Goal: Task Accomplishment & Management: Manage account settings

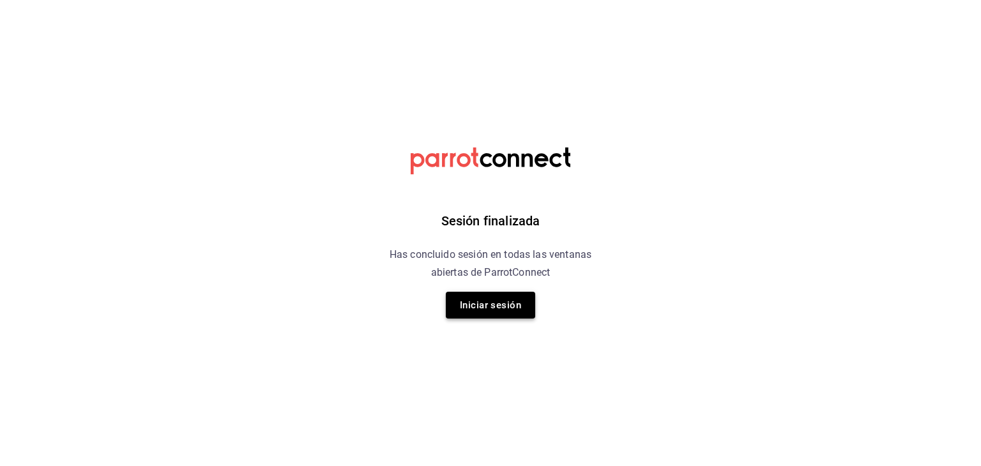
click at [475, 307] on button "Iniciar sesión" at bounding box center [490, 305] width 89 height 27
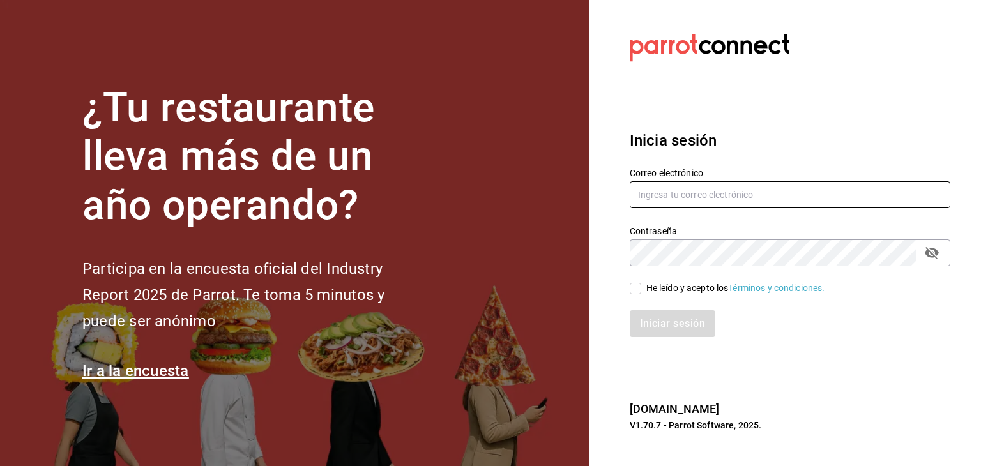
click at [708, 197] on input "text" at bounding box center [790, 194] width 321 height 27
type input "direccion@whim.com.mx"
click at [642, 287] on span "He leído y acepto los Términos y condiciones." at bounding box center [733, 288] width 184 height 13
click at [641, 287] on input "He leído y acepto los Términos y condiciones." at bounding box center [635, 288] width 11 height 11
checkbox input "true"
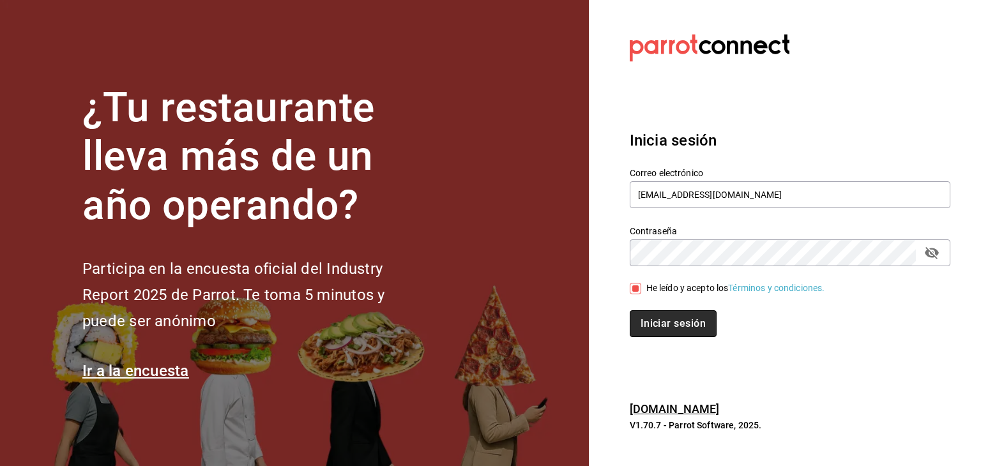
click at [654, 315] on button "Iniciar sesión" at bounding box center [673, 323] width 87 height 27
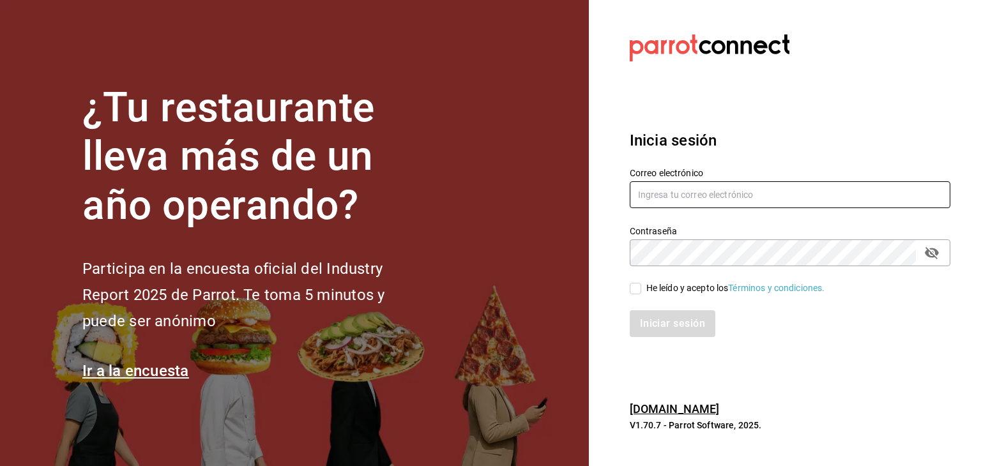
click at [670, 200] on input "text" at bounding box center [790, 194] width 321 height 27
type input "direccion@whim.com.mx"
click at [640, 292] on input "He leído y acepto los Términos y condiciones." at bounding box center [635, 288] width 11 height 11
checkbox input "true"
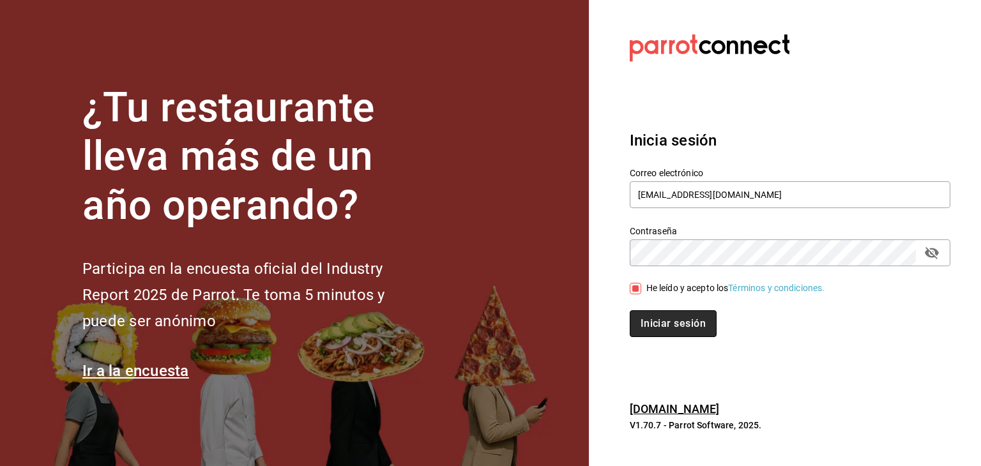
click at [655, 326] on button "Iniciar sesión" at bounding box center [673, 323] width 87 height 27
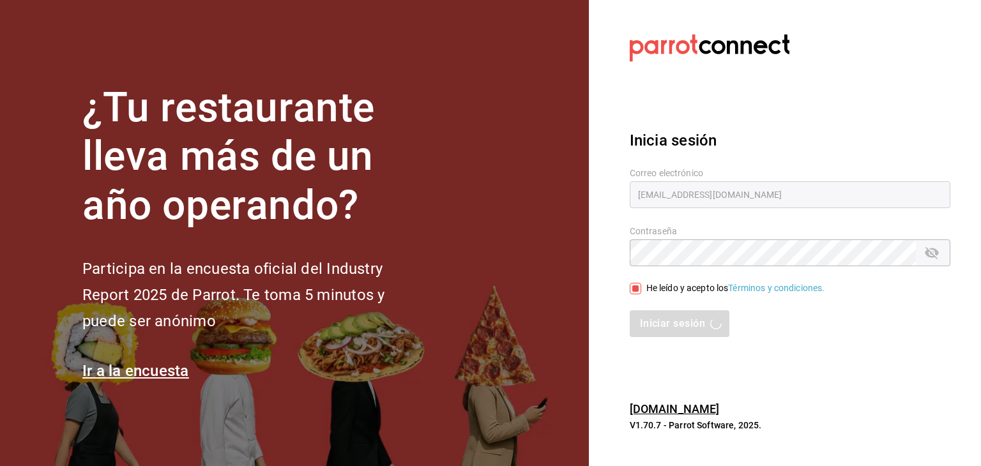
click at [734, 123] on div "Inicia sesión Correo electrónico direccion@whim.com.mx Contraseña Contraseña He…" at bounding box center [790, 233] width 321 height 239
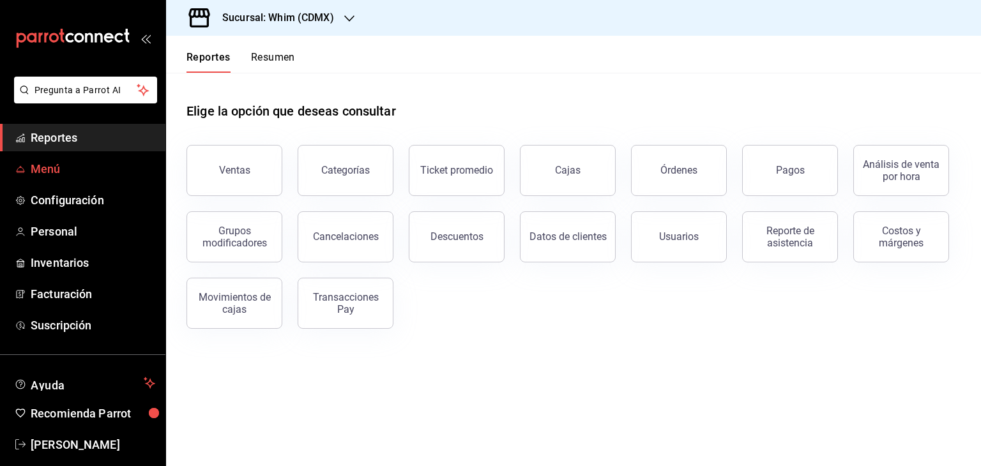
click at [68, 174] on span "Menú" at bounding box center [93, 168] width 125 height 17
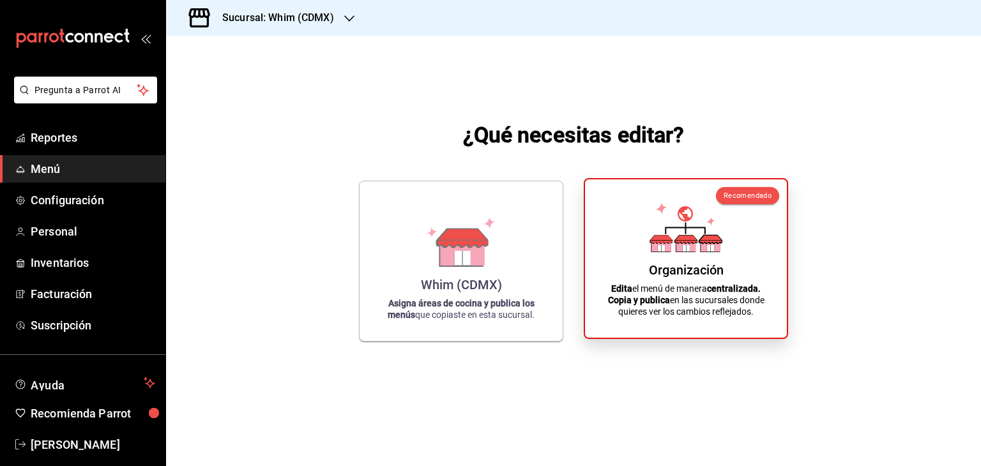
click at [598, 260] on div "Recomendado Organización Edita el menú de manera centralizada. Copia y publica …" at bounding box center [686, 258] width 204 height 161
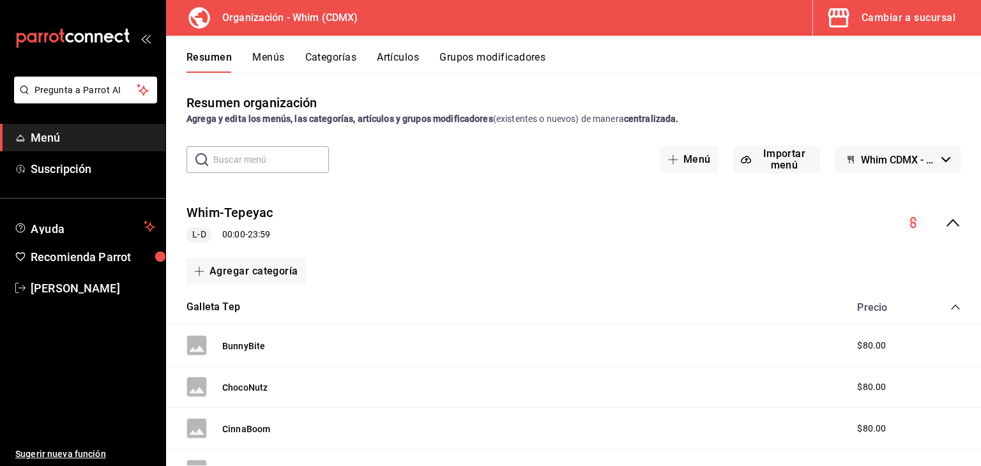
click at [917, 163] on span "Whim CDMX - Borrador" at bounding box center [898, 160] width 75 height 12
click at [902, 197] on li "Whim CDMX - Borrador" at bounding box center [888, 193] width 126 height 31
click at [945, 225] on icon "collapse-menu-row" at bounding box center [952, 222] width 15 height 15
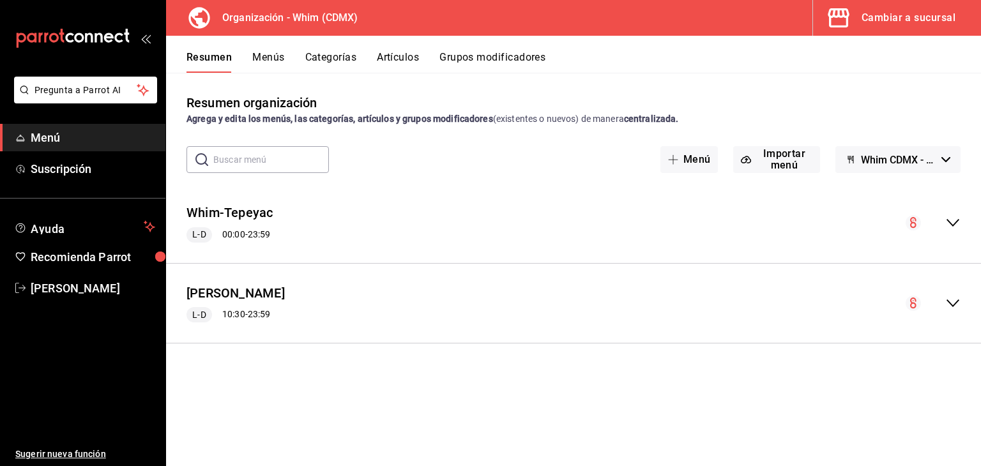
click at [956, 305] on icon "collapse-menu-row" at bounding box center [952, 303] width 15 height 15
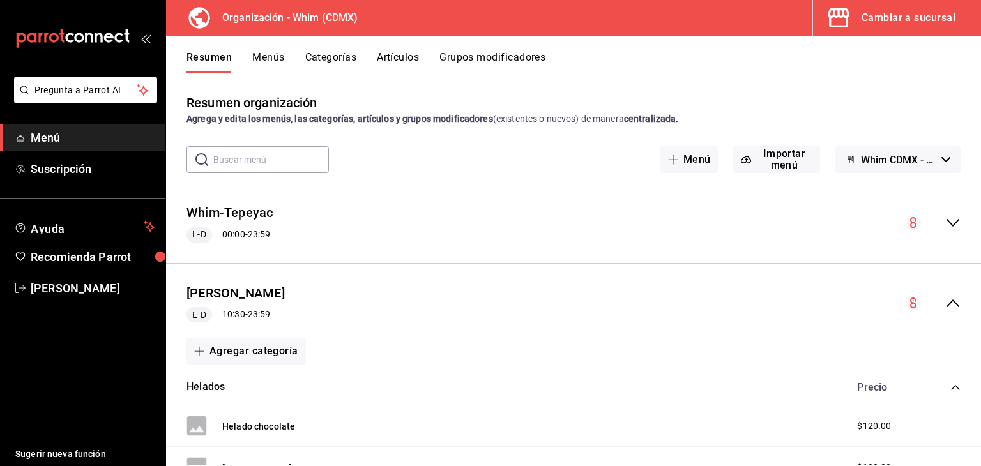
click at [956, 305] on div "Menú Whim L-D 10:30 - 23:59" at bounding box center [573, 303] width 815 height 59
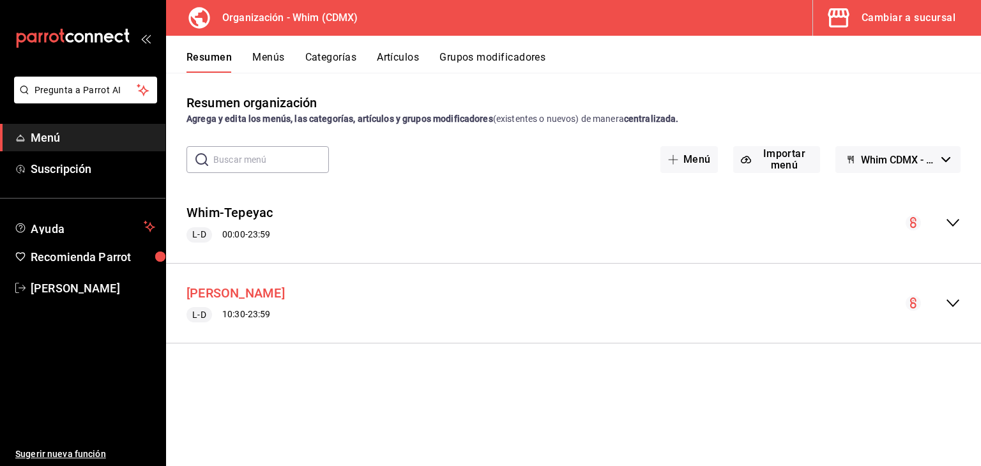
click at [222, 292] on button "[PERSON_NAME]" at bounding box center [235, 293] width 98 height 19
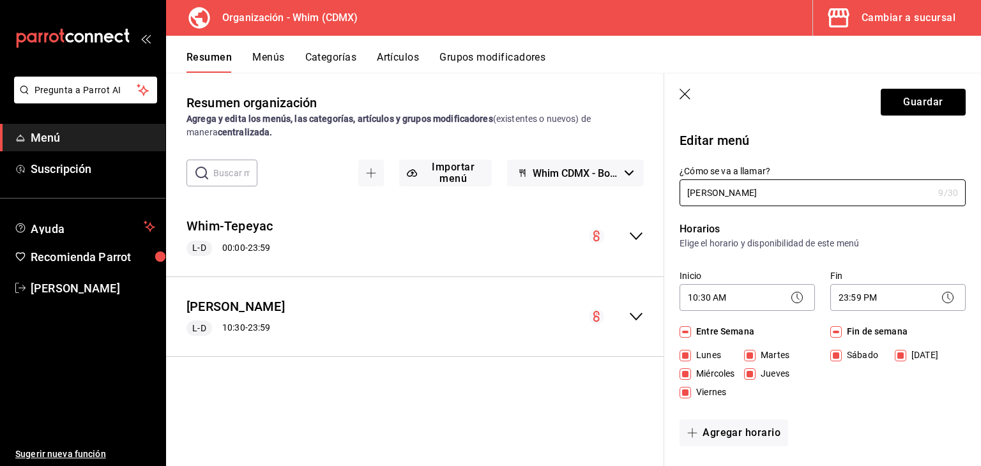
scroll to position [286, 0]
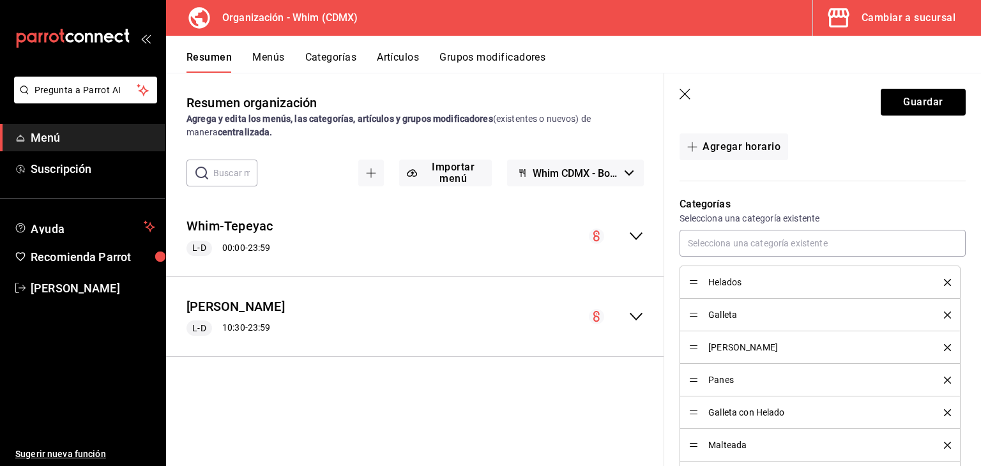
click at [271, 56] on button "Menús" at bounding box center [268, 62] width 32 height 22
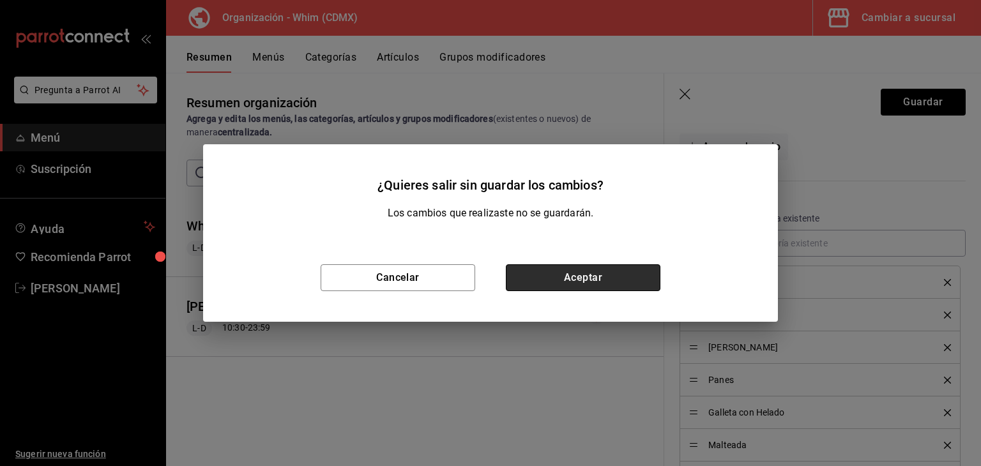
click at [568, 274] on button "Aceptar" at bounding box center [583, 277] width 155 height 27
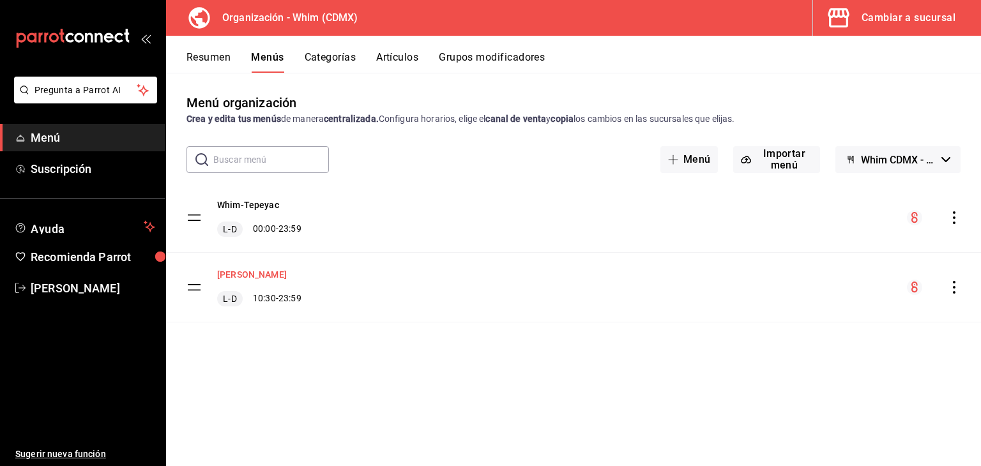
click at [240, 278] on button "[PERSON_NAME]" at bounding box center [252, 274] width 70 height 13
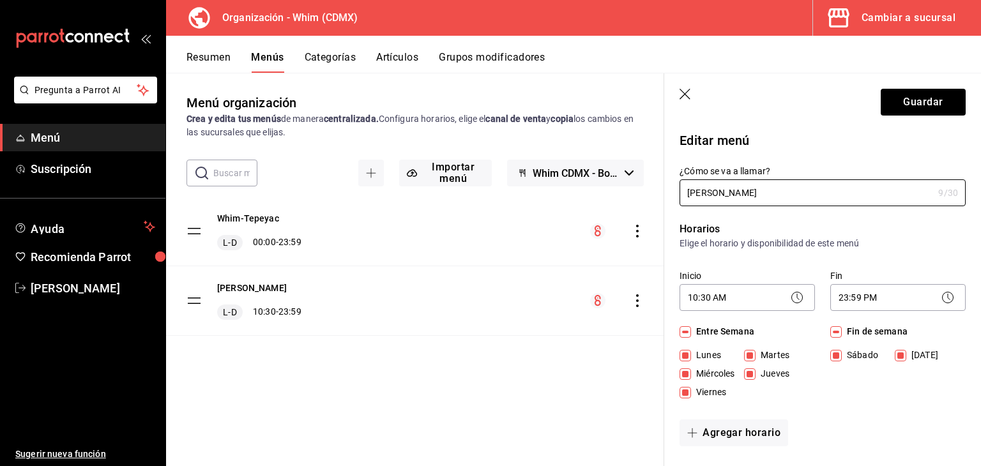
drag, startPoint x: 753, startPoint y: 195, endPoint x: 654, endPoint y: 194, distance: 99.6
click at [654, 194] on main "Menú organización Crea y edita tus menús de manera centralizada. Configura hora…" at bounding box center [573, 269] width 815 height 393
type input "Whim-Tezontle"
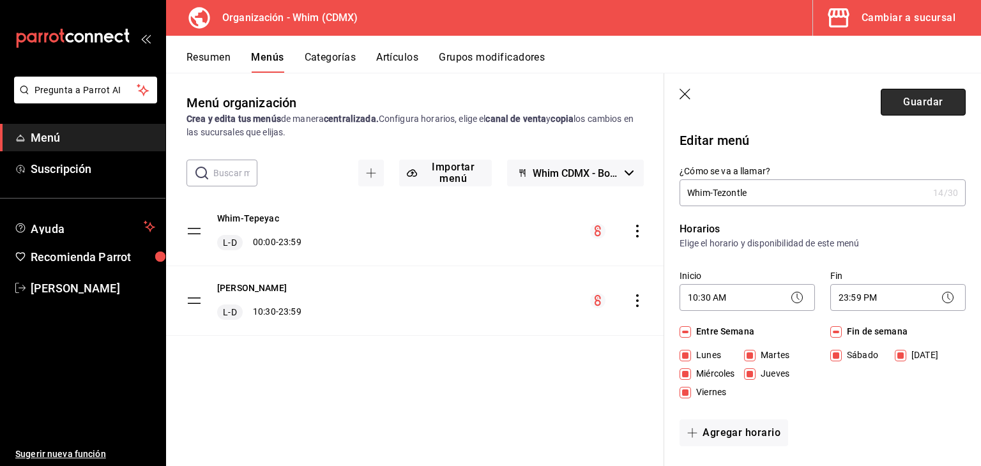
click at [932, 102] on button "Guardar" at bounding box center [923, 102] width 85 height 27
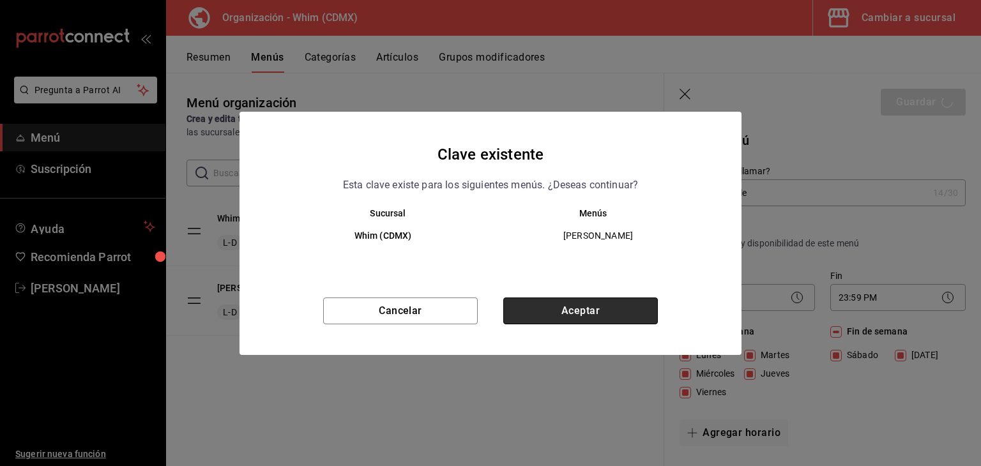
click at [564, 312] on button "Aceptar" at bounding box center [580, 311] width 155 height 27
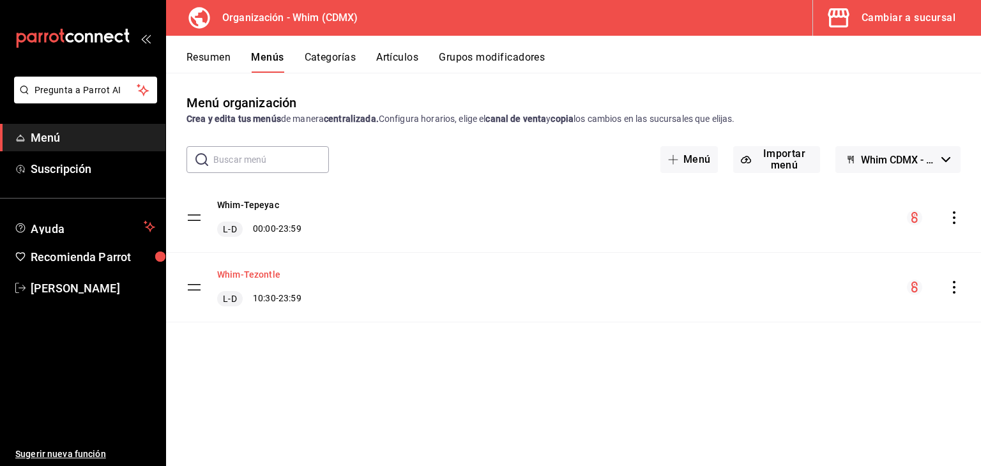
click at [261, 275] on button "Whim-Tezontle" at bounding box center [248, 274] width 63 height 13
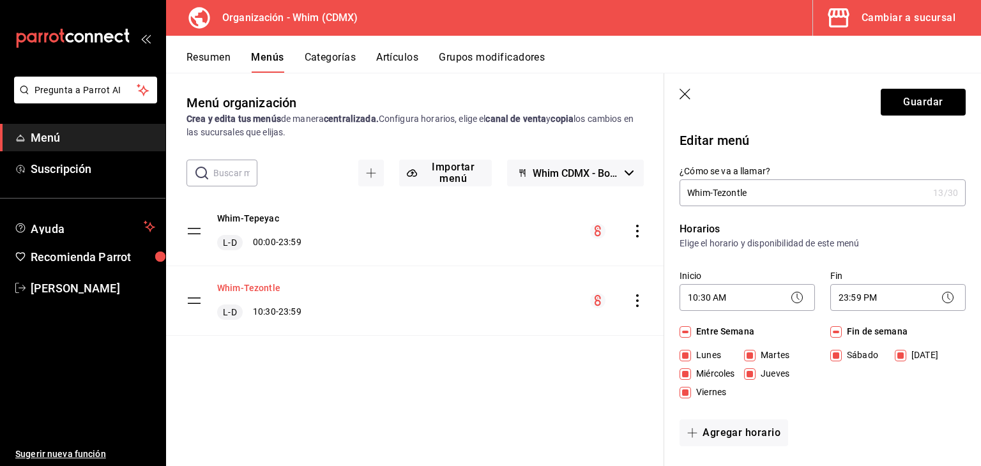
click at [261, 275] on div "Whim-Tezontle L-D 10:30 - 23:59" at bounding box center [415, 300] width 498 height 69
click at [684, 95] on icon "button" at bounding box center [684, 94] width 11 height 11
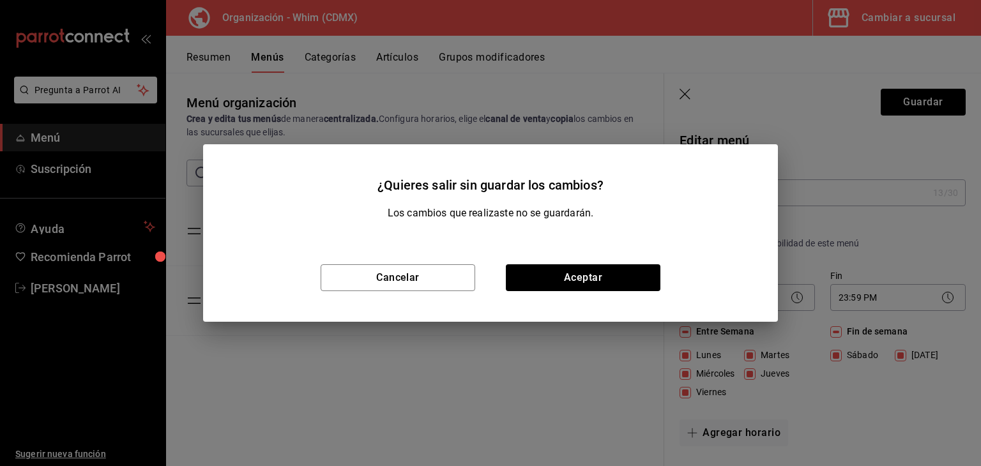
click at [564, 291] on div "Cancelar Aceptar" at bounding box center [490, 278] width 575 height 88
click at [564, 284] on button "Aceptar" at bounding box center [583, 277] width 155 height 27
checkbox input "false"
type input "1758557975546"
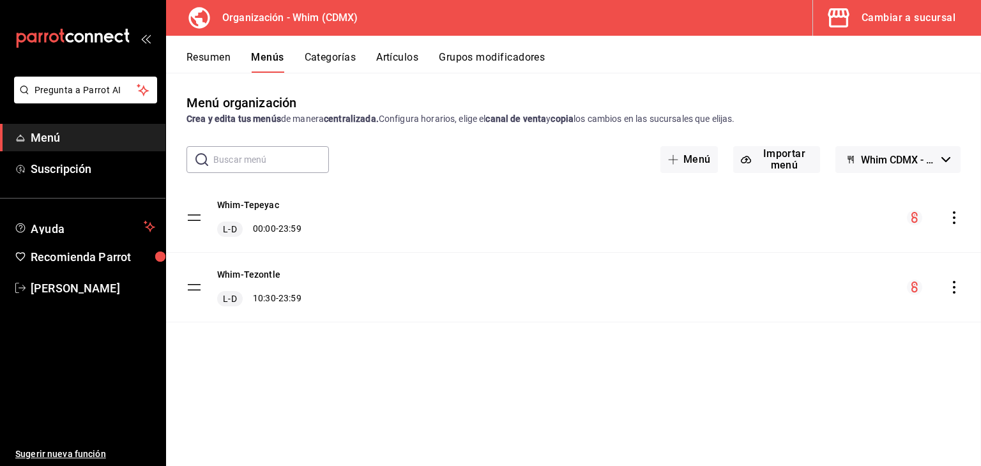
checkbox input "false"
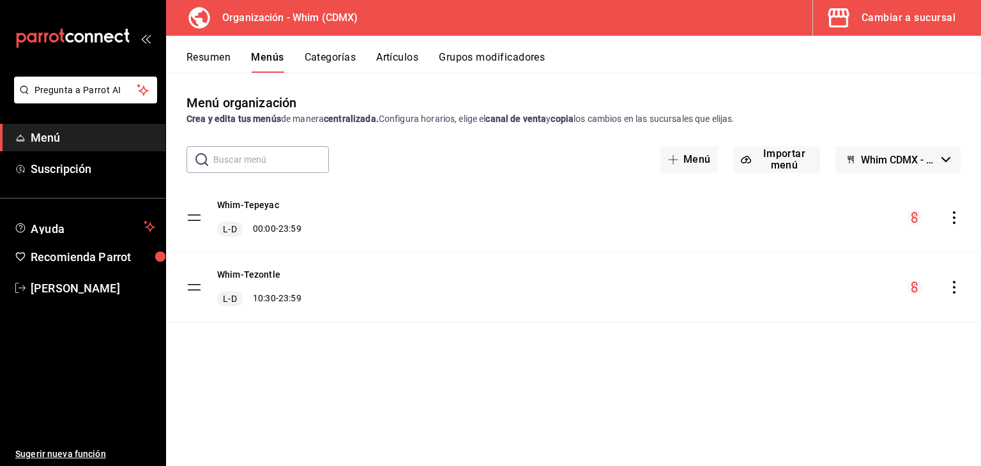
checkbox input "false"
click at [952, 289] on icon "actions" at bounding box center [954, 287] width 13 height 13
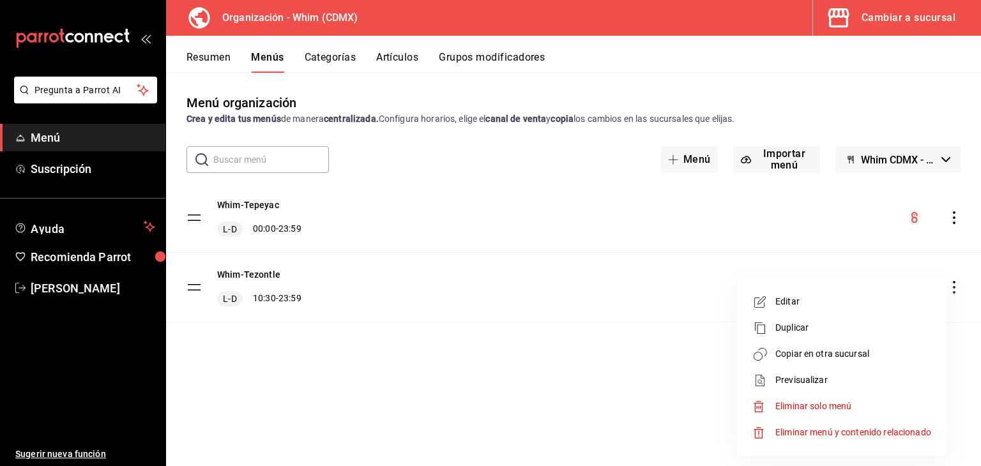
click at [260, 271] on div at bounding box center [490, 233] width 981 height 466
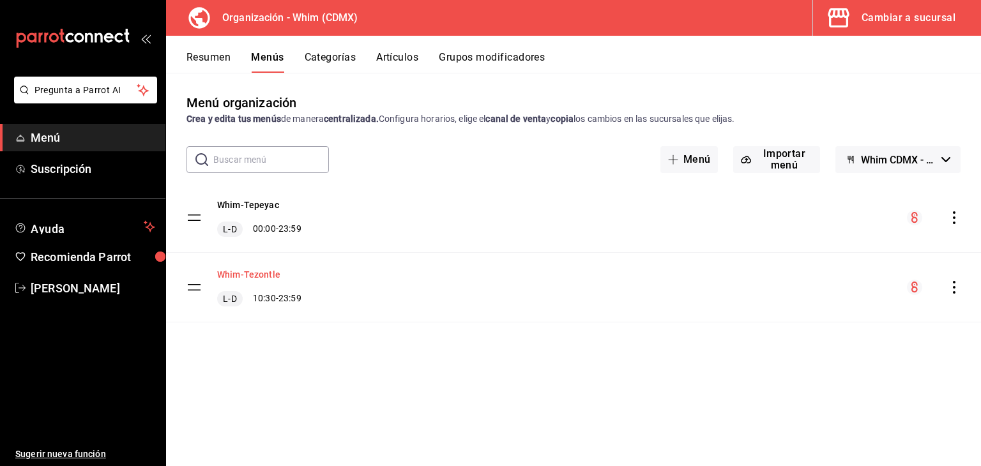
click at [258, 276] on button "Whim-Tezontle" at bounding box center [248, 274] width 63 height 13
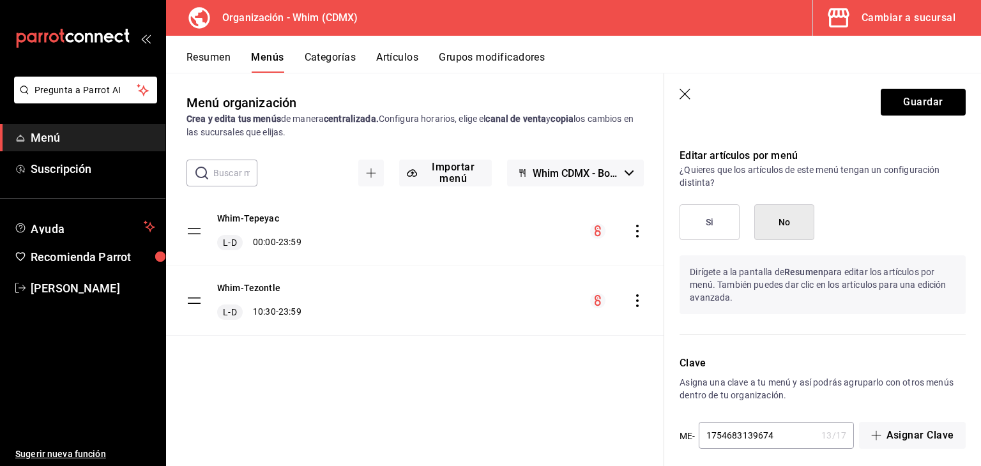
scroll to position [967, 0]
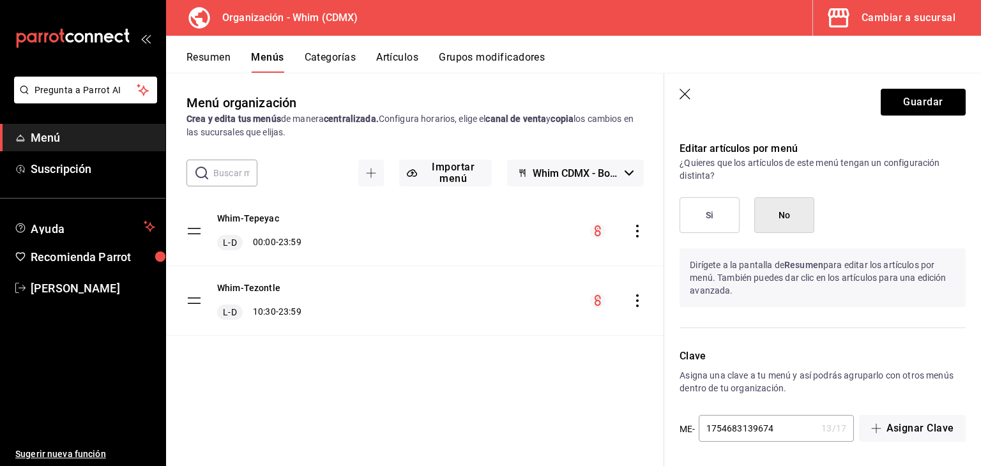
click at [324, 62] on button "Categorías" at bounding box center [331, 62] width 52 height 22
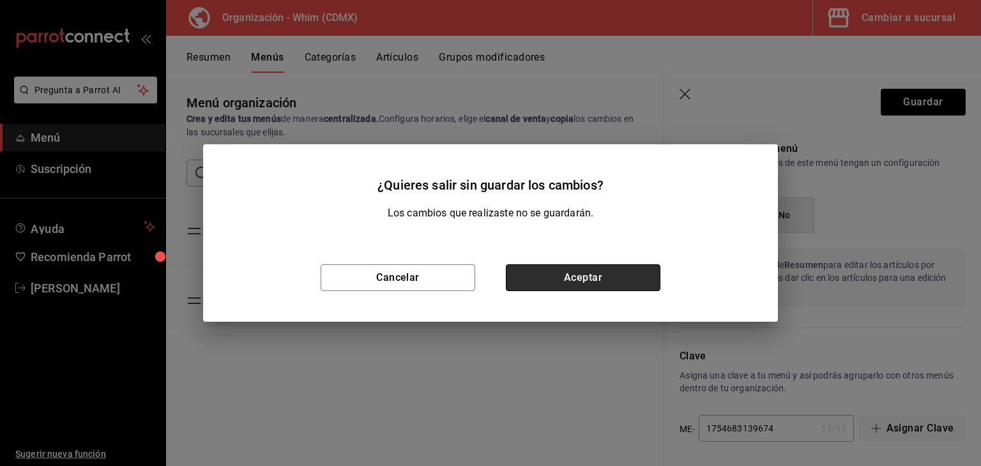
click at [582, 271] on button "Aceptar" at bounding box center [583, 277] width 155 height 27
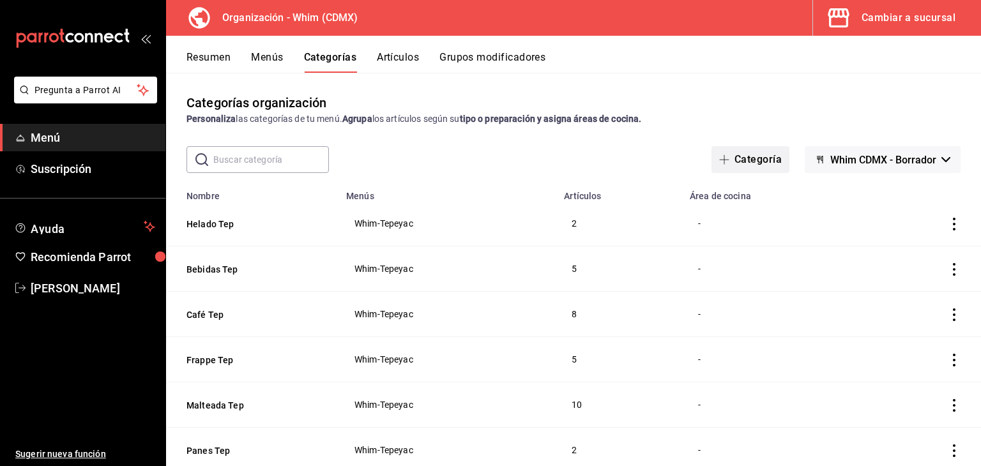
click at [738, 159] on button "Categoría" at bounding box center [750, 159] width 78 height 27
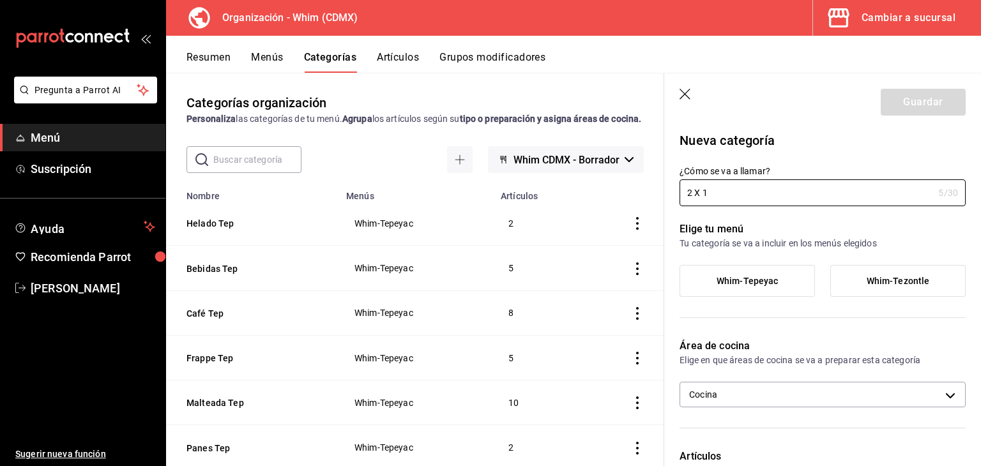
type input "2 X 1"
click at [876, 284] on span "Whim-Tezontle" at bounding box center [898, 281] width 63 height 11
click at [0, 0] on input "Whim-Tezontle" at bounding box center [0, 0] width 0 height 0
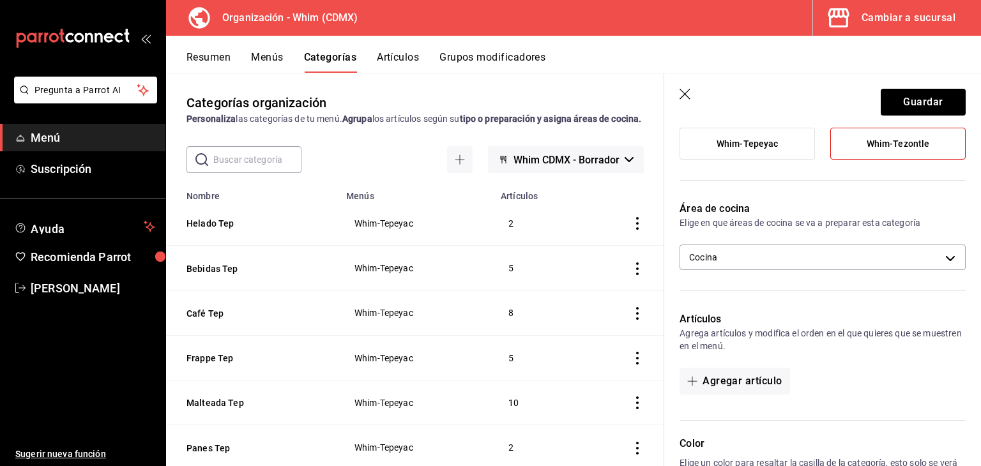
scroll to position [138, 0]
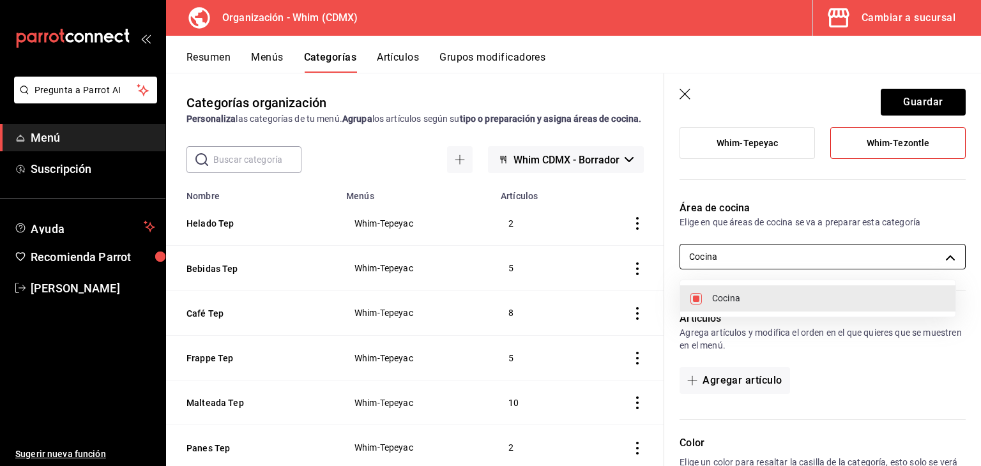
click at [810, 264] on body "Pregunta a Parrot AI Menú Suscripción Ayuda Recomienda Parrot [PERSON_NAME] Sug…" at bounding box center [490, 233] width 981 height 466
click at [810, 264] on div at bounding box center [490, 233] width 981 height 466
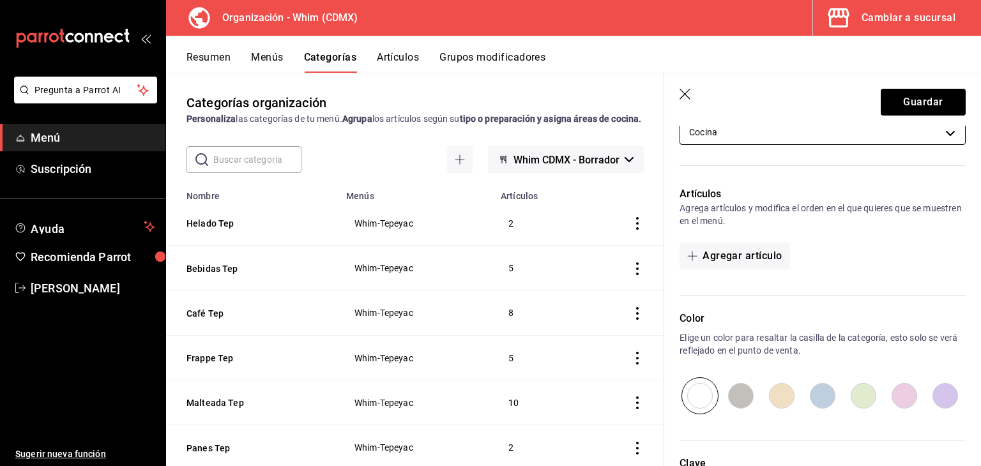
scroll to position [262, 0]
click at [899, 98] on button "Guardar" at bounding box center [923, 102] width 85 height 27
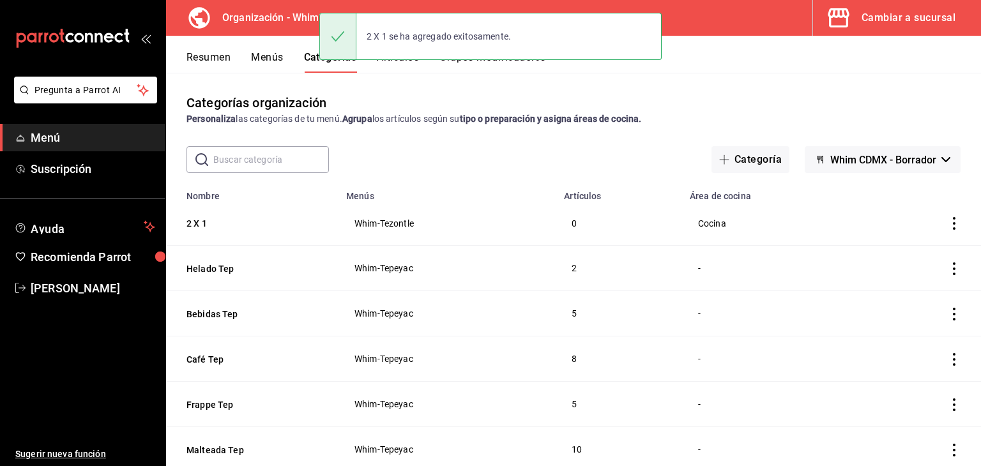
click at [397, 67] on button "Artículos" at bounding box center [398, 62] width 42 height 22
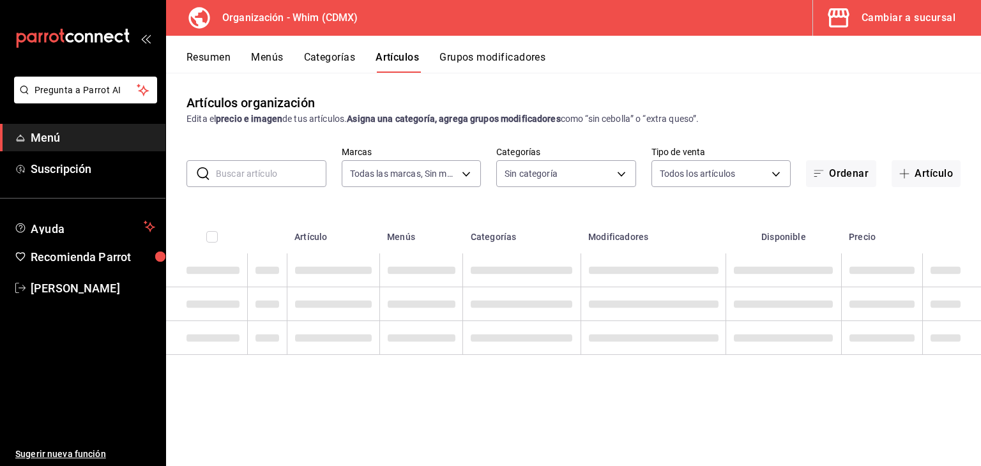
type input "2a53a304-4e00-463a-b9db-f19f178c33ae"
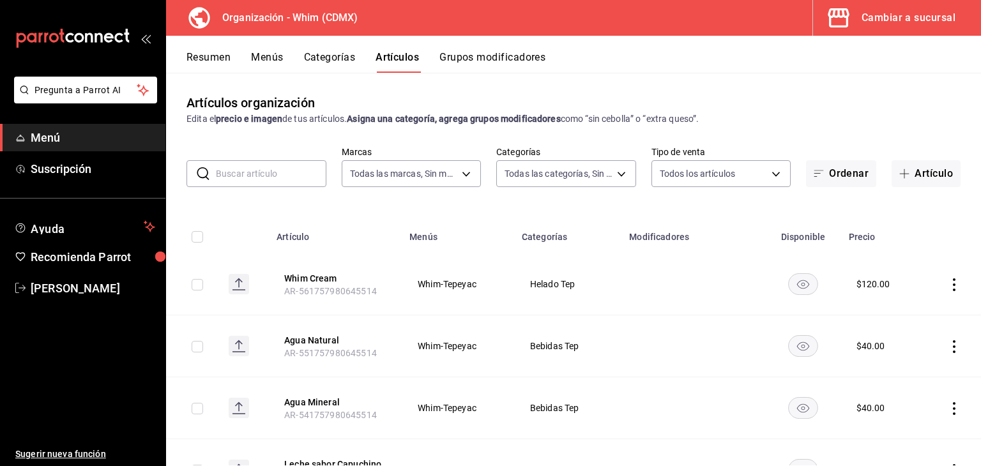
type input "6783d631-1da9-4b1b-9acd-4e2017a6a7d6,1a6fdab1-f970-4faa-a3c2-4258997d3311,432e6…"
click at [443, 266] on td "Whim-Tepeyac" at bounding box center [458, 285] width 112 height 62
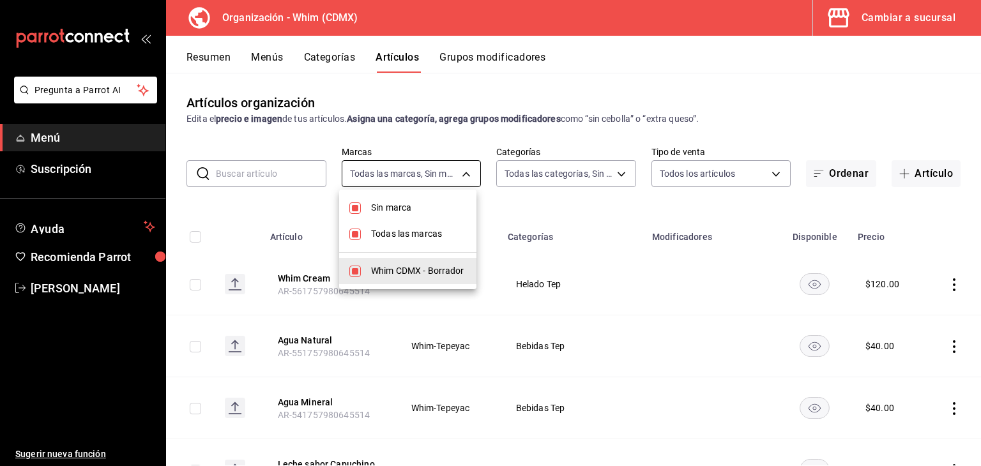
click at [439, 170] on body "Pregunta a Parrot AI Menú Suscripción Ayuda Recomienda Parrot [PERSON_NAME] Sug…" at bounding box center [490, 233] width 981 height 466
click at [538, 169] on div at bounding box center [490, 233] width 981 height 466
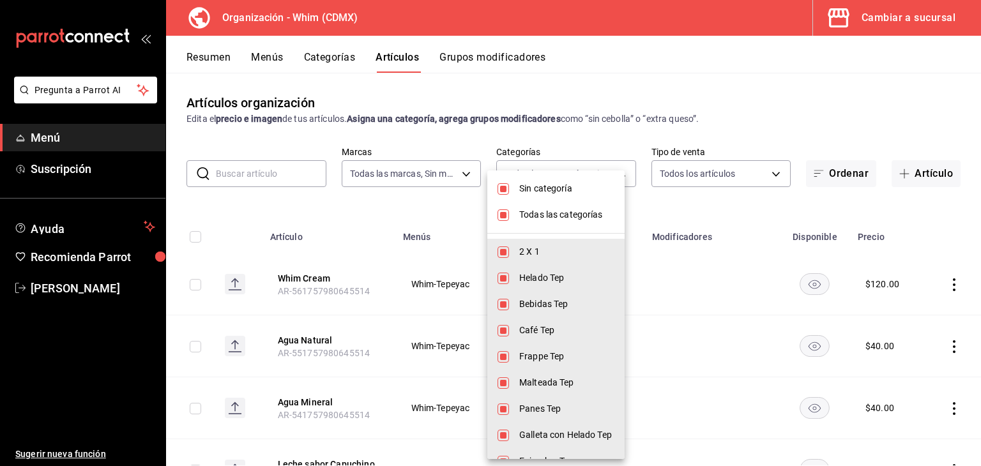
click at [538, 169] on body "Pregunta a Parrot AI Menú Suscripción Ayuda Recomienda Parrot [PERSON_NAME] Sug…" at bounding box center [490, 233] width 981 height 466
drag, startPoint x: 559, startPoint y: 193, endPoint x: 559, endPoint y: 218, distance: 24.9
click at [559, 218] on span "Todas las categorías" at bounding box center [566, 214] width 95 height 13
checkbox input "false"
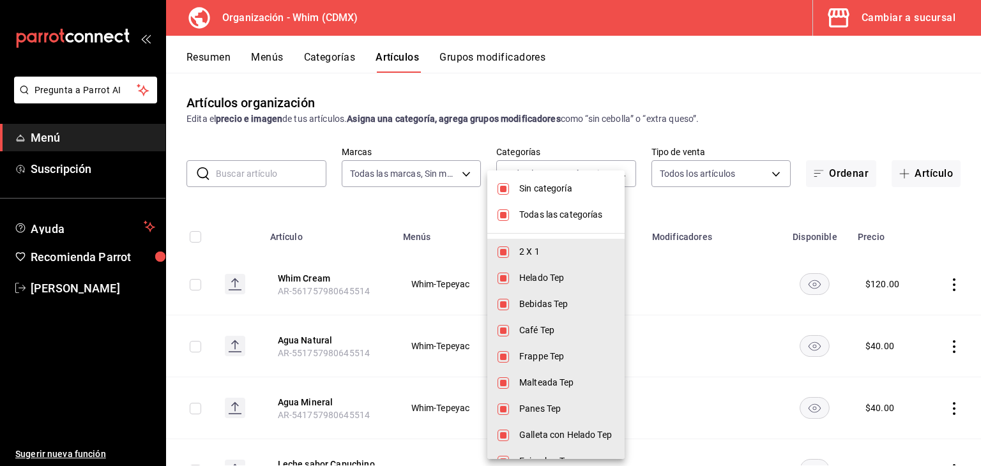
checkbox input "false"
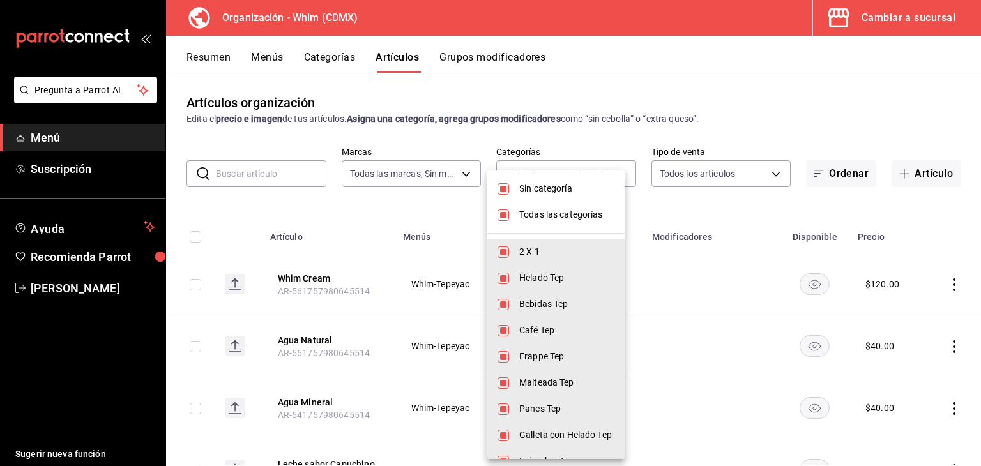
checkbox input "false"
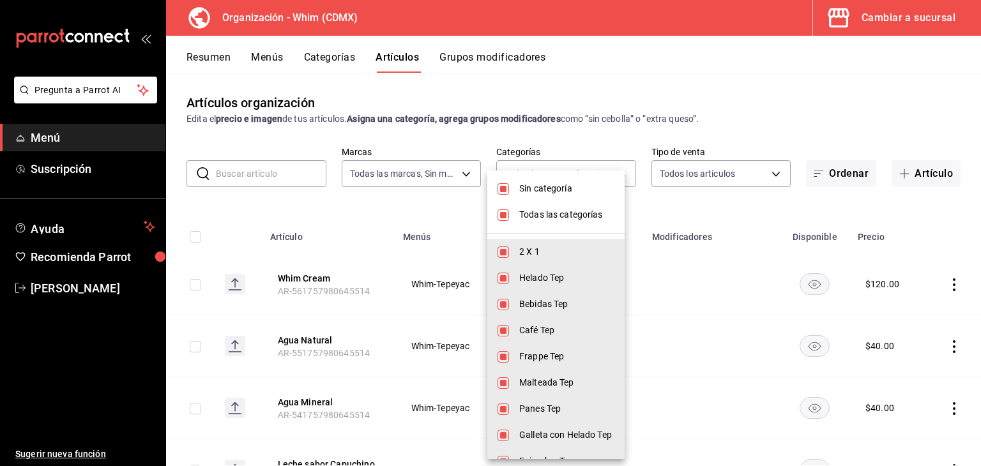
checkbox input "false"
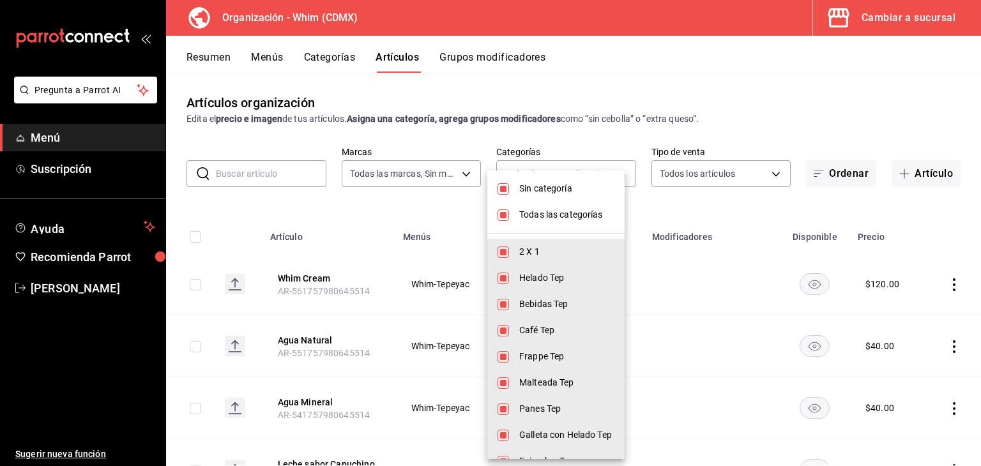
checkbox input "false"
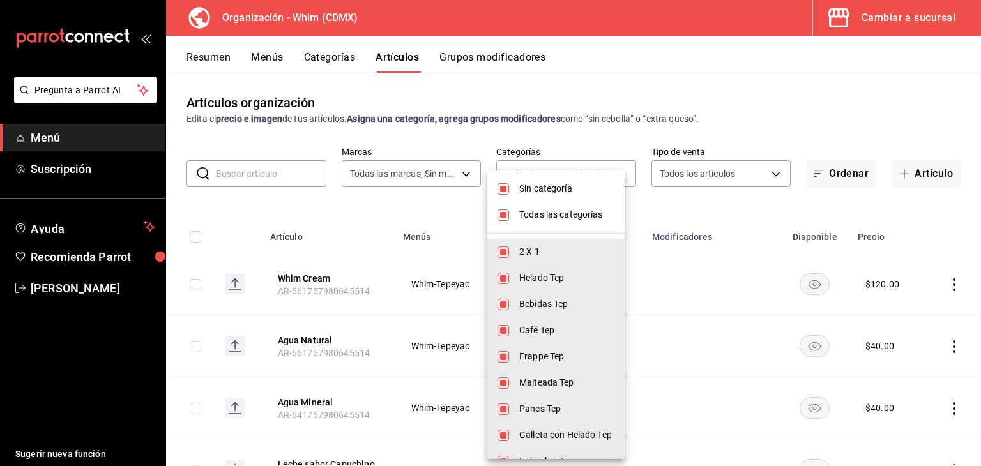
checkbox input "false"
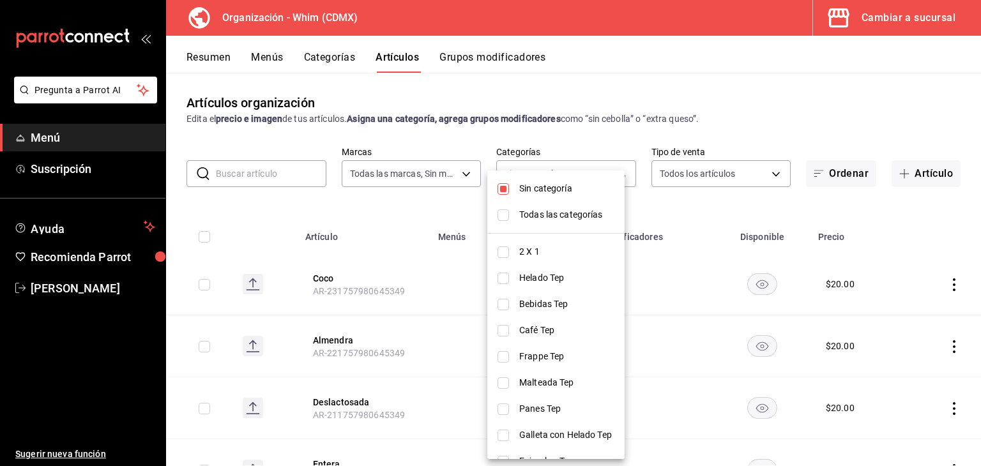
click at [554, 183] on span "Sin categoría" at bounding box center [566, 188] width 95 height 13
checkbox input "false"
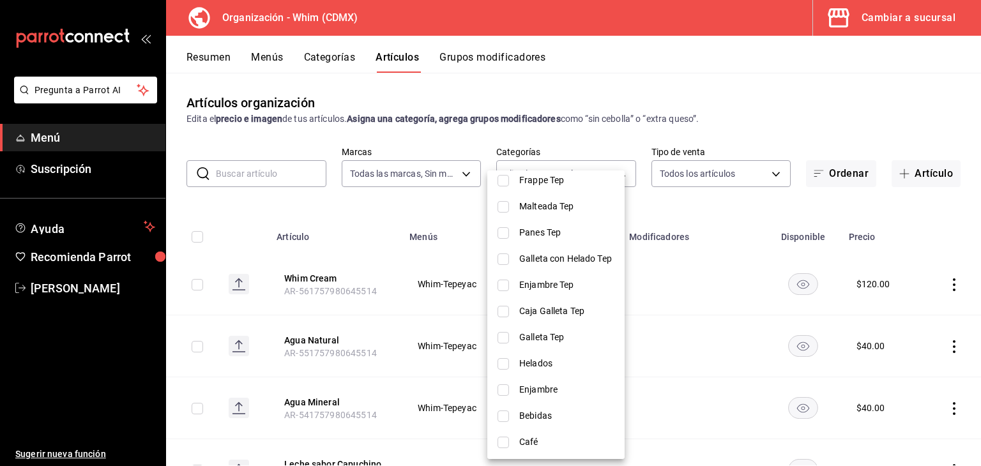
scroll to position [180, 0]
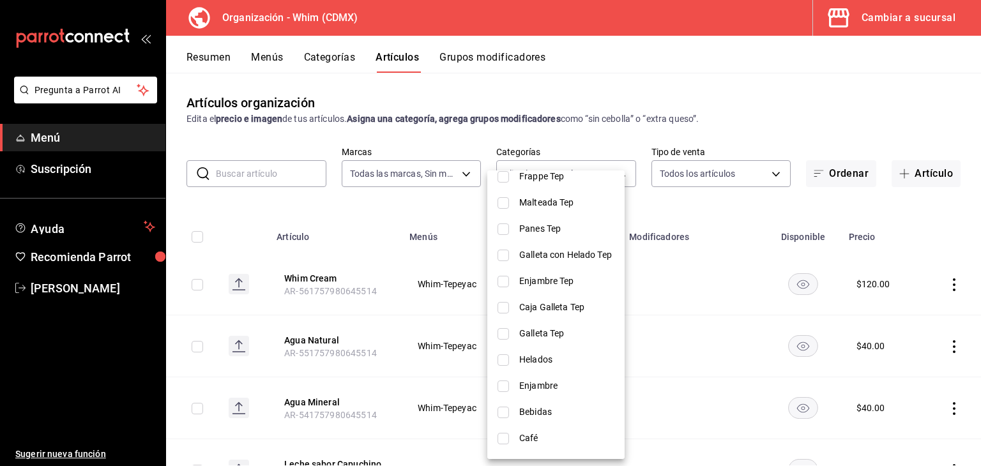
click at [554, 307] on span "Caja Galleta Tep" at bounding box center [566, 307] width 95 height 13
type input "96d17dd7-0011-4140-8071-ae069746fd7b"
checkbox input "true"
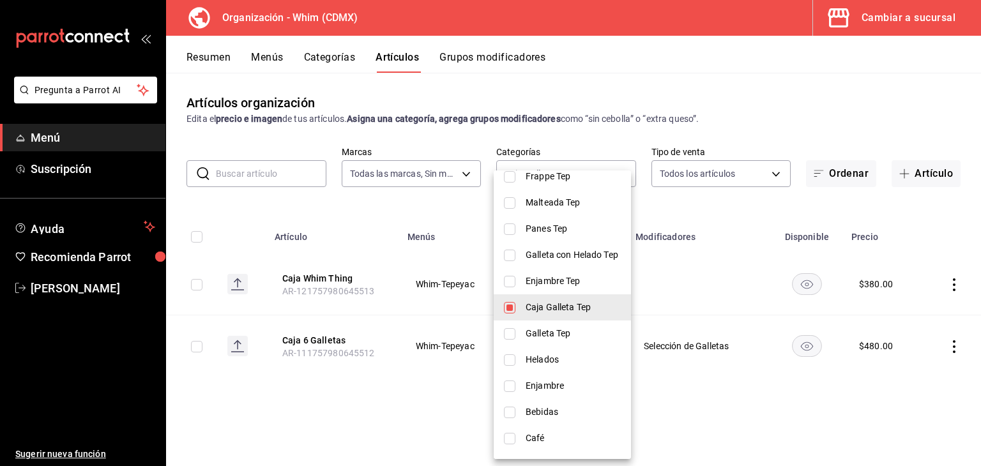
click at [395, 398] on div at bounding box center [490, 233] width 981 height 466
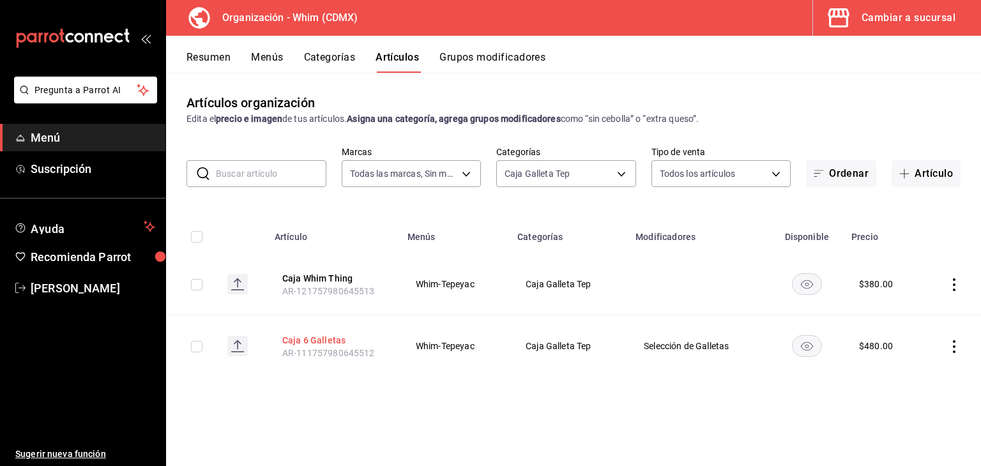
click at [309, 338] on button "Caja 6 Galletas" at bounding box center [333, 340] width 102 height 13
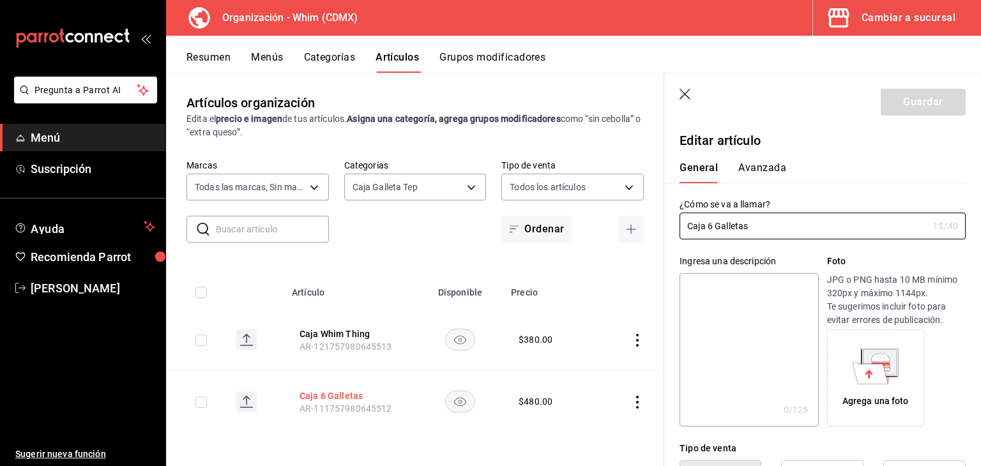
type input "$480.00"
click at [751, 167] on button "Avanzada" at bounding box center [762, 173] width 48 height 22
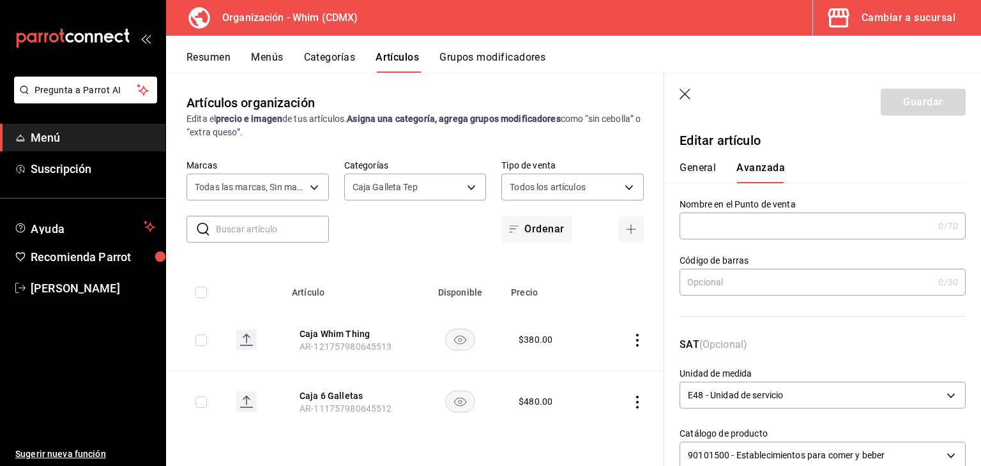
click at [682, 90] on icon "button" at bounding box center [685, 95] width 13 height 13
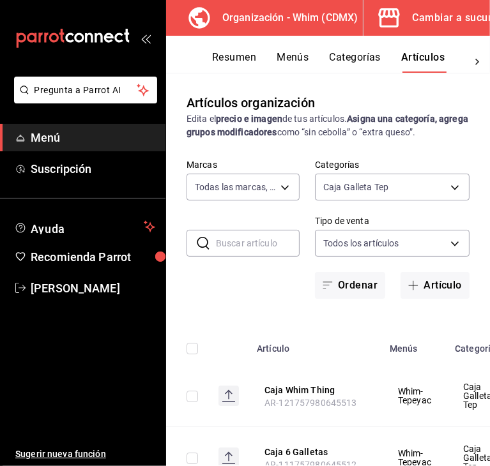
click at [385, 96] on div "Artículos organización Edita el precio e imagen de tus artículos. Asigna una ca…" at bounding box center [328, 116] width 324 height 46
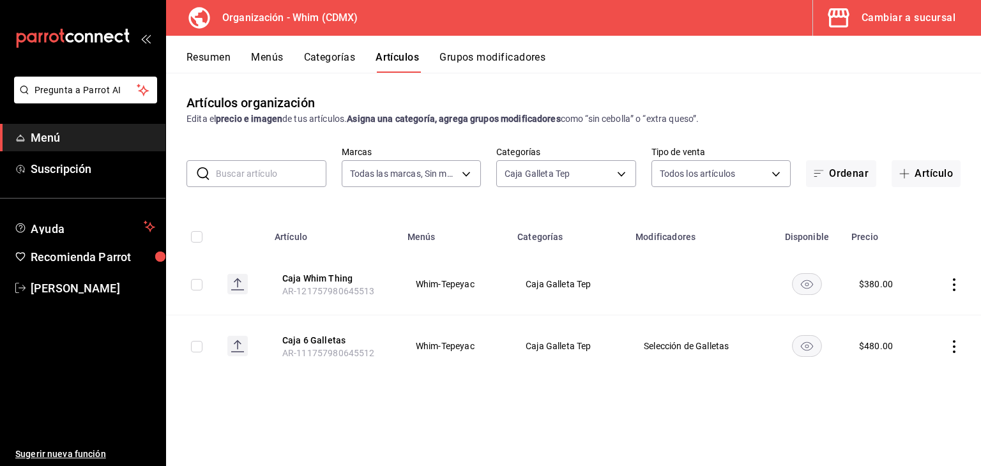
click at [951, 349] on icon "actions" at bounding box center [954, 346] width 13 height 13
click at [428, 364] on div at bounding box center [490, 233] width 981 height 466
click at [953, 352] on icon "actions" at bounding box center [954, 346] width 13 height 13
click at [918, 401] on span "Duplicar" at bounding box center [915, 402] width 33 height 13
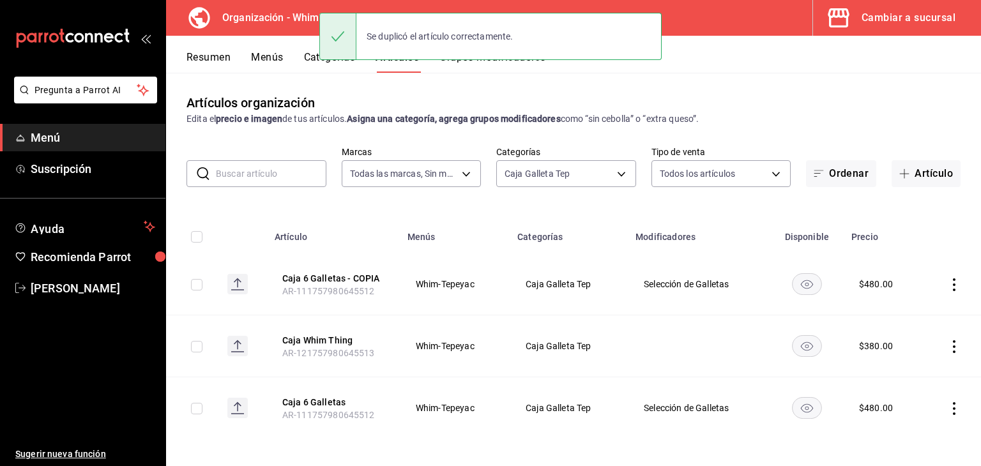
click at [948, 284] on icon "actions" at bounding box center [954, 284] width 13 height 13
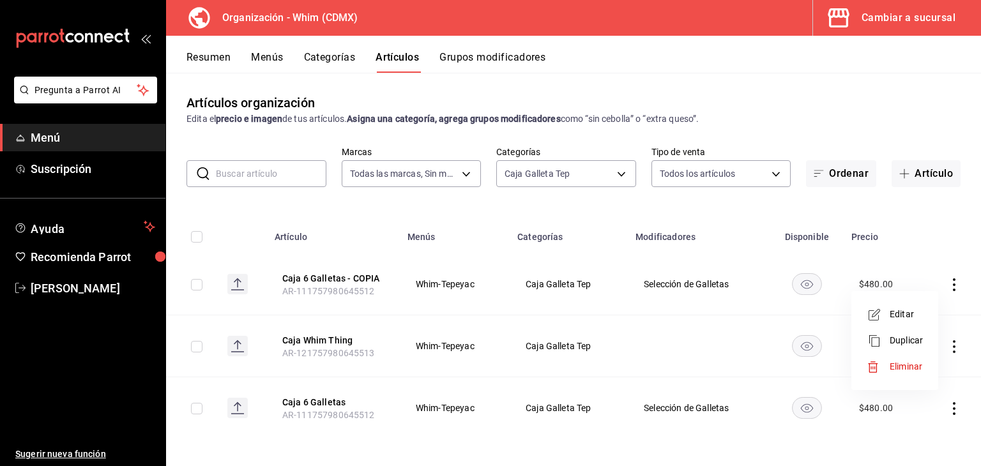
click at [891, 319] on span "Editar" at bounding box center [906, 314] width 33 height 13
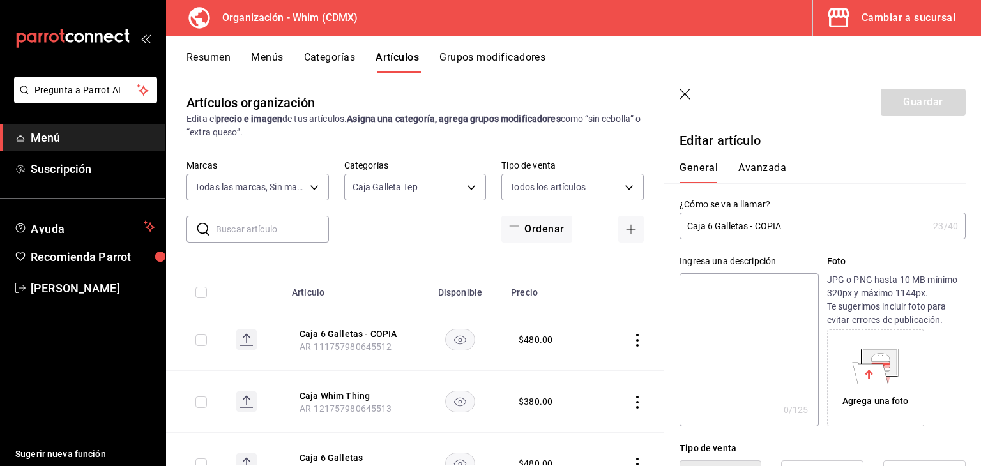
drag, startPoint x: 807, startPoint y: 230, endPoint x: 750, endPoint y: 233, distance: 56.9
click at [750, 233] on input "Caja 6 Galletas - COPIA" at bounding box center [803, 226] width 248 height 26
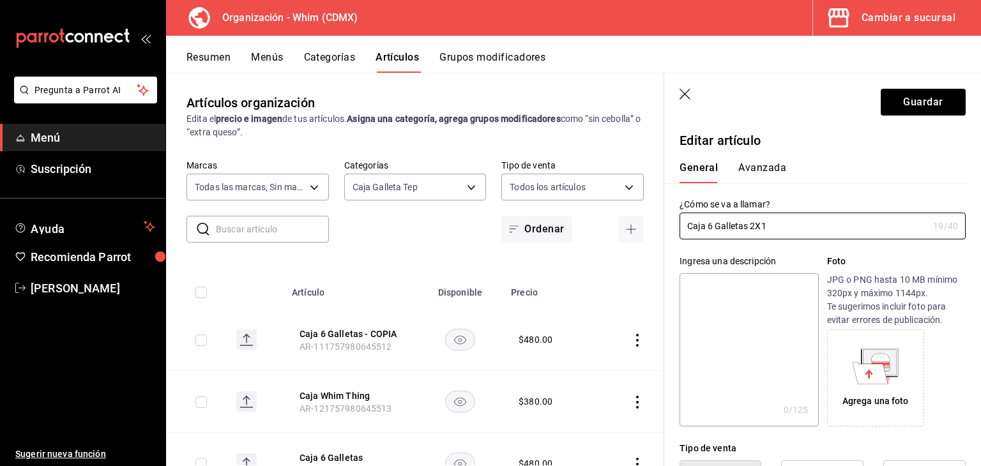
type input "Caja 6 Galletas 2X1"
click at [751, 169] on button "Avanzada" at bounding box center [762, 173] width 48 height 22
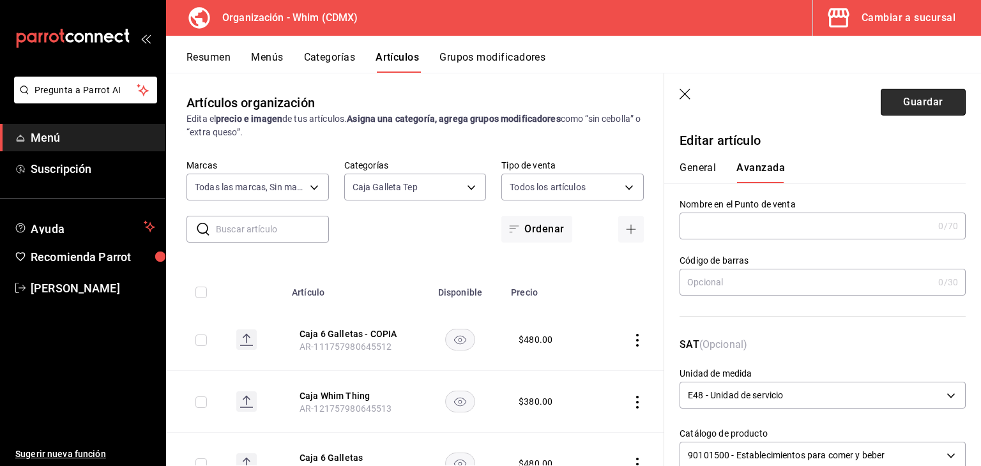
click at [902, 108] on button "Guardar" at bounding box center [923, 102] width 85 height 27
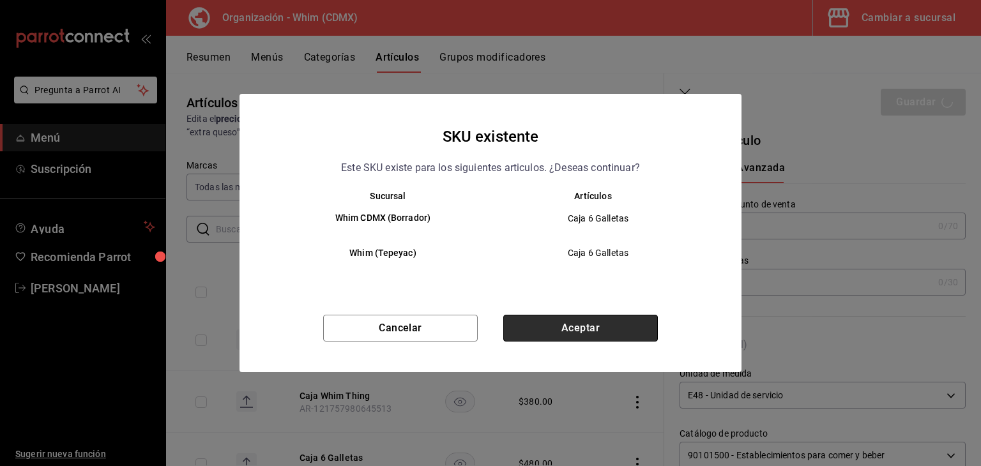
click at [580, 329] on button "Aceptar" at bounding box center [580, 328] width 155 height 27
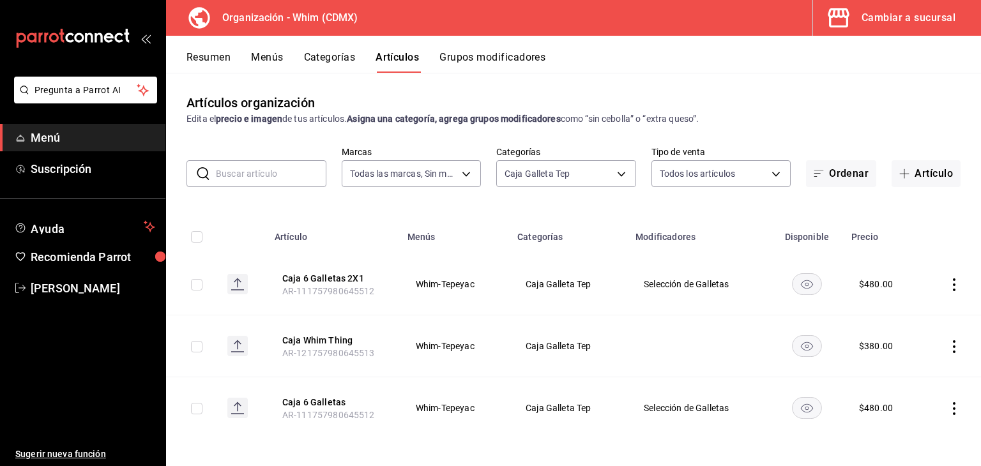
click at [238, 289] on rect at bounding box center [237, 284] width 20 height 20
click at [794, 278] on rect "availability-product" at bounding box center [806, 283] width 29 height 21
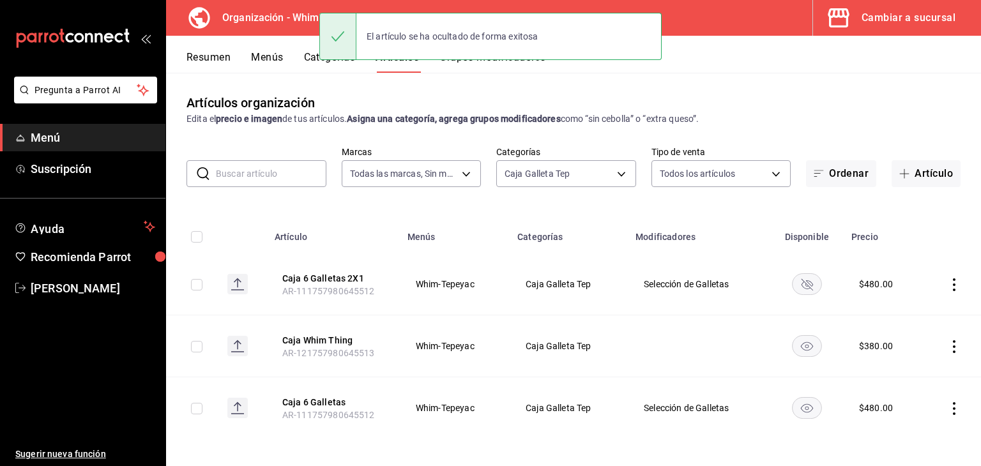
click at [794, 278] on rect "availability-product" at bounding box center [806, 283] width 29 height 21
click at [462, 67] on button "Grupos modificadores" at bounding box center [492, 62] width 106 height 22
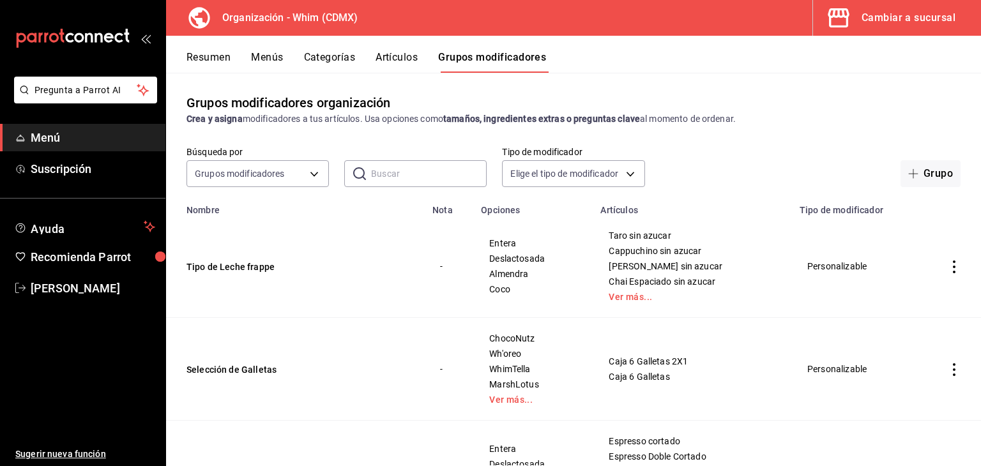
click at [264, 54] on button "Menús" at bounding box center [267, 62] width 32 height 22
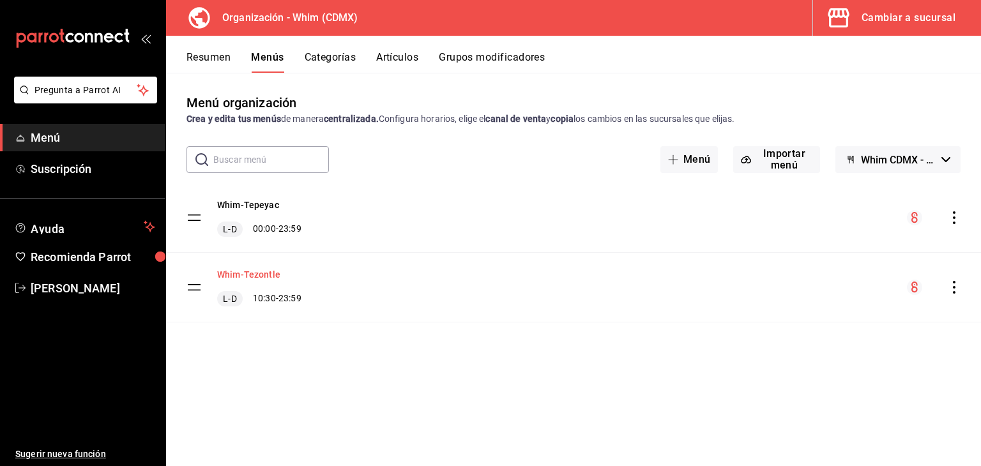
click at [254, 272] on button "Whim-Tezontle" at bounding box center [248, 274] width 63 height 13
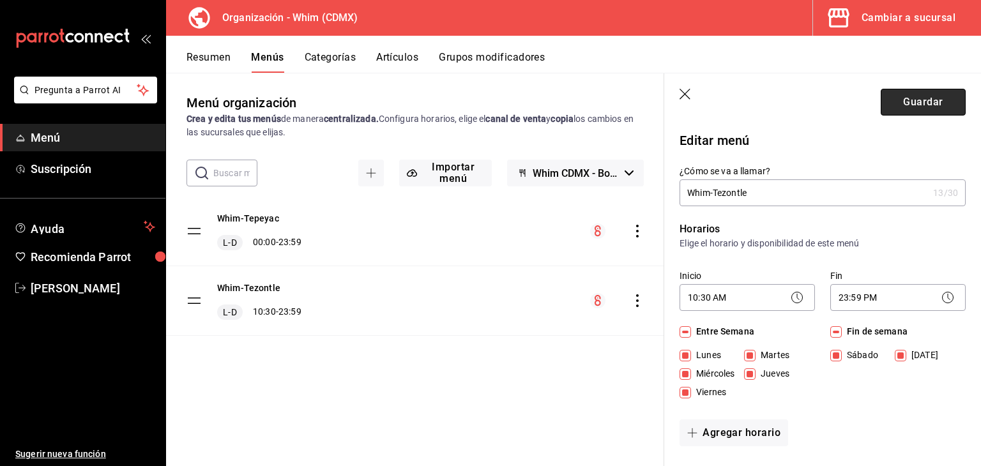
click at [920, 99] on button "Guardar" at bounding box center [923, 102] width 85 height 27
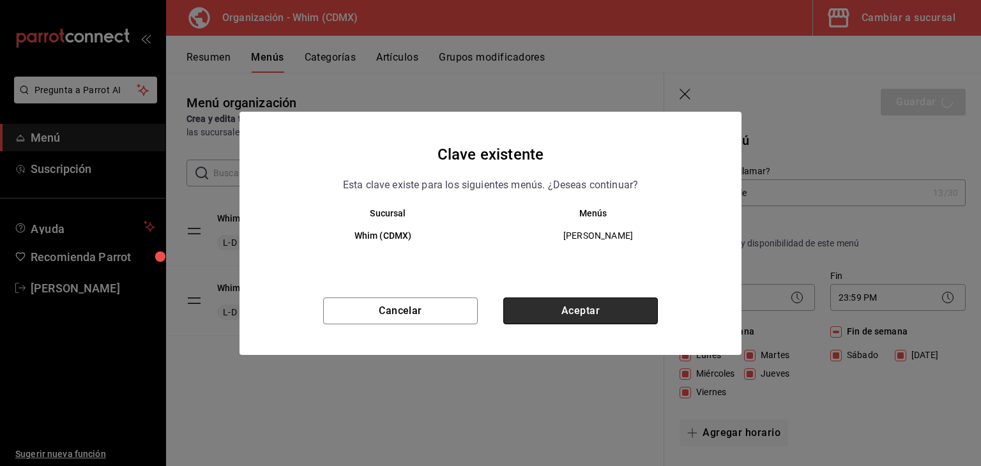
click at [558, 321] on button "Aceptar" at bounding box center [580, 311] width 155 height 27
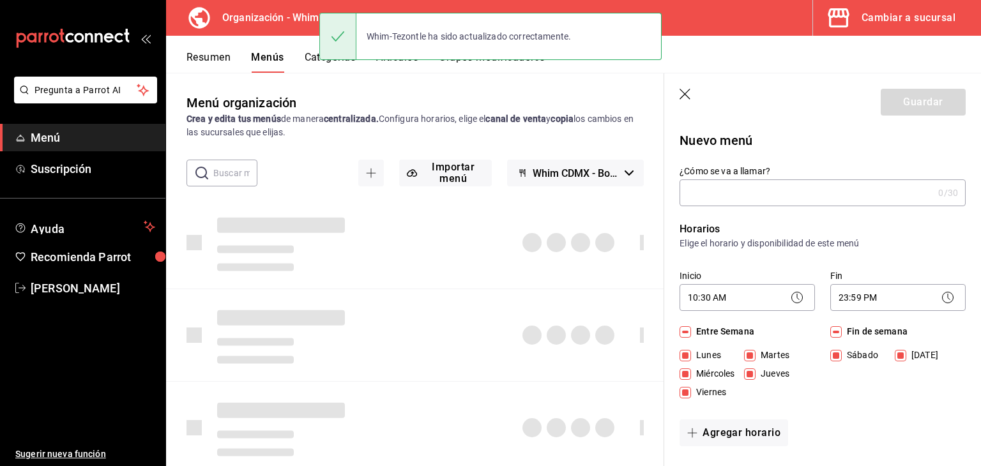
checkbox input "false"
type input "1758558396844"
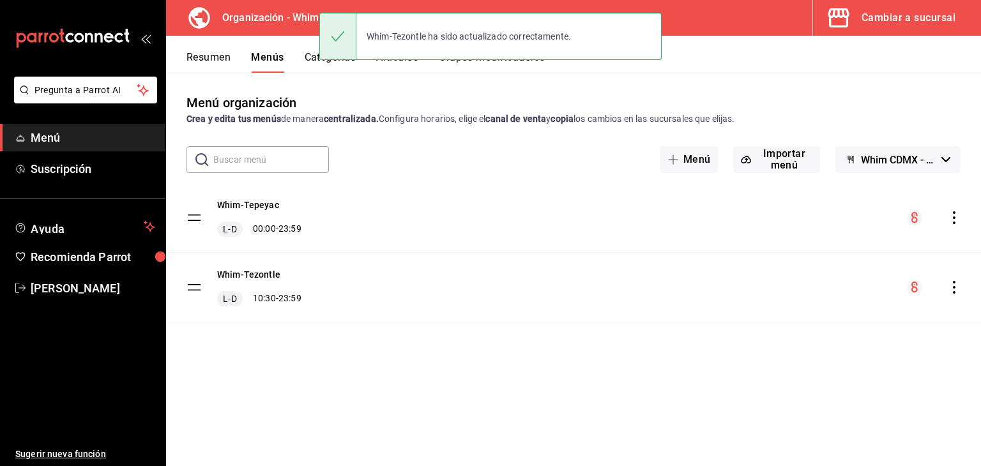
click at [318, 60] on button "Categorías" at bounding box center [331, 62] width 52 height 22
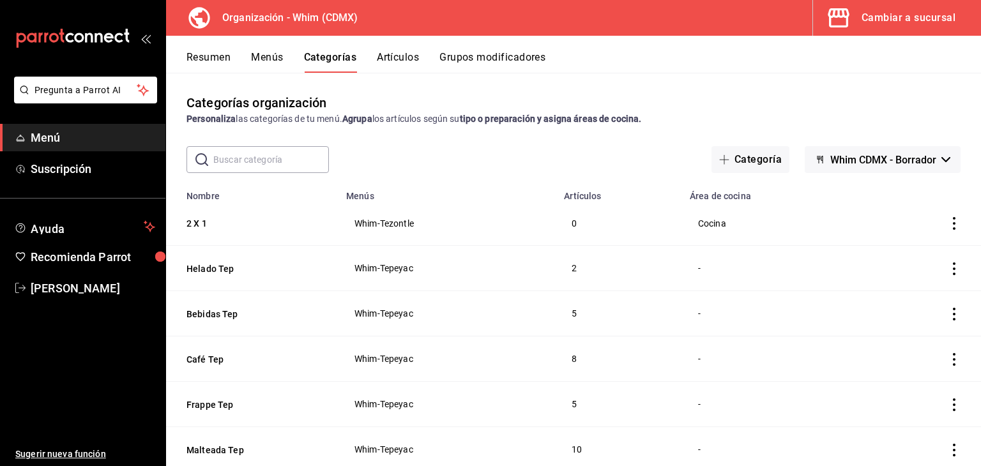
click at [897, 168] on button "Whim CDMX - Borrador" at bounding box center [883, 159] width 156 height 27
click at [893, 238] on li "Whim CDMX - Borrador" at bounding box center [872, 224] width 126 height 31
click at [953, 223] on icon "actions" at bounding box center [954, 223] width 3 height 13
click at [912, 256] on span "Editar" at bounding box center [906, 253] width 33 height 13
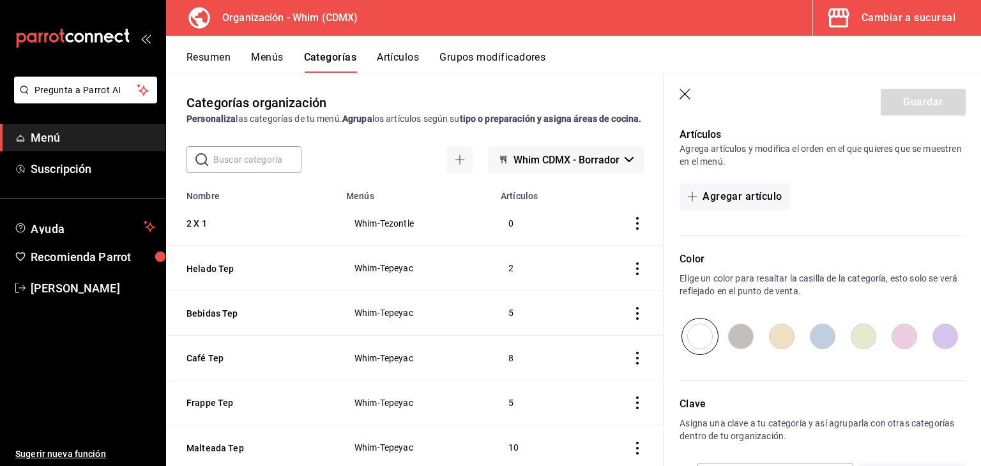
scroll to position [372, 0]
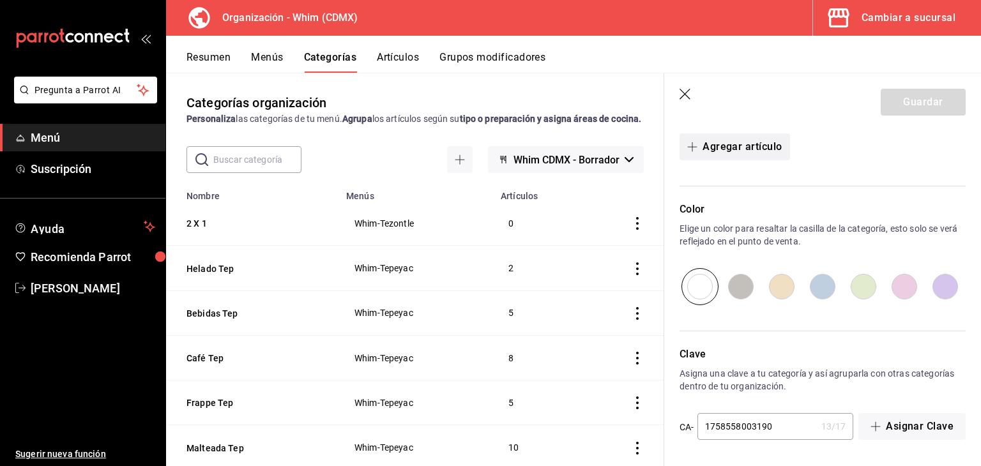
click at [728, 146] on button "Agregar artículo" at bounding box center [734, 146] width 110 height 27
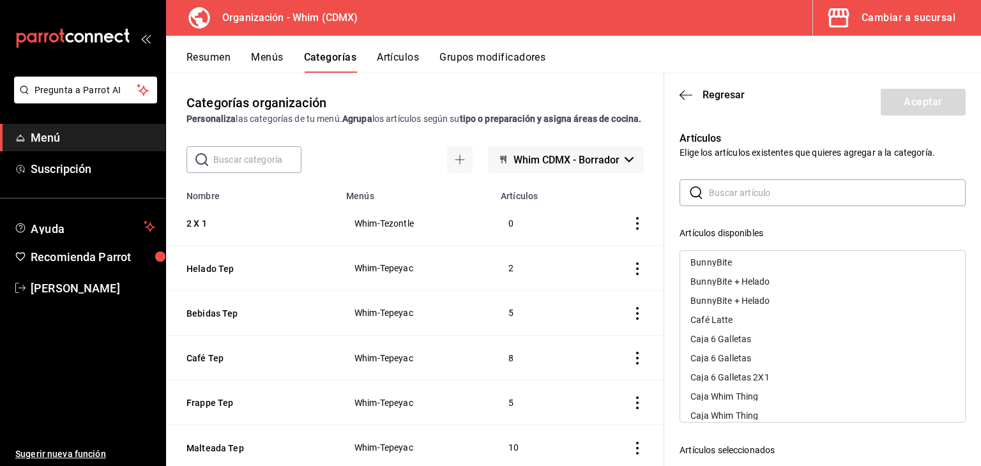
scroll to position [142, 0]
click at [756, 374] on div "Caja 6 Galletas 2X1" at bounding box center [729, 372] width 79 height 9
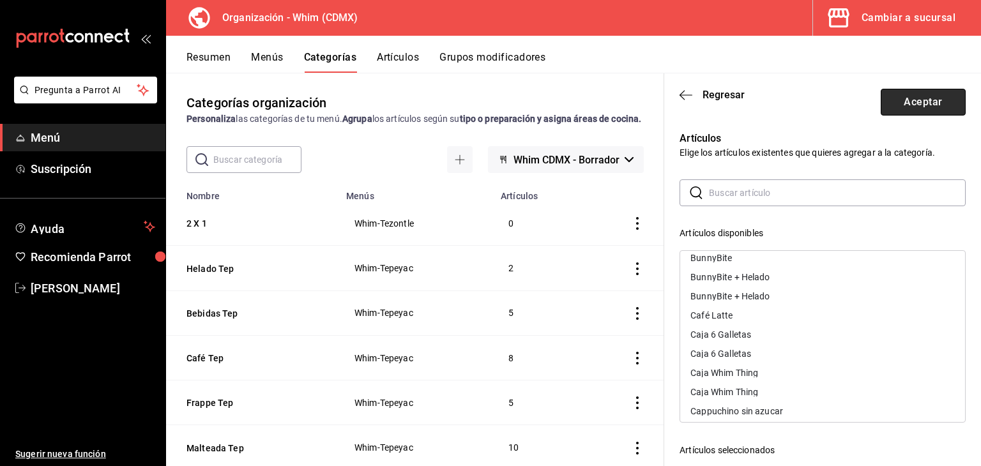
click at [912, 97] on button "Aceptar" at bounding box center [923, 102] width 85 height 27
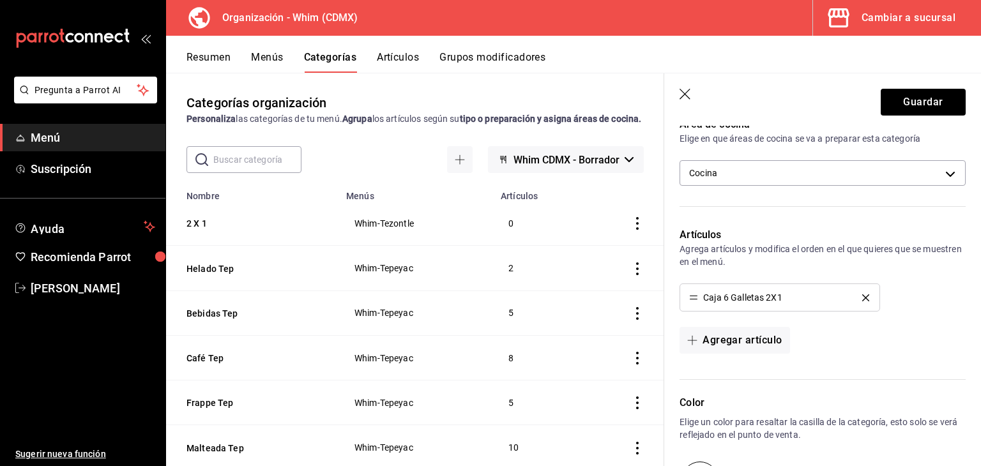
scroll to position [221, 0]
click at [905, 103] on button "Guardar" at bounding box center [923, 102] width 85 height 27
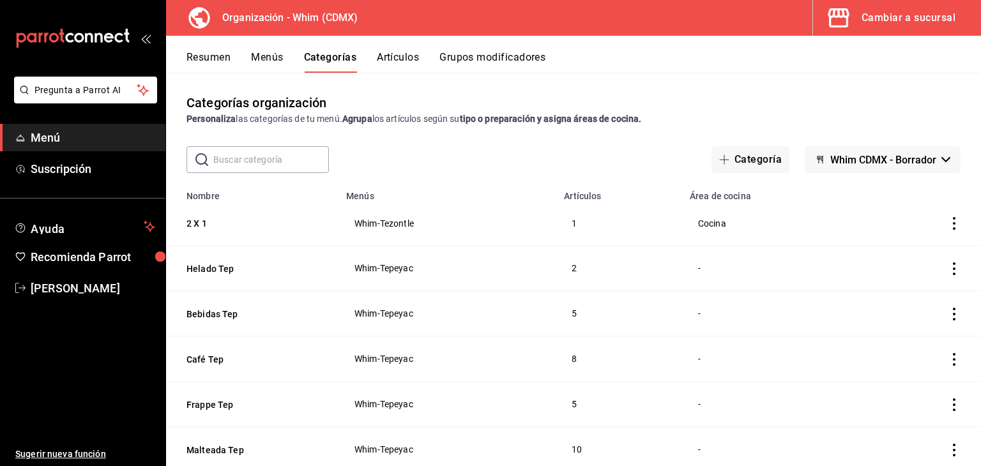
click at [482, 62] on button "Grupos modificadores" at bounding box center [492, 62] width 106 height 22
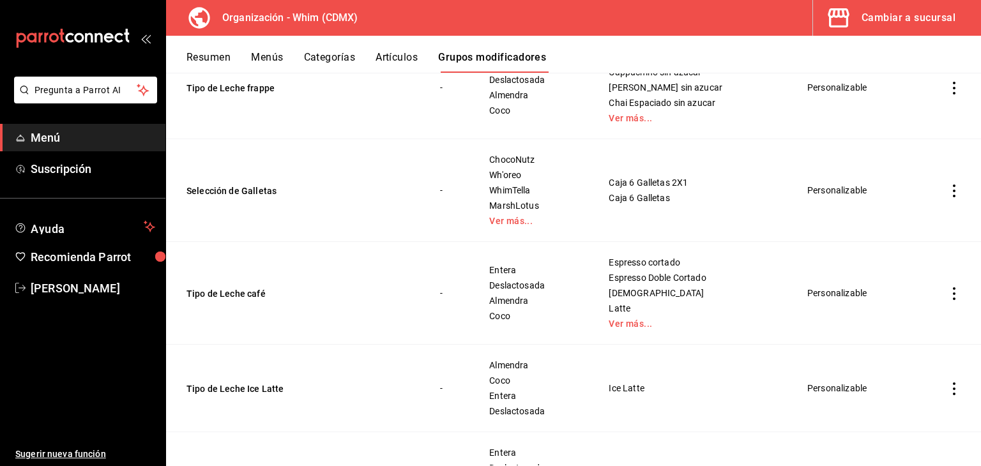
scroll to position [180, 0]
click at [503, 223] on link "Ver más..." at bounding box center [532, 219] width 87 height 9
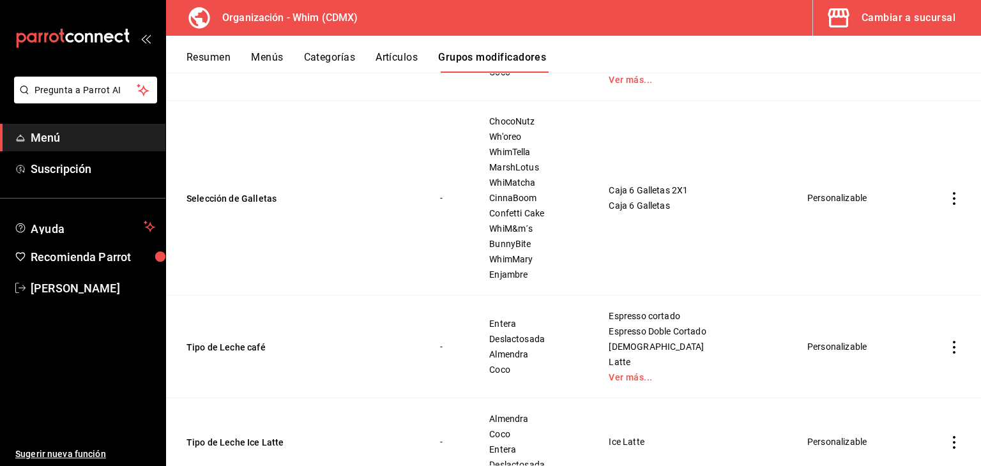
scroll to position [217, 0]
click at [948, 203] on icon "actions" at bounding box center [954, 198] width 13 height 13
click at [914, 239] on li "Editar" at bounding box center [894, 228] width 77 height 26
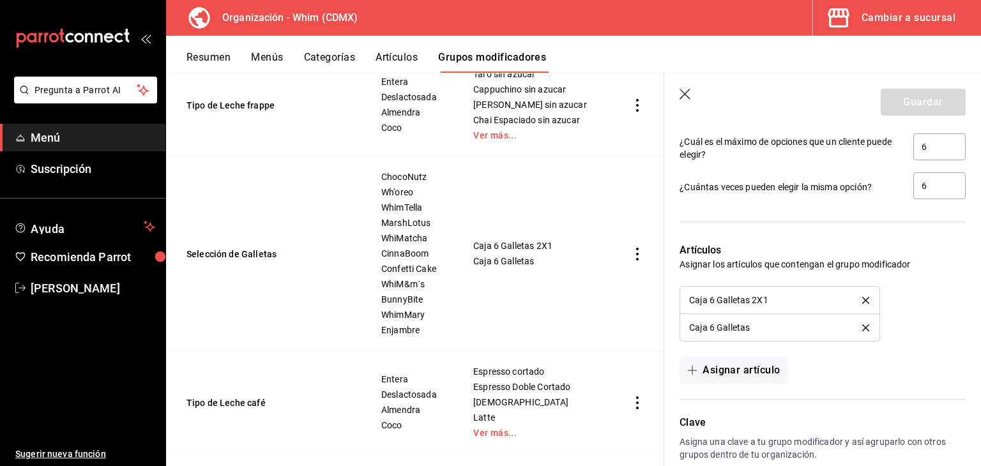
scroll to position [1174, 0]
click at [862, 298] on icon "delete" at bounding box center [865, 299] width 7 height 7
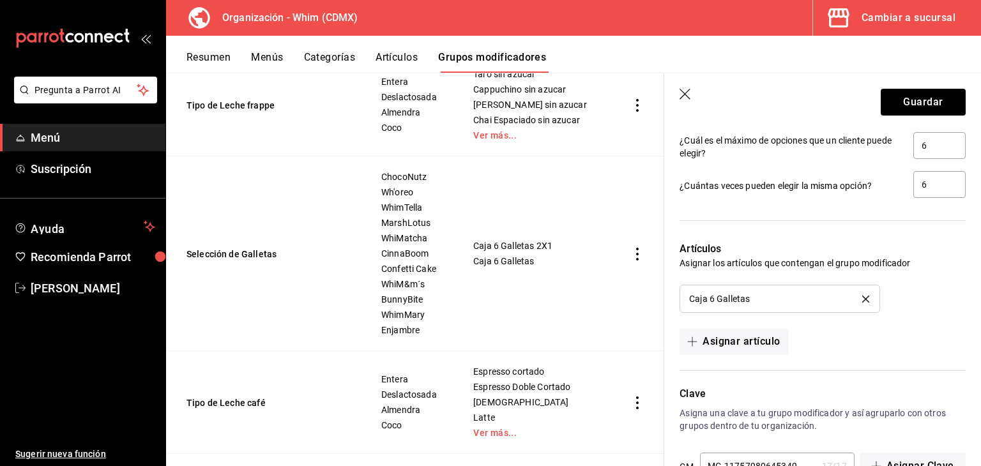
click at [610, 292] on td "simple table" at bounding box center [637, 253] width 54 height 195
click at [898, 94] on button "Guardar" at bounding box center [923, 102] width 85 height 27
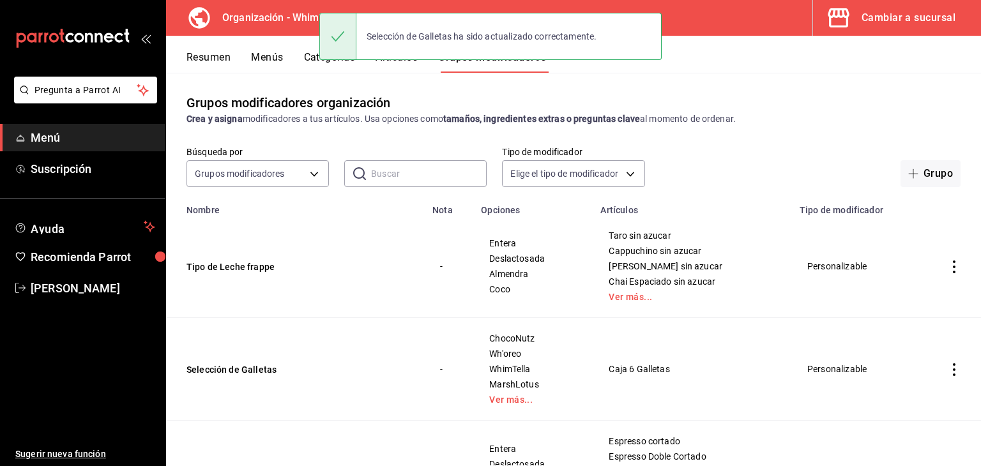
scroll to position [117, 0]
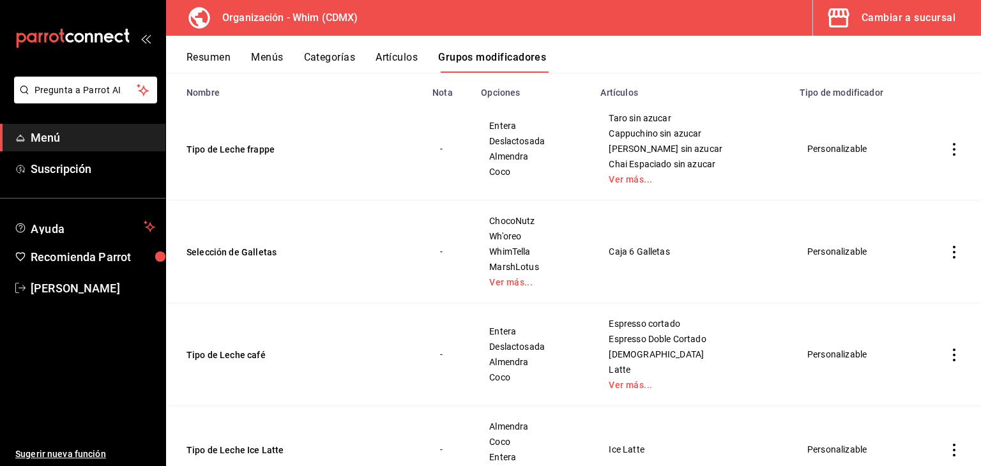
click at [948, 254] on icon "actions" at bounding box center [954, 252] width 13 height 13
click at [898, 308] on span "Duplicar" at bounding box center [906, 307] width 33 height 13
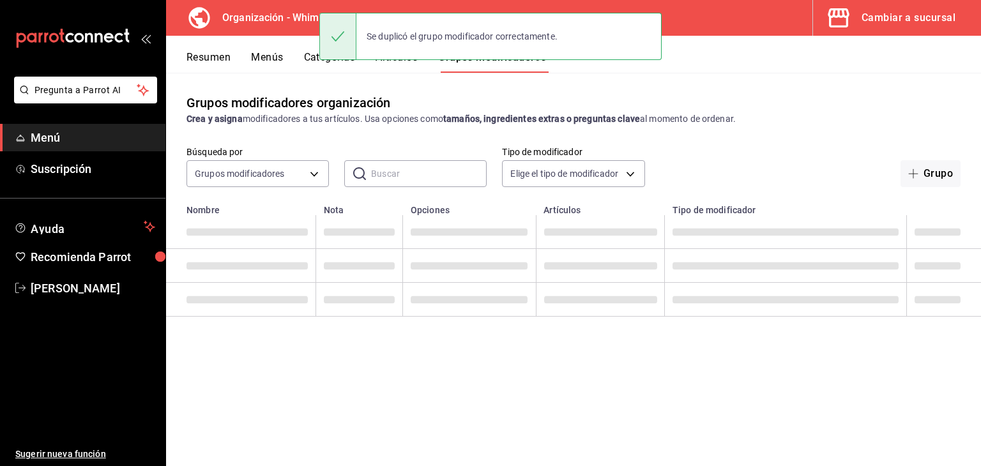
scroll to position [0, 0]
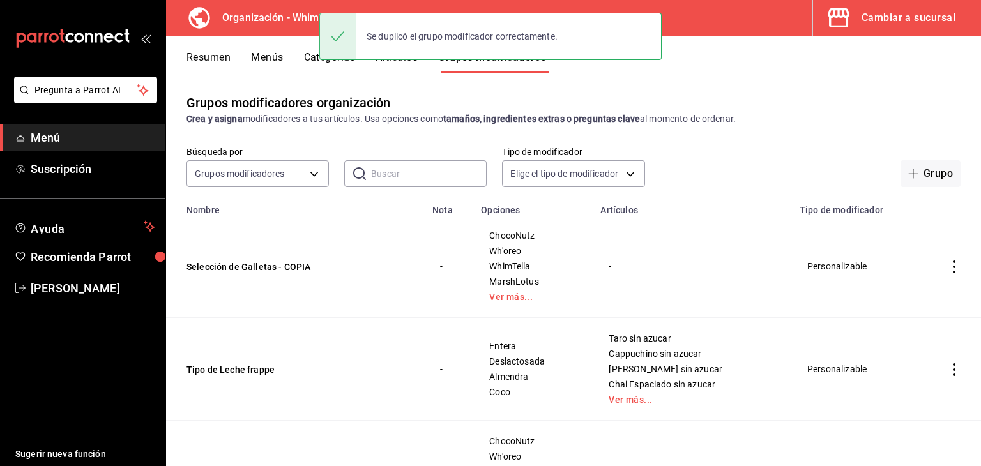
click at [948, 264] on icon "actions" at bounding box center [954, 267] width 13 height 13
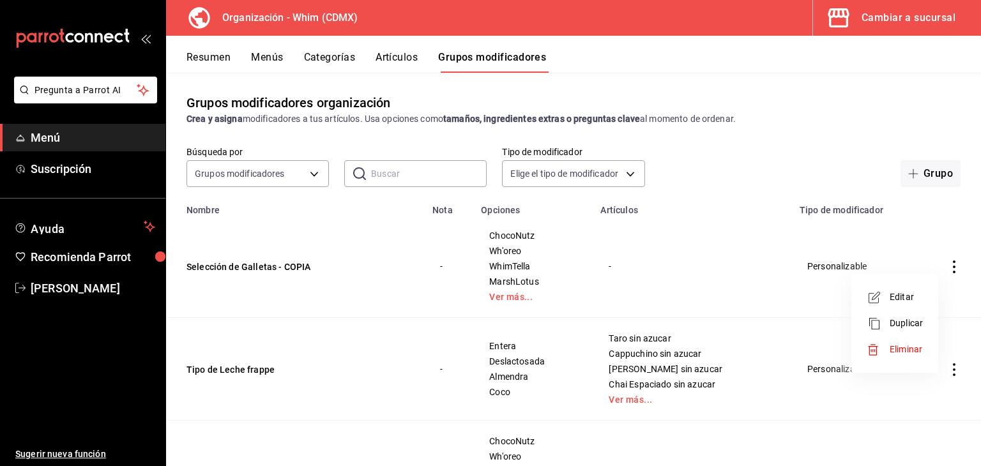
click at [902, 299] on span "Editar" at bounding box center [906, 297] width 33 height 13
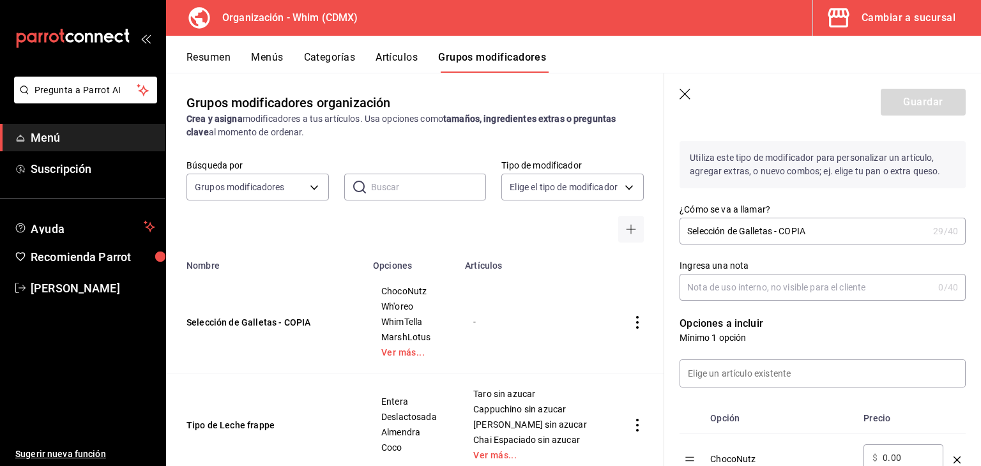
scroll to position [143, 0]
drag, startPoint x: 811, startPoint y: 229, endPoint x: 776, endPoint y: 233, distance: 34.8
click at [776, 233] on input "Selección de Galletas - COPIA" at bounding box center [803, 231] width 248 height 26
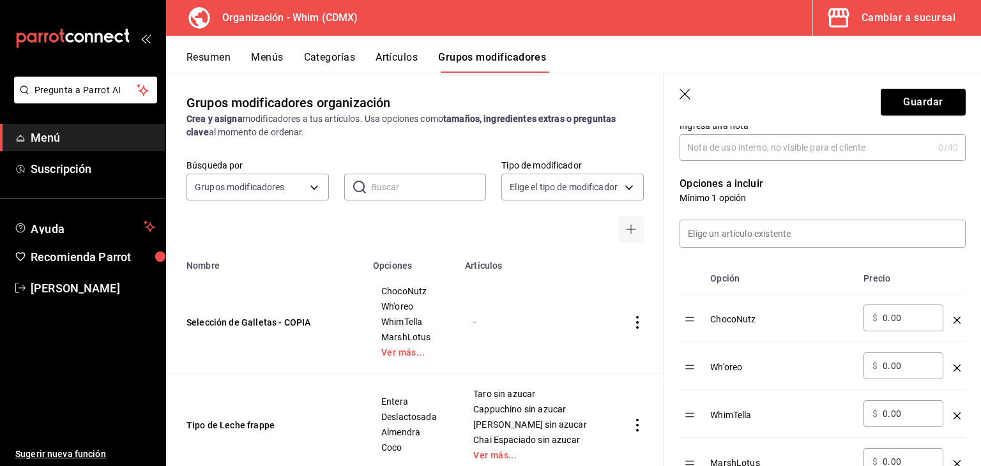
scroll to position [304, 0]
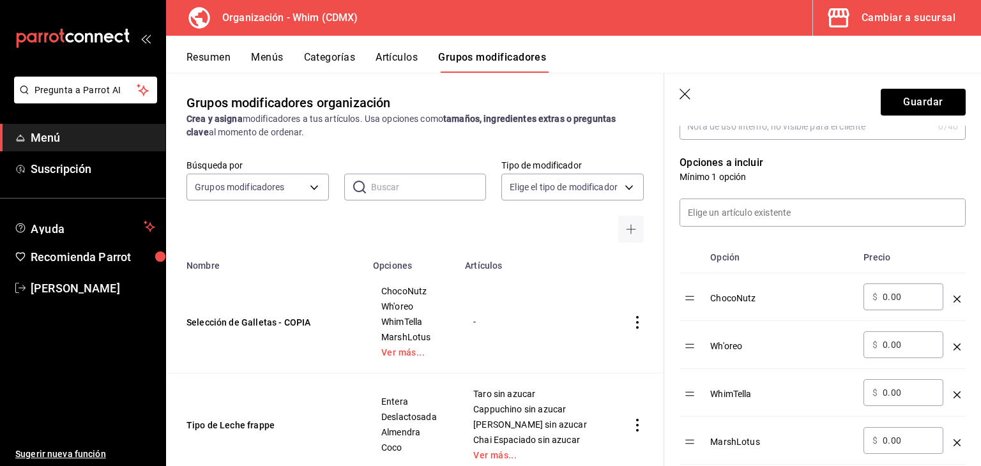
type input "Selección de Galletas 2 X 1"
click at [812, 276] on td "ChocoNutz" at bounding box center [781, 297] width 153 height 48
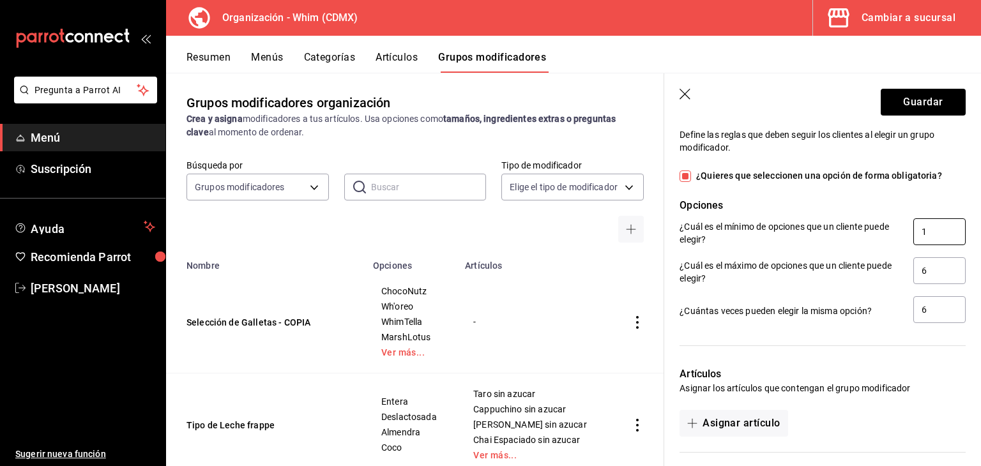
scroll to position [1050, 0]
drag, startPoint x: 921, startPoint y: 269, endPoint x: 877, endPoint y: 271, distance: 44.1
click at [877, 271] on div "¿Cuál es el máximo de opciones que un cliente puede elegir? 6" at bounding box center [822, 270] width 286 height 29
type input "12"
click at [921, 306] on input "6" at bounding box center [939, 308] width 52 height 27
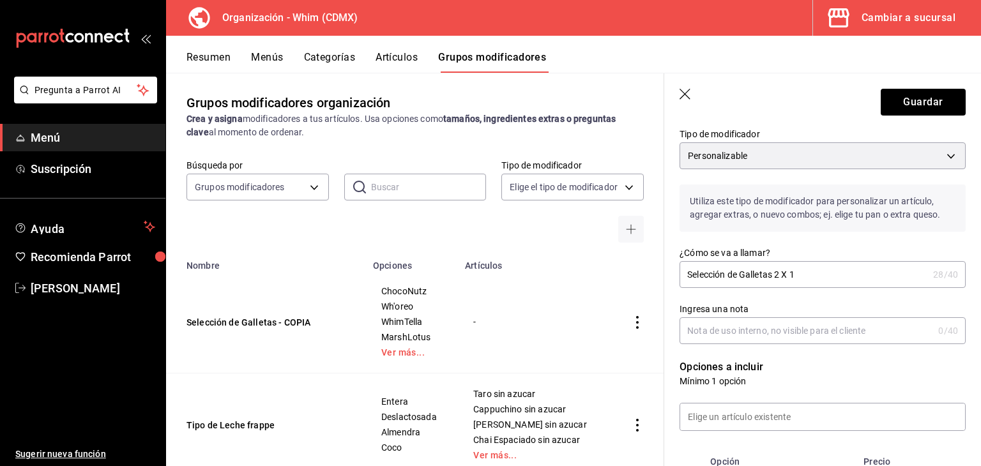
scroll to position [0, 0]
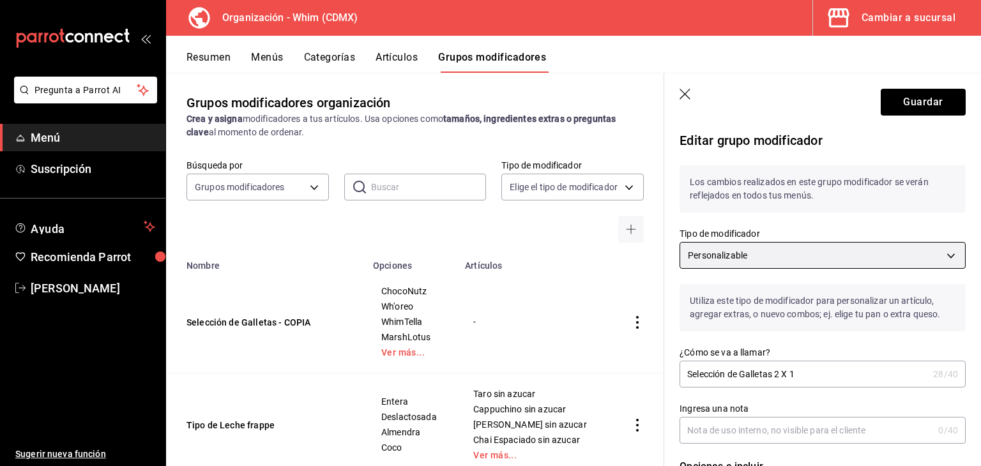
type input "12"
click at [787, 246] on body "Pregunta a Parrot AI Menú Suscripción Ayuda Recomienda Parrot [PERSON_NAME] Sug…" at bounding box center [490, 233] width 981 height 466
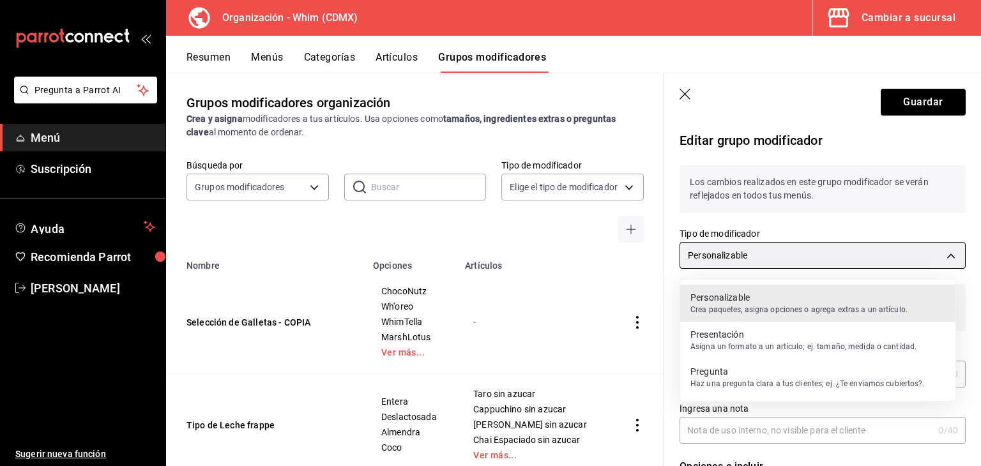
click at [787, 246] on div at bounding box center [490, 233] width 981 height 466
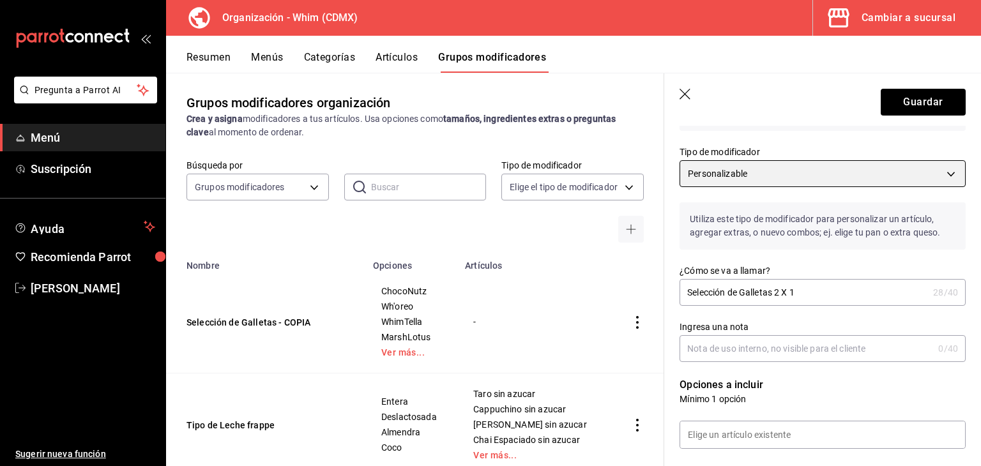
scroll to position [137, 0]
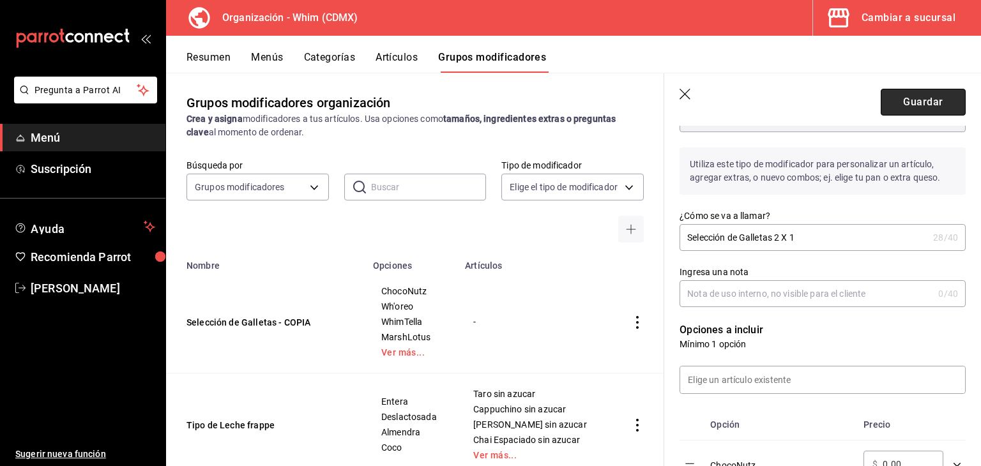
click at [900, 99] on button "Guardar" at bounding box center [923, 102] width 85 height 27
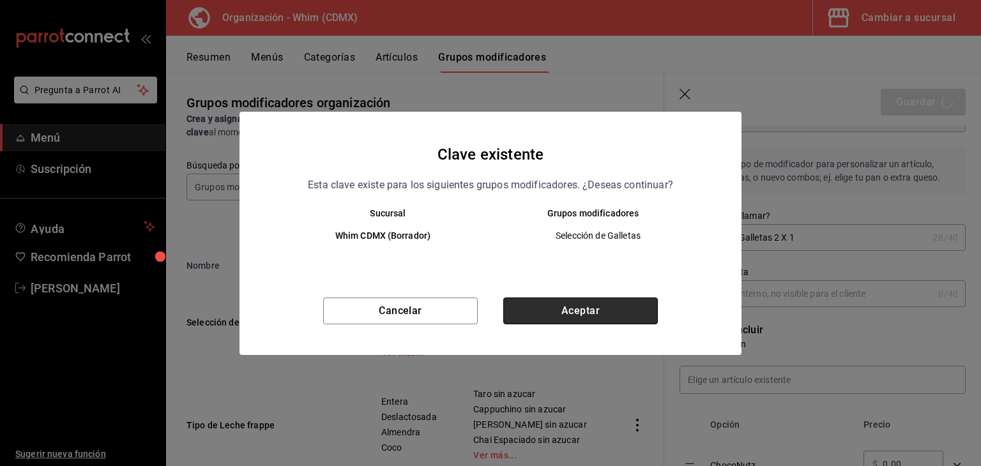
click at [569, 303] on button "Aceptar" at bounding box center [580, 311] width 155 height 27
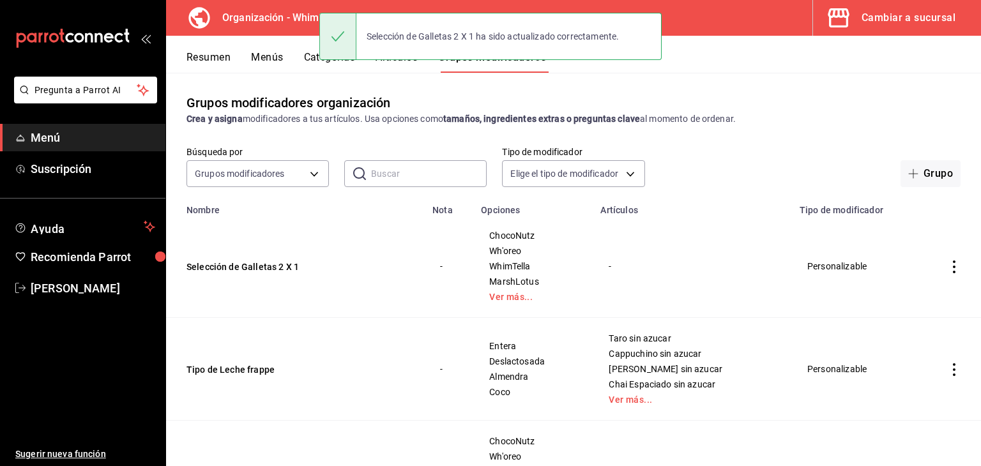
click at [948, 264] on icon "actions" at bounding box center [954, 267] width 13 height 13
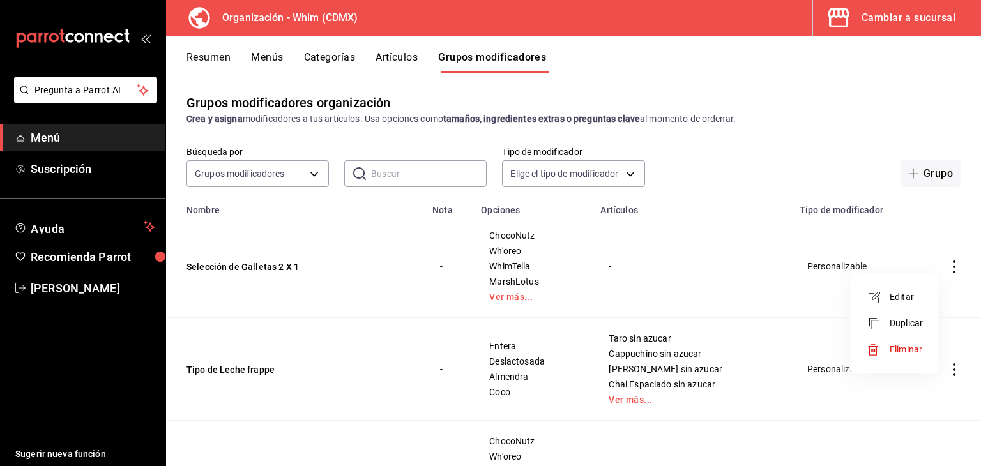
click at [891, 304] on li "Editar" at bounding box center [894, 297] width 77 height 26
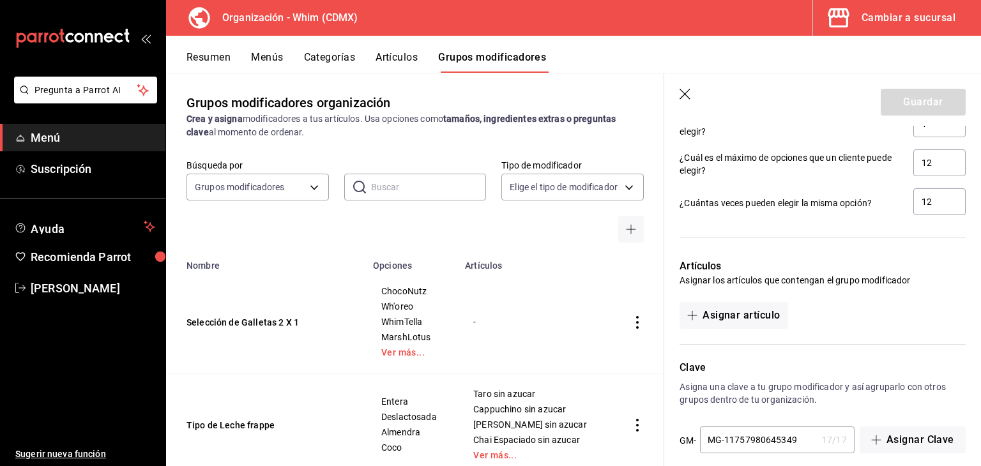
scroll to position [1169, 0]
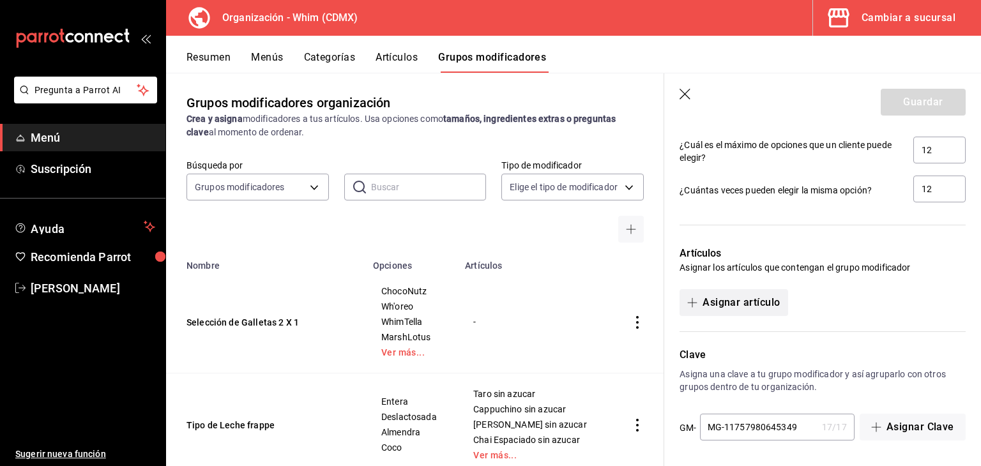
click at [732, 305] on button "Asignar artículo" at bounding box center [733, 302] width 108 height 27
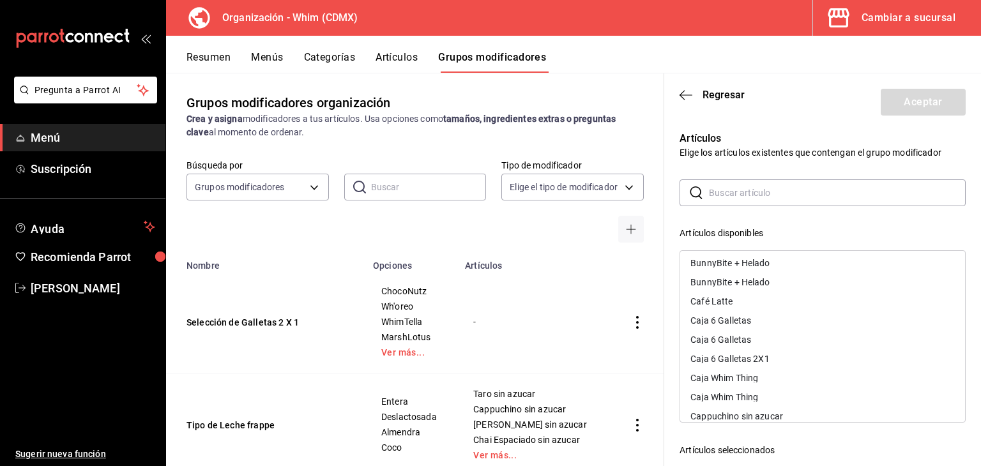
scroll to position [157, 0]
click at [762, 356] on div "Caja 6 Galletas 2X1" at bounding box center [729, 357] width 79 height 9
click at [904, 105] on button "Aceptar" at bounding box center [923, 102] width 85 height 27
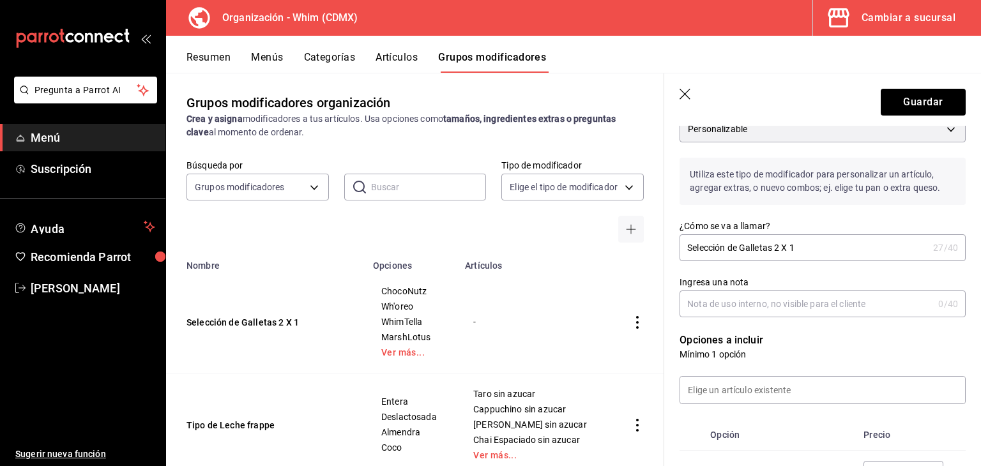
scroll to position [0, 0]
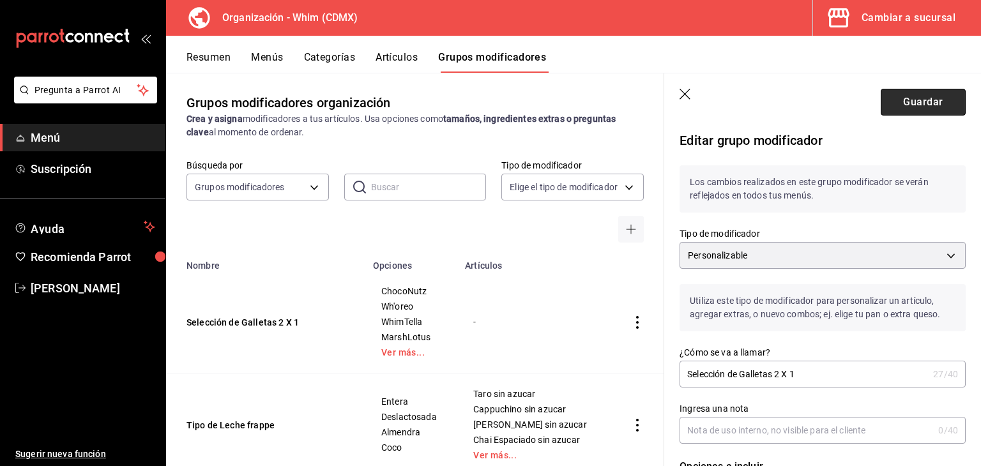
click at [898, 96] on button "Guardar" at bounding box center [923, 102] width 85 height 27
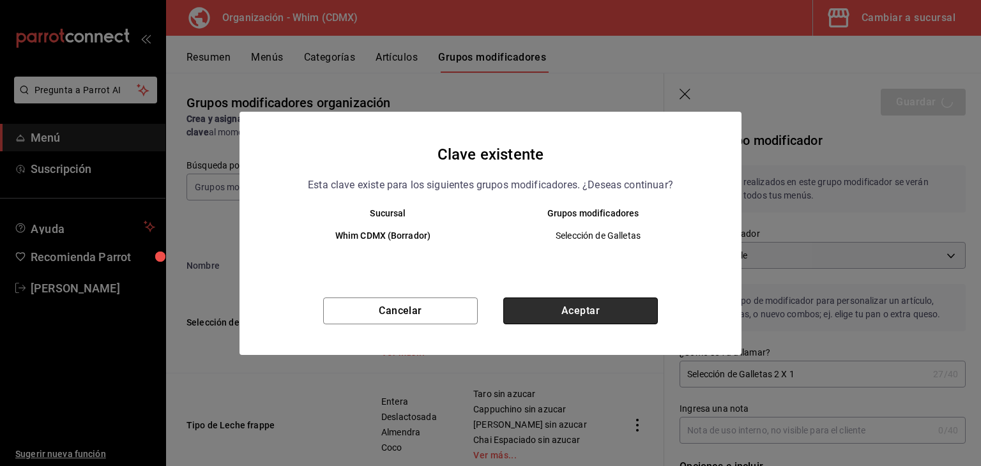
click at [605, 307] on button "Aceptar" at bounding box center [580, 311] width 155 height 27
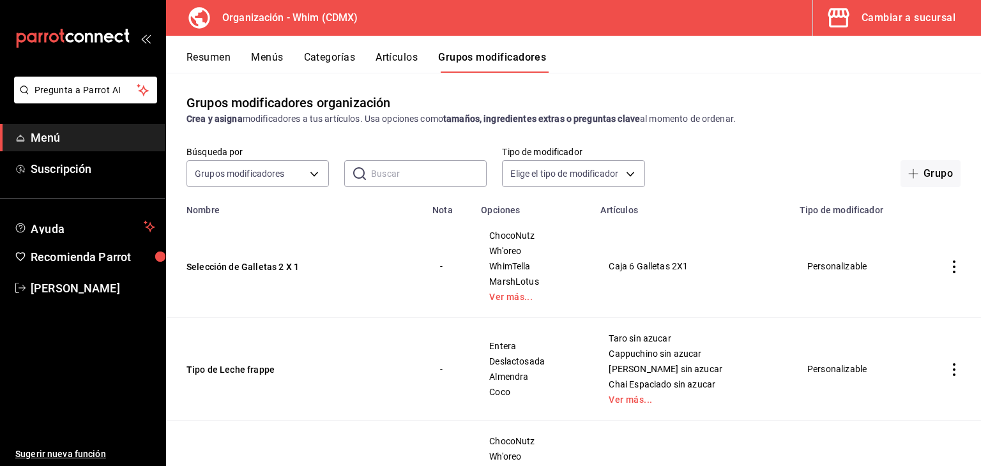
click at [271, 57] on button "Menús" at bounding box center [267, 62] width 32 height 22
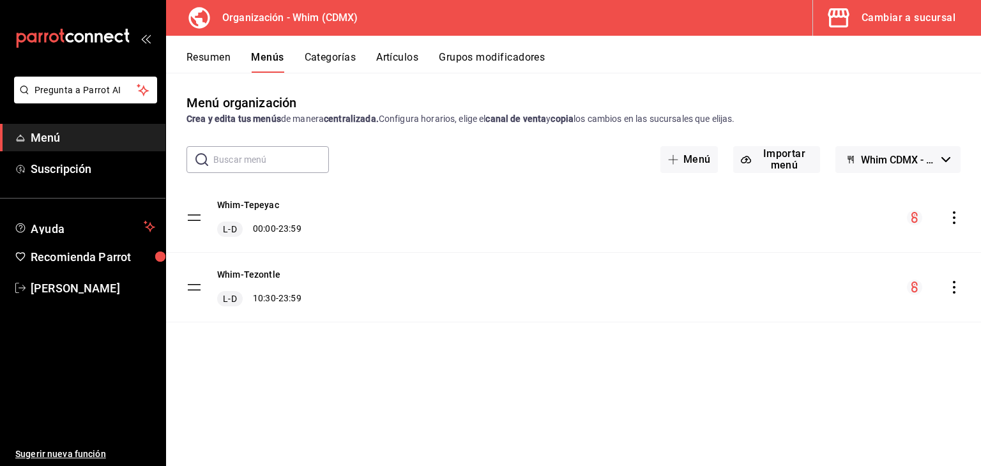
click at [322, 61] on button "Categorías" at bounding box center [331, 62] width 52 height 22
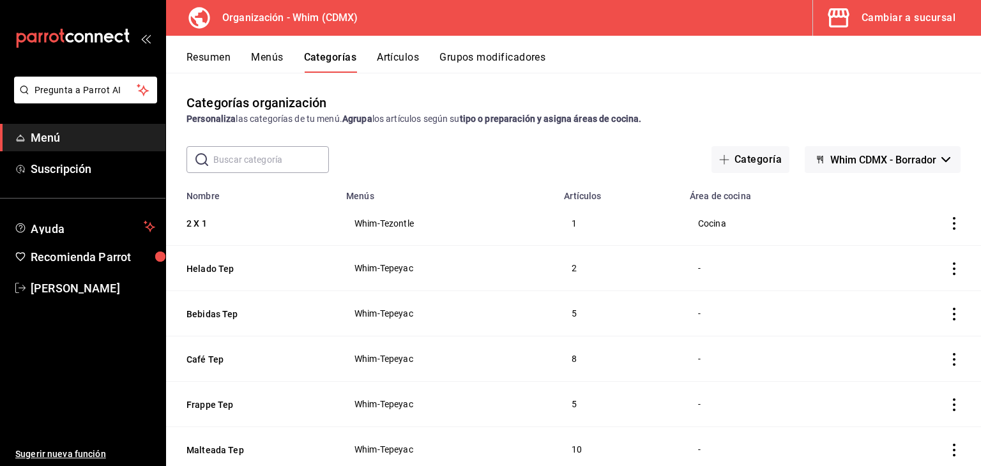
click at [948, 226] on icon "actions" at bounding box center [954, 223] width 13 height 13
click at [898, 254] on span "Editar" at bounding box center [906, 253] width 33 height 13
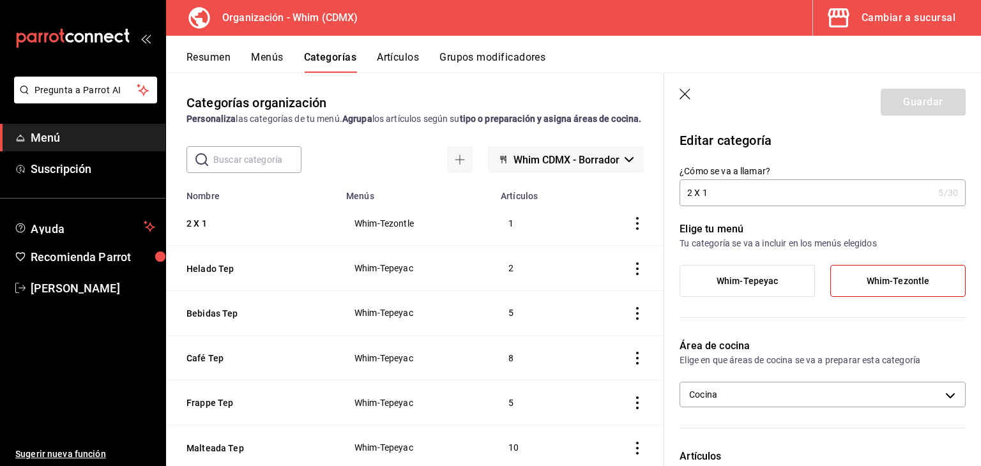
drag, startPoint x: 683, startPoint y: 102, endPoint x: 685, endPoint y: 87, distance: 14.3
click at [685, 87] on header "Guardar" at bounding box center [822, 99] width 317 height 52
drag, startPoint x: 685, startPoint y: 87, endPoint x: 685, endPoint y: 95, distance: 7.7
click at [685, 95] on header "Guardar" at bounding box center [822, 99] width 317 height 52
click at [685, 95] on icon "button" at bounding box center [684, 94] width 11 height 11
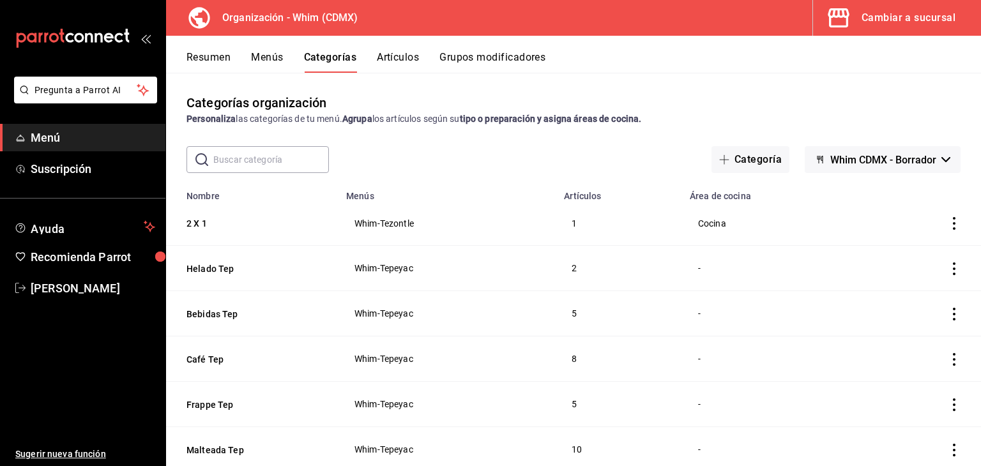
click at [948, 225] on icon "actions" at bounding box center [954, 223] width 13 height 13
click at [889, 252] on div at bounding box center [878, 253] width 23 height 15
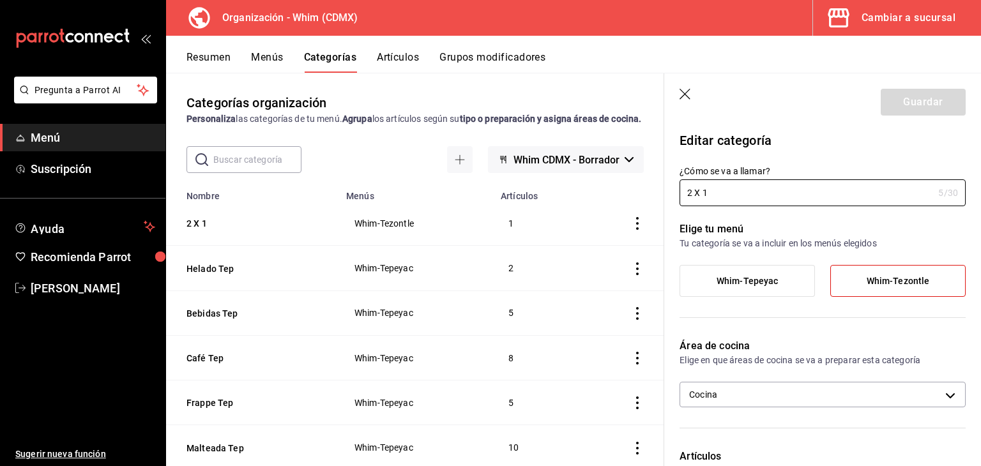
scroll to position [107, 0]
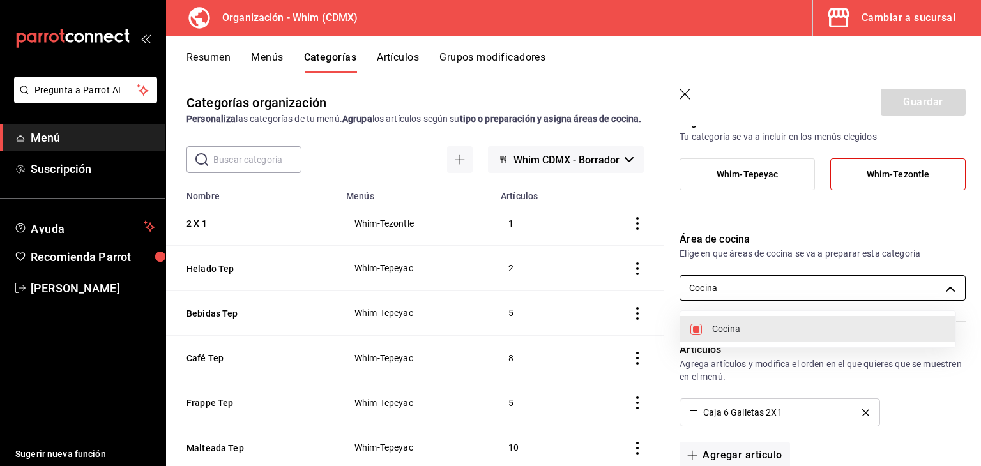
click at [805, 289] on body "Pregunta a Parrot AI Menú Suscripción Ayuda Recomienda Parrot [PERSON_NAME] Sug…" at bounding box center [490, 233] width 981 height 466
click at [753, 332] on span "Cocina" at bounding box center [828, 328] width 233 height 13
checkbox input "false"
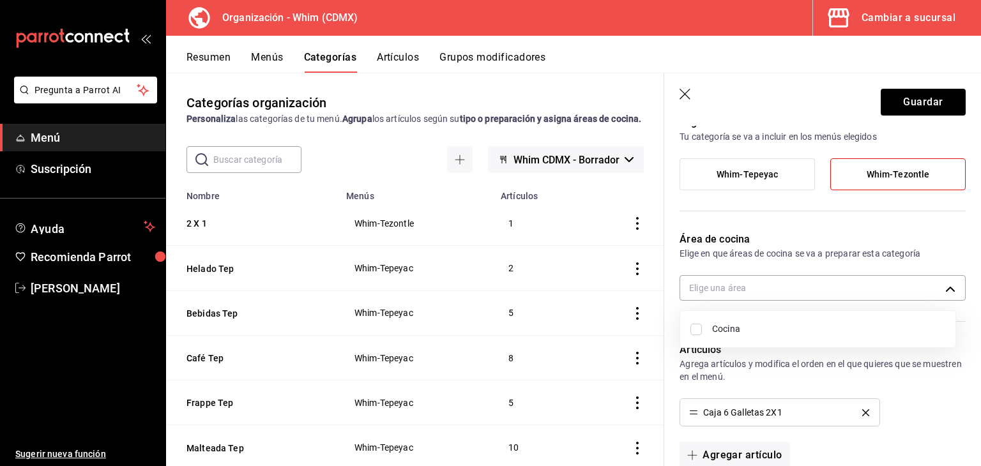
click at [895, 100] on div at bounding box center [490, 233] width 981 height 466
click at [895, 100] on button "Guardar" at bounding box center [923, 102] width 85 height 27
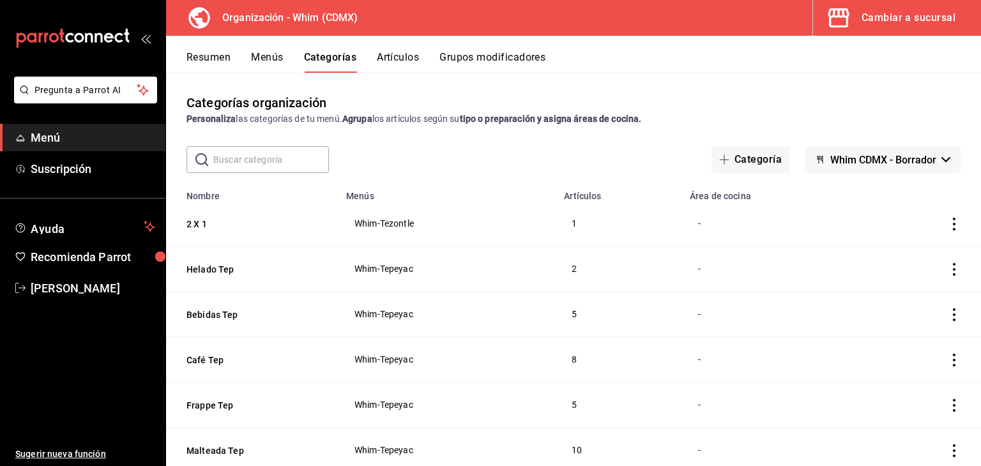
click at [909, 18] on div "Cambiar a sucursal" at bounding box center [908, 18] width 94 height 18
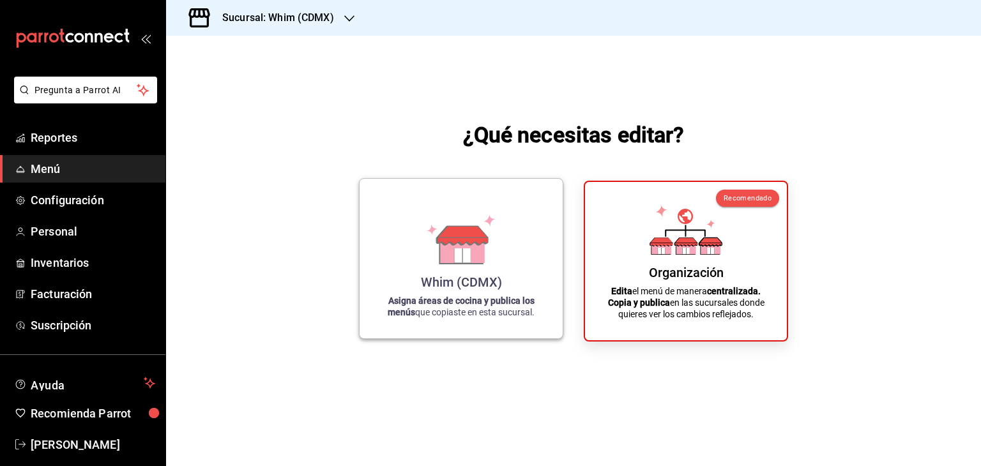
click at [475, 266] on div "Whim (CDMX) Asigna áreas de cocina y publica los menús que copiaste en esta suc…" at bounding box center [461, 258] width 172 height 139
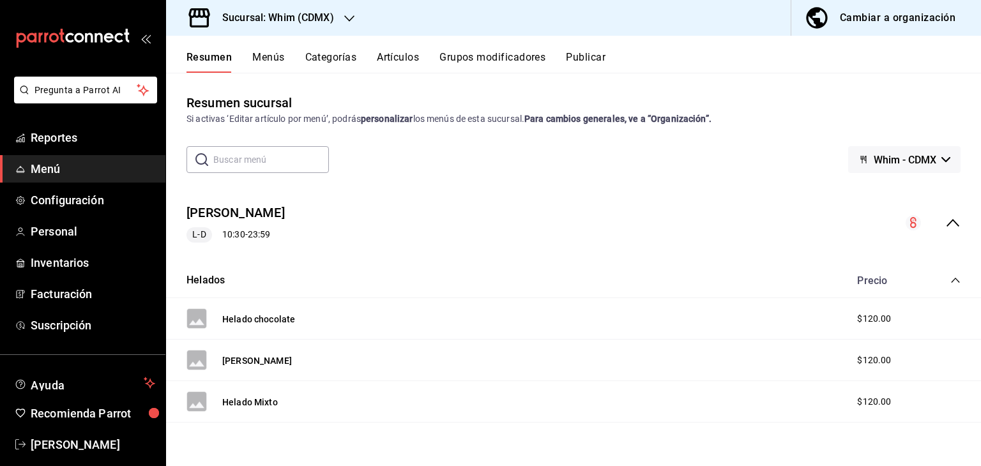
click at [266, 57] on button "Menús" at bounding box center [268, 62] width 32 height 22
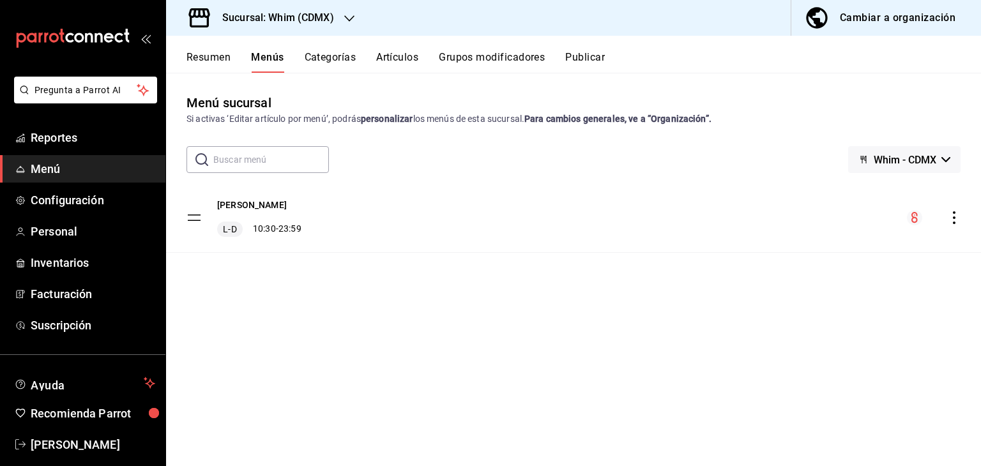
click at [876, 13] on div "Cambiar a organización" at bounding box center [898, 18] width 116 height 18
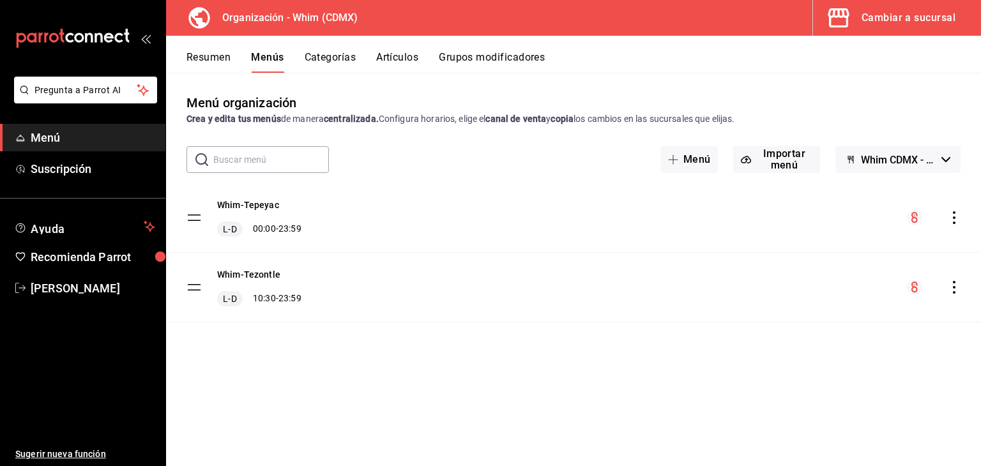
click at [908, 156] on span "Whim CDMX - Borrador" at bounding box center [898, 160] width 75 height 12
click at [425, 262] on div at bounding box center [490, 233] width 981 height 466
click at [951, 284] on icon "actions" at bounding box center [954, 287] width 13 height 13
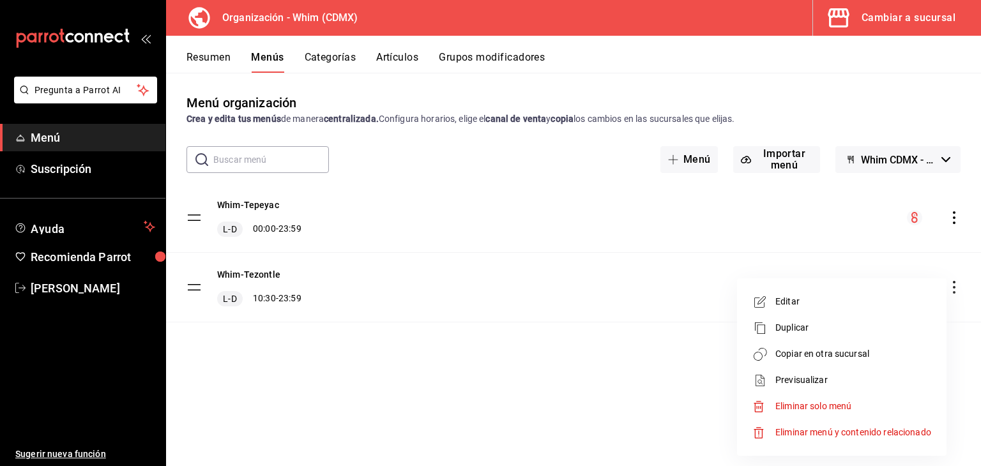
click at [816, 356] on span "Copiar en otra sucursal" at bounding box center [853, 353] width 156 height 13
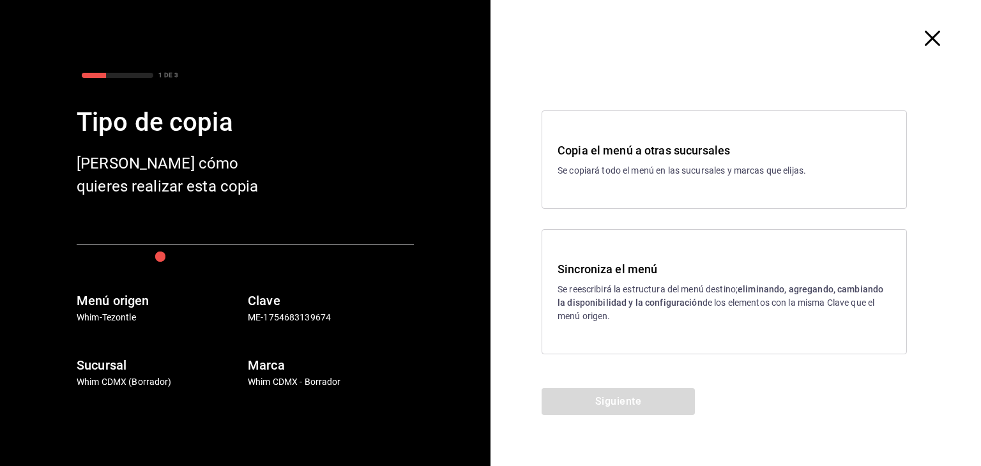
click at [636, 303] on strong "eliminando, agregando, cambiando la disponibilidad y la configuración" at bounding box center [720, 296] width 326 height 24
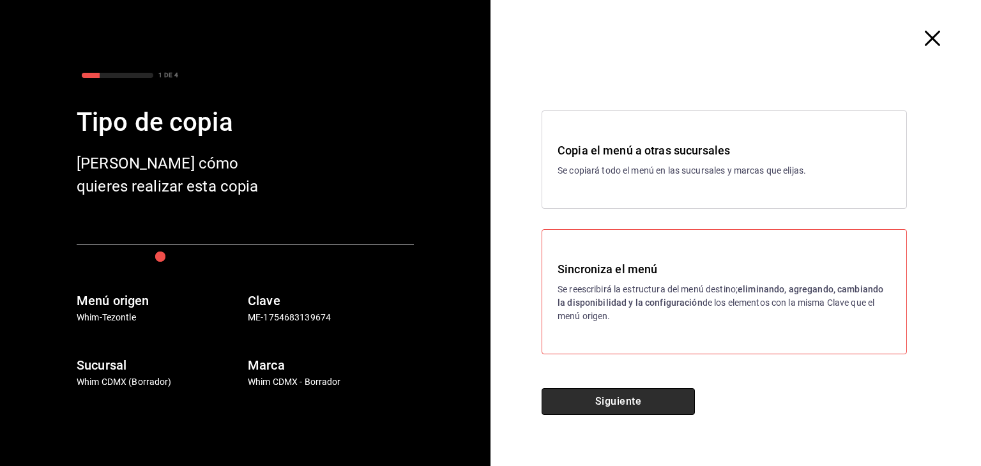
click at [631, 397] on button "Siguiente" at bounding box center [617, 401] width 153 height 27
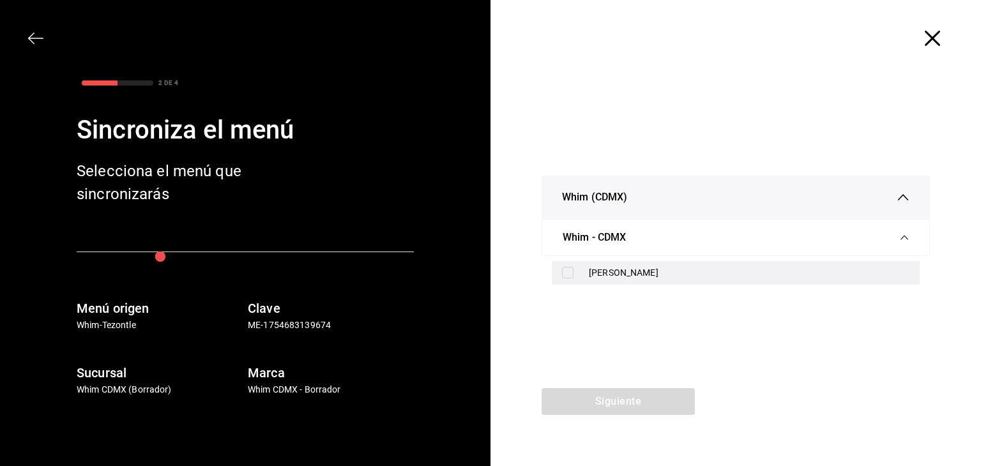
click at [587, 276] on div "[PERSON_NAME]" at bounding box center [736, 273] width 368 height 24
checkbox input "true"
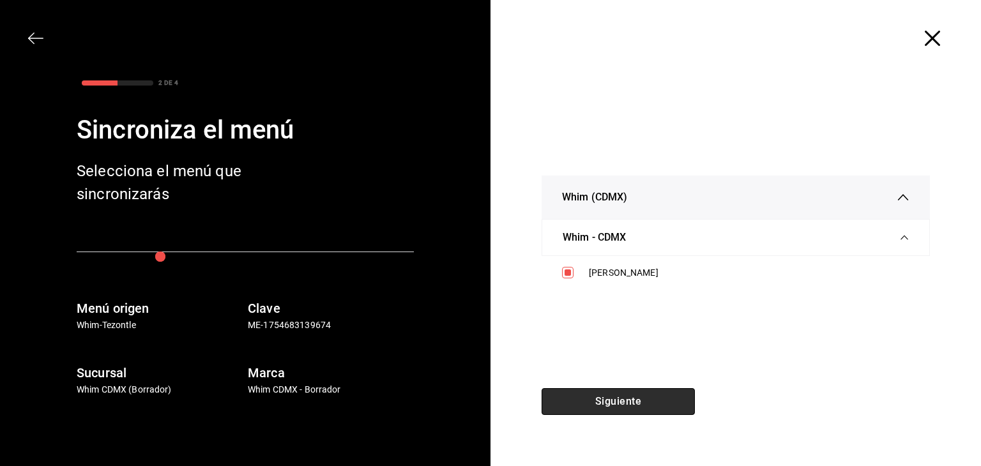
click at [621, 411] on button "Siguiente" at bounding box center [617, 401] width 153 height 27
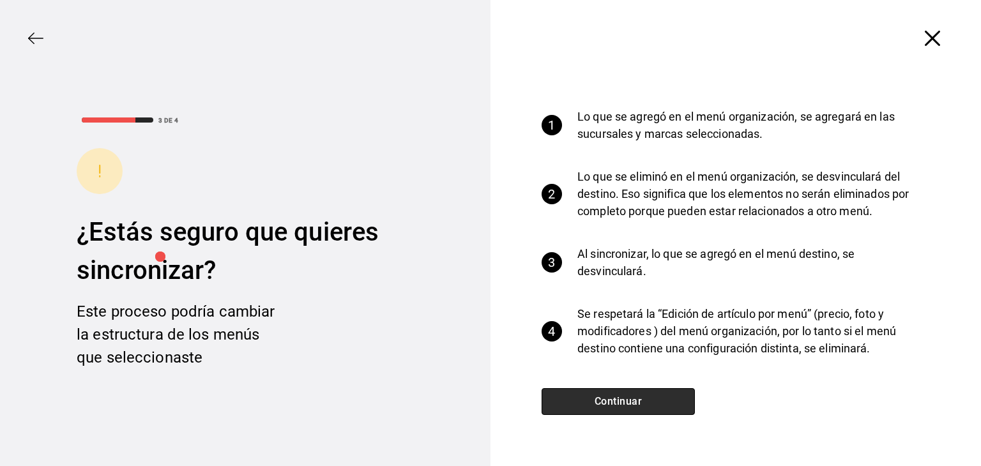
click at [617, 399] on button "Continuar" at bounding box center [617, 401] width 153 height 27
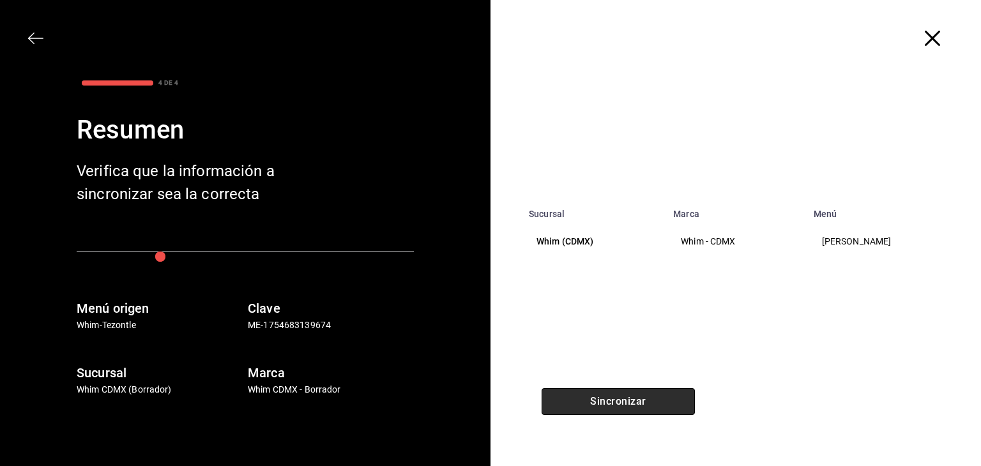
click at [617, 395] on button "Sincronizar" at bounding box center [617, 401] width 153 height 27
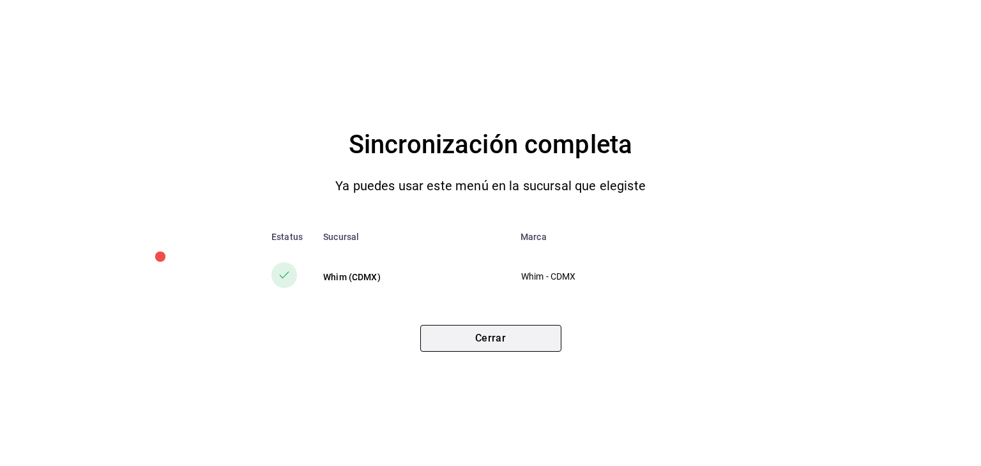
click at [488, 335] on button "Cerrar" at bounding box center [490, 338] width 141 height 27
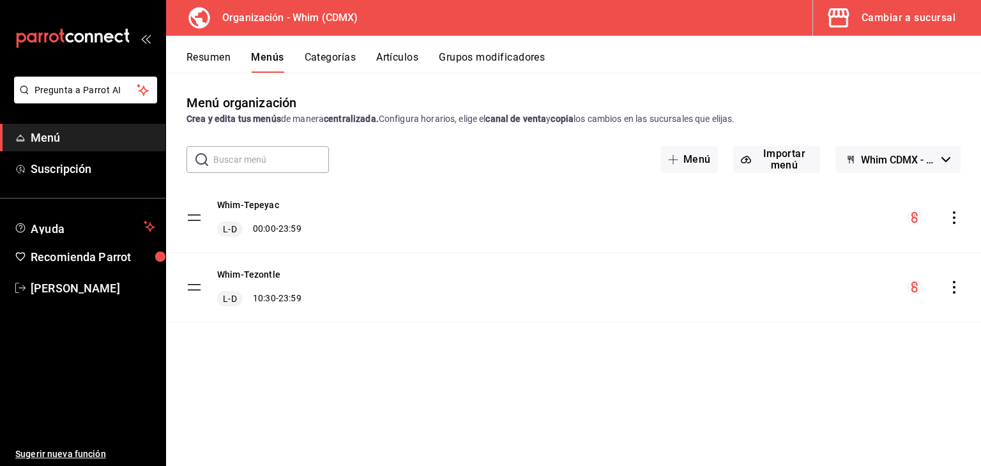
click at [859, 26] on button "Cambiar a sucursal" at bounding box center [892, 18] width 158 height 36
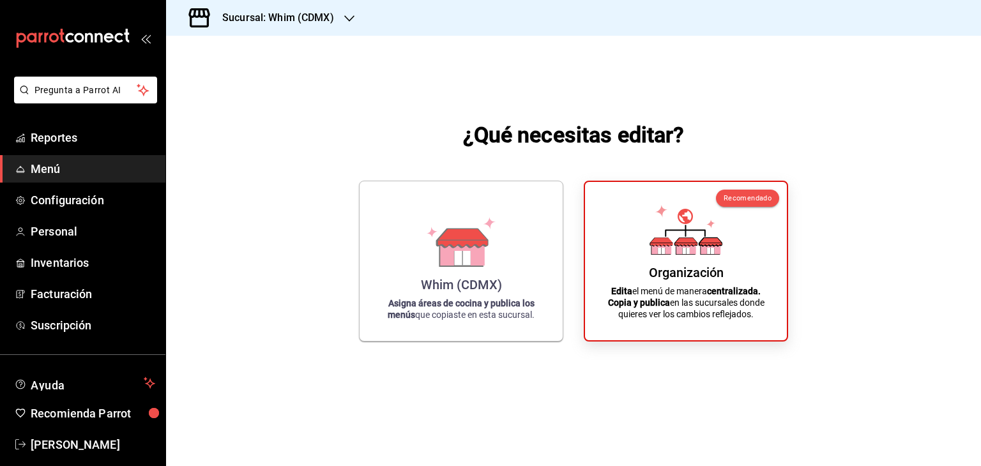
click at [452, 238] on icon at bounding box center [462, 238] width 50 height 19
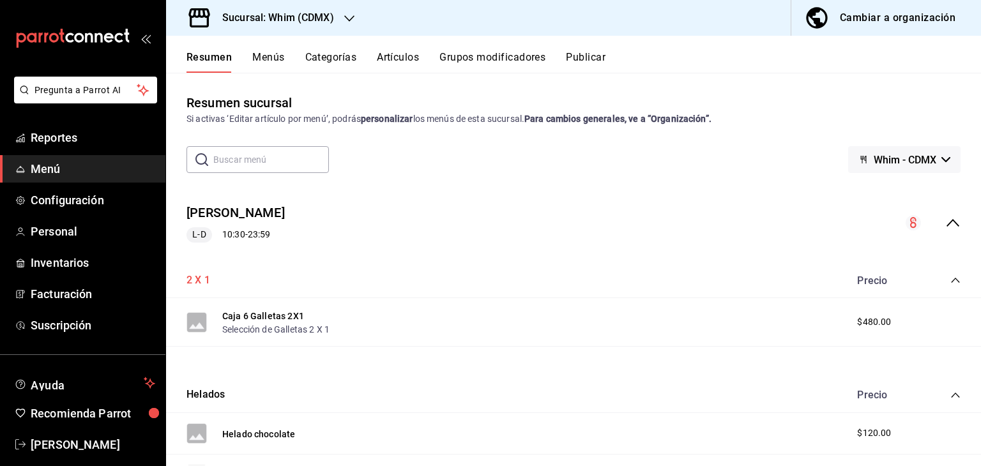
click at [202, 282] on button "2 X 1" at bounding box center [198, 280] width 24 height 15
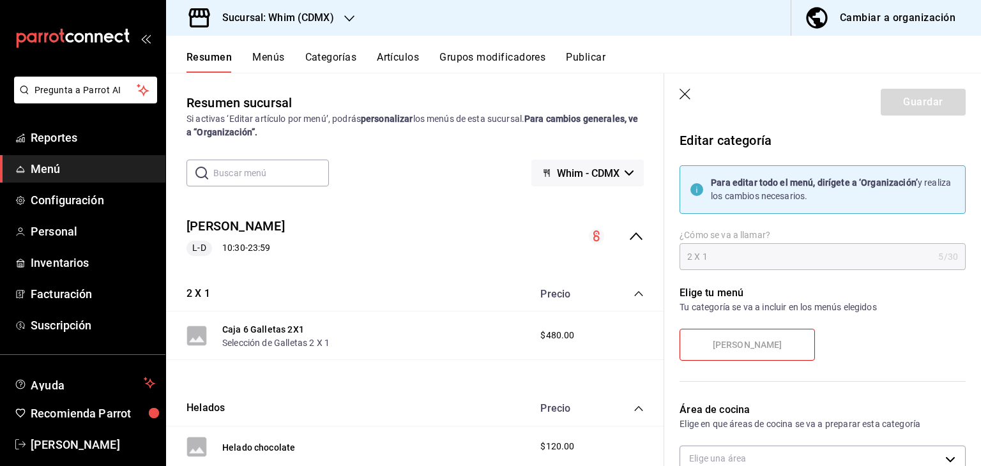
click at [685, 96] on icon "button" at bounding box center [685, 95] width 13 height 13
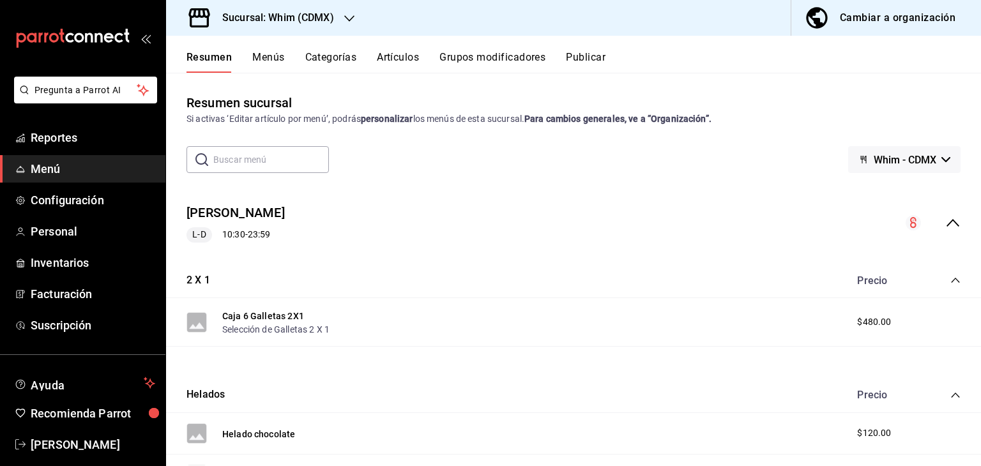
click at [271, 57] on button "Menús" at bounding box center [268, 62] width 32 height 22
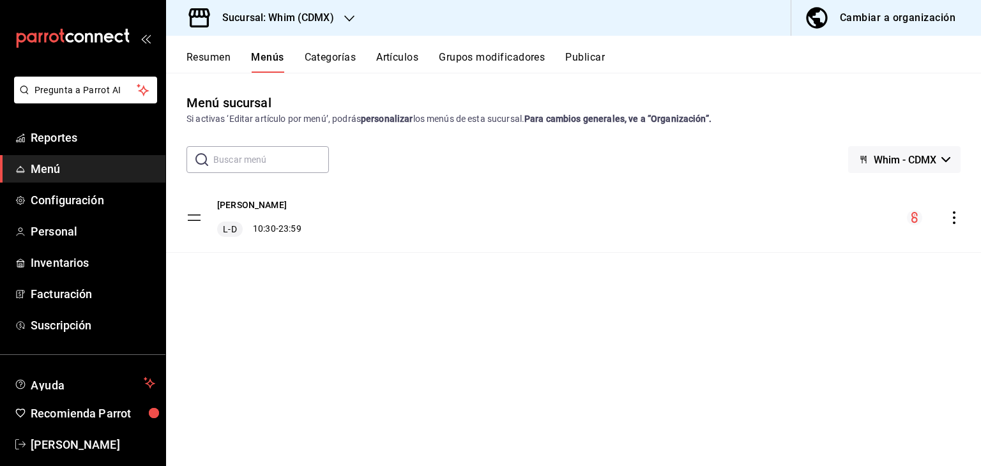
click at [351, 59] on button "Categorías" at bounding box center [331, 62] width 52 height 22
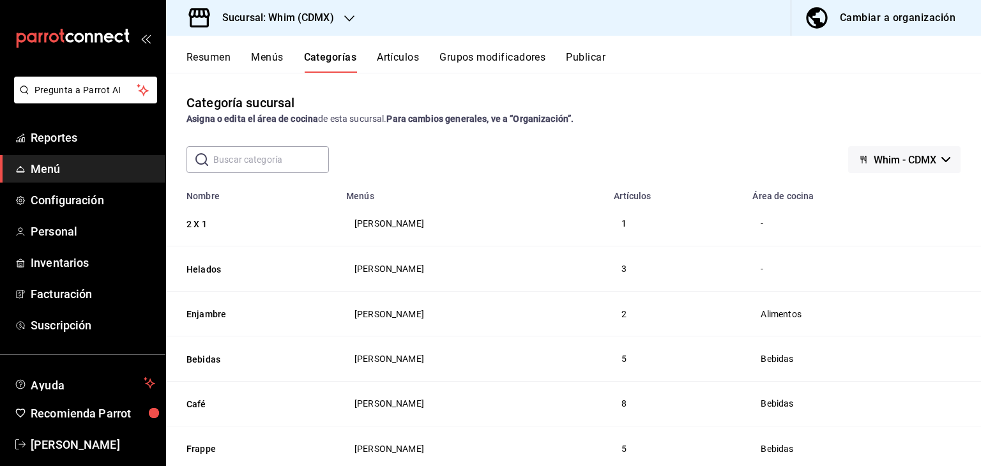
click at [405, 59] on button "Artículos" at bounding box center [398, 62] width 42 height 22
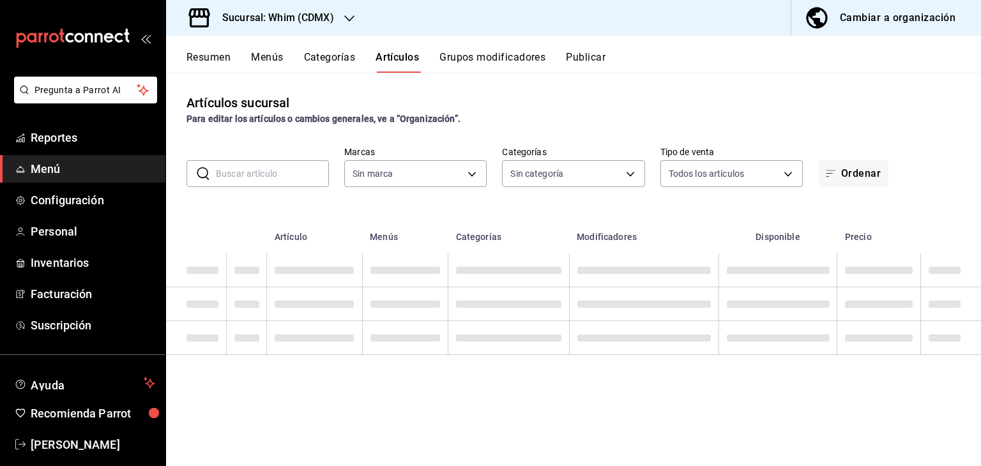
type input "29e4b829-75bc-4c01-81a3-64e24ae3ed98"
type input "cc265551-03e6-49d3-8682-80f3a7337c57,104d650a-07dd-4baf-8ca8-eead466c4aa8,730fe…"
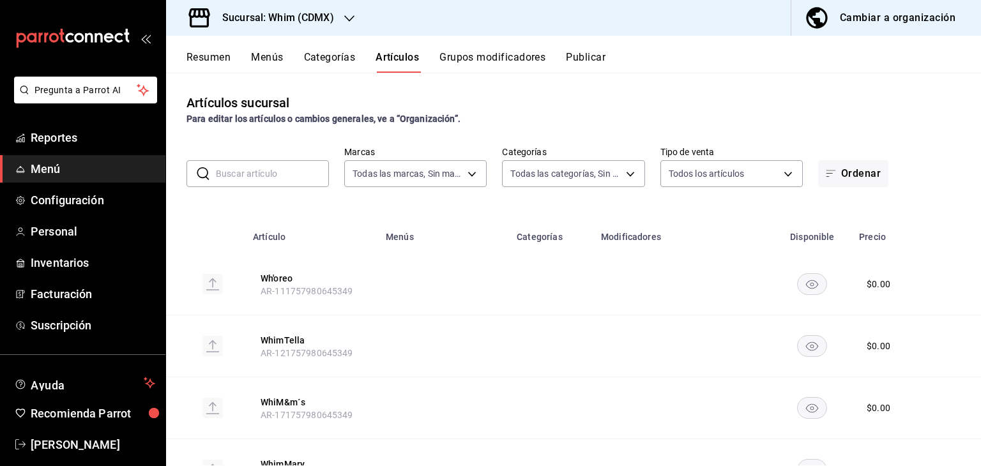
click at [494, 62] on button "Grupos modificadores" at bounding box center [492, 62] width 106 height 22
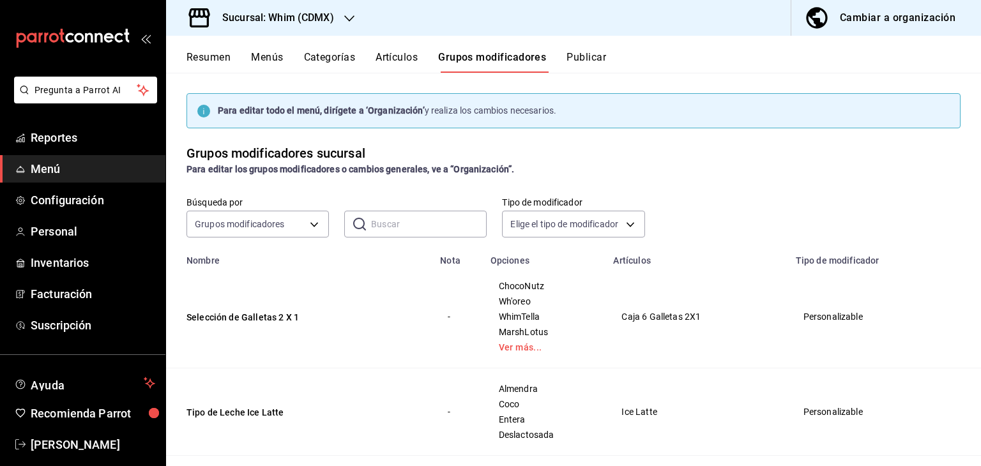
click at [577, 57] on button "Publicar" at bounding box center [586, 62] width 40 height 22
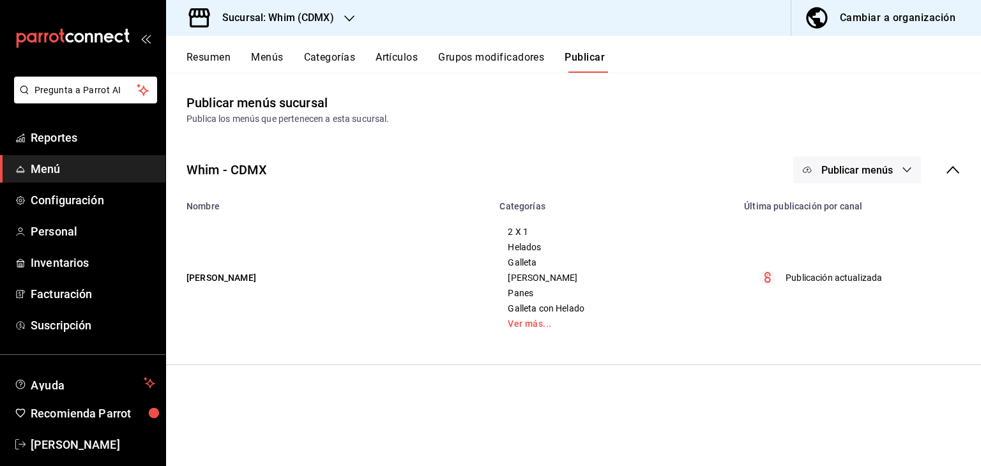
click at [274, 54] on button "Menús" at bounding box center [267, 62] width 32 height 22
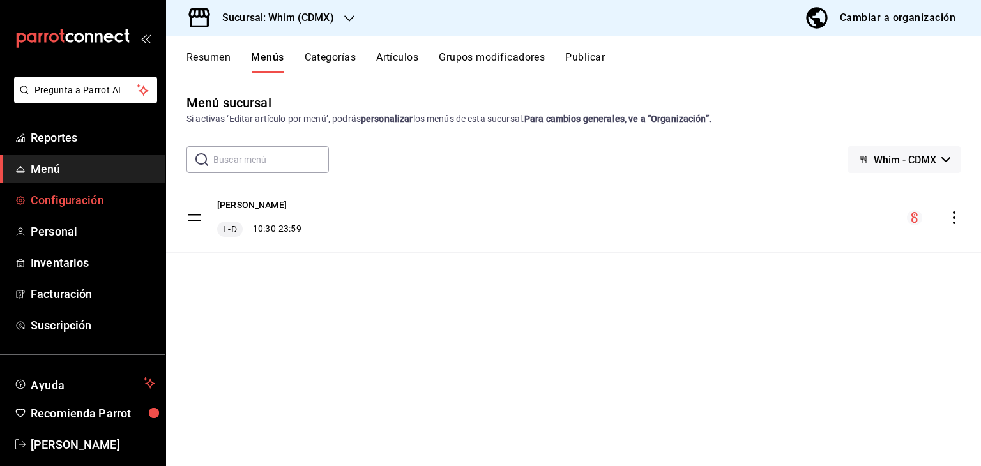
click at [68, 207] on span "Configuración" at bounding box center [93, 200] width 125 height 17
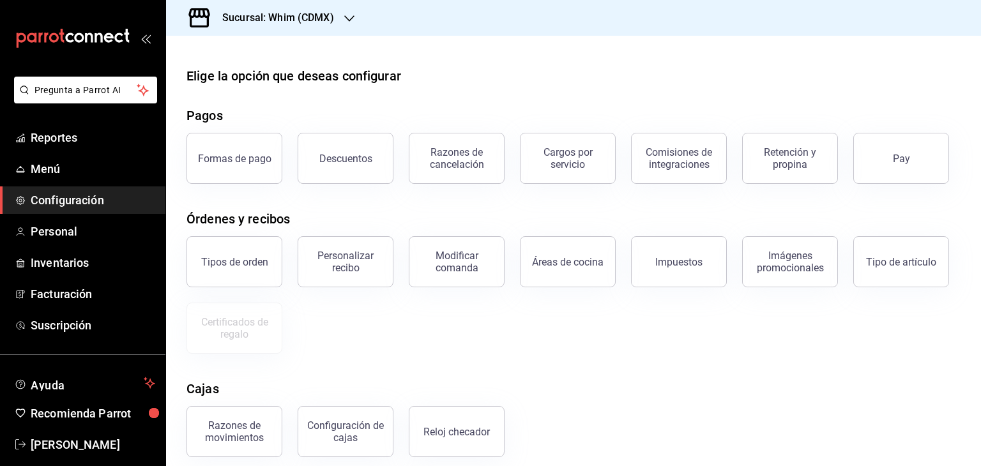
click at [321, 19] on h3 "Sucursal: Whim (CDMX)" at bounding box center [273, 17] width 122 height 15
click at [252, 86] on div "Whim (Tepeyac)" at bounding box center [261, 83] width 171 height 13
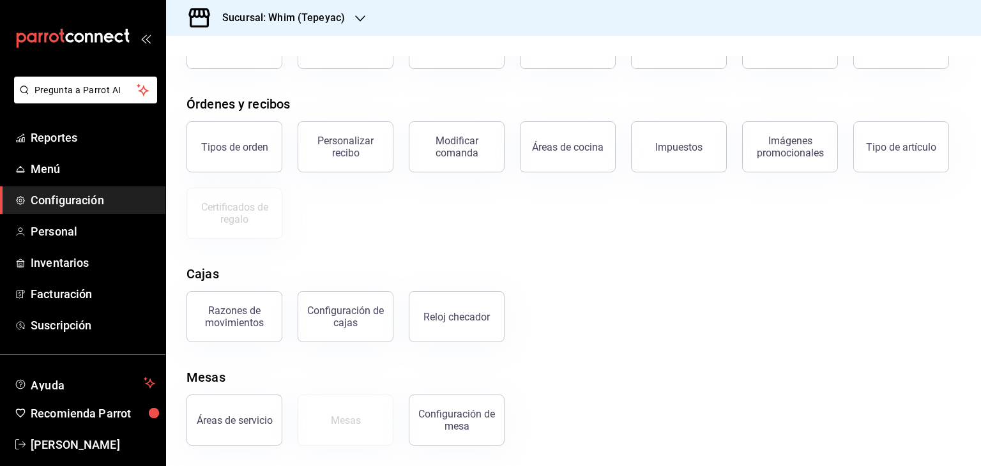
scroll to position [54, 0]
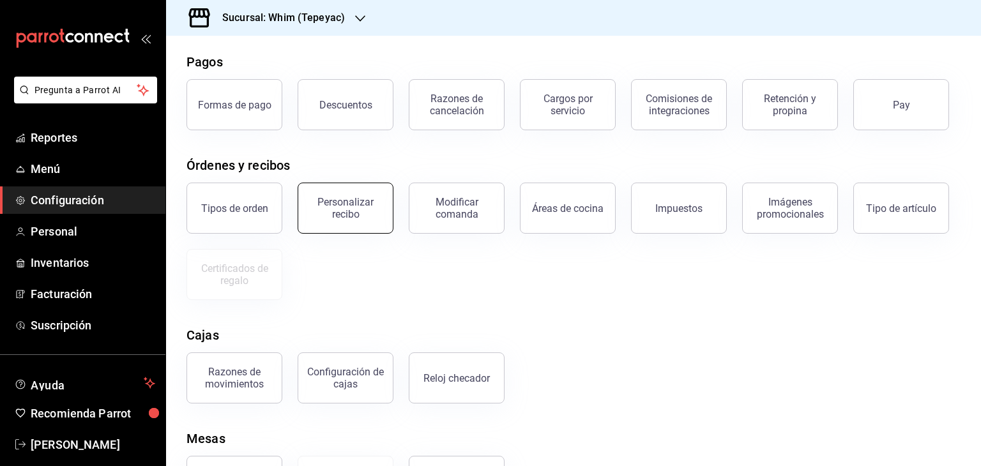
click at [337, 208] on div "Personalizar recibo" at bounding box center [345, 208] width 79 height 24
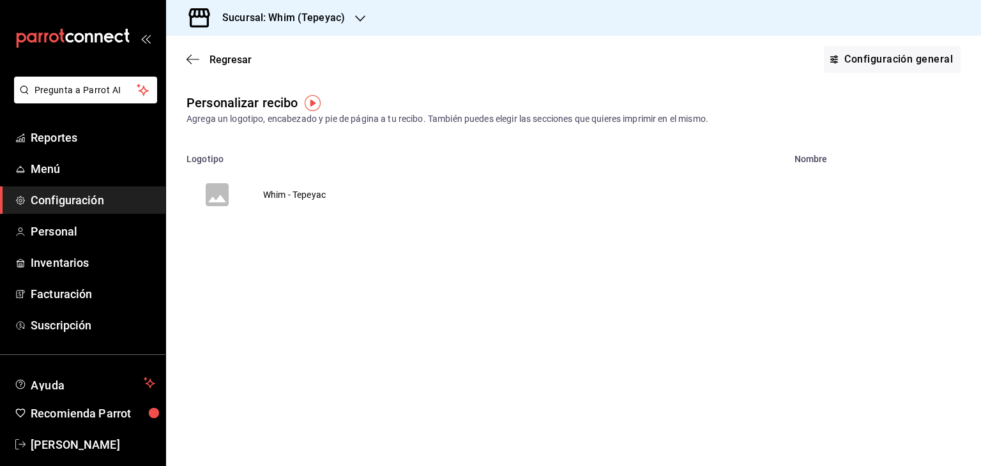
click at [304, 195] on td "Whim - Tepeyac" at bounding box center [294, 194] width 93 height 61
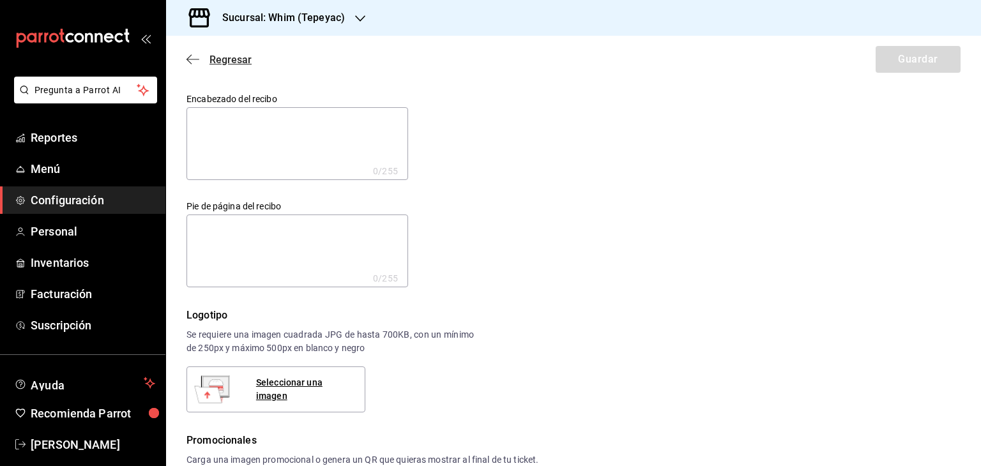
click at [196, 58] on icon "button" at bounding box center [192, 59] width 13 height 11
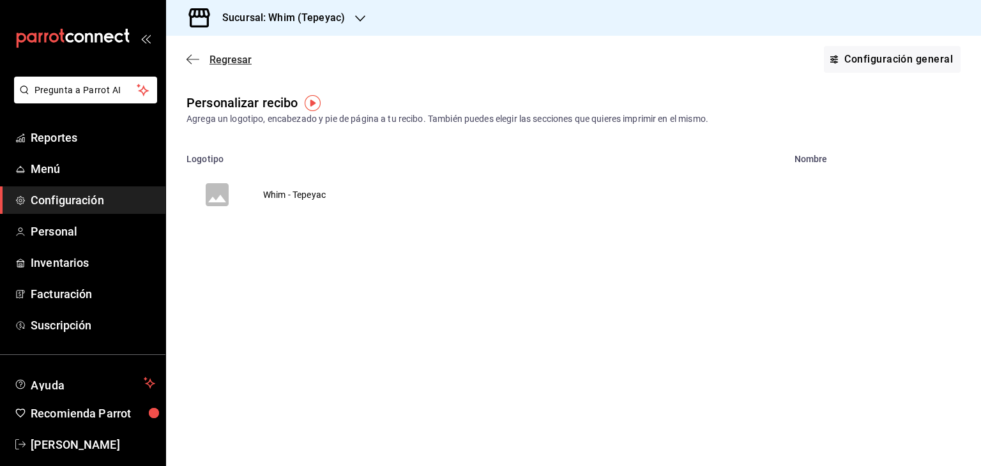
click at [214, 59] on span "Regresar" at bounding box center [230, 60] width 42 height 12
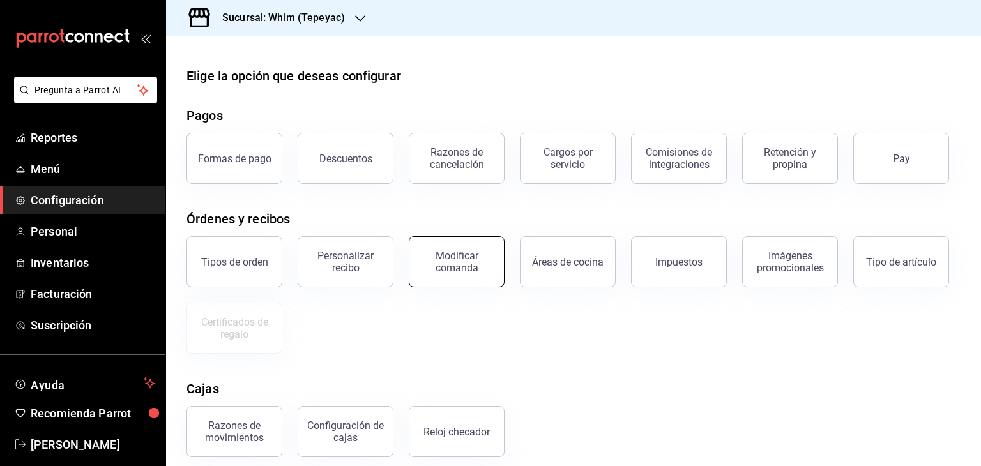
click at [474, 271] on div "Modificar comanda" at bounding box center [456, 262] width 79 height 24
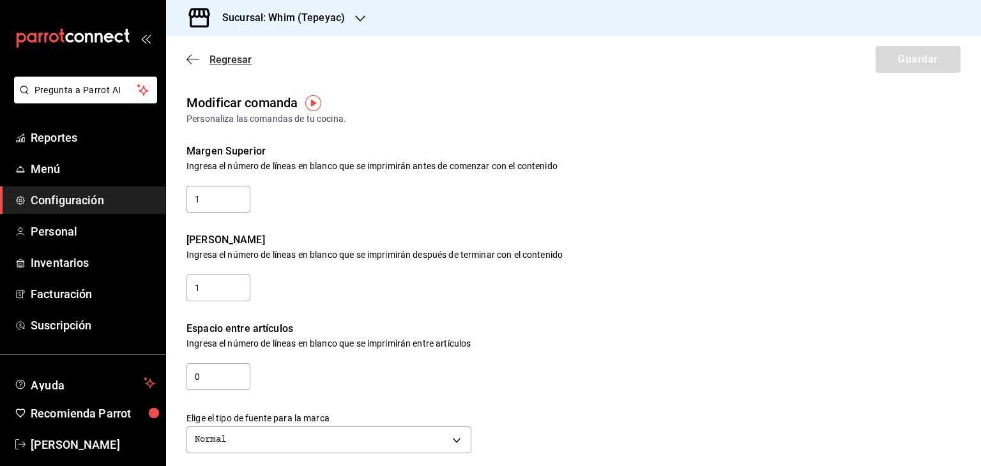
click at [221, 56] on span "Regresar" at bounding box center [230, 60] width 42 height 12
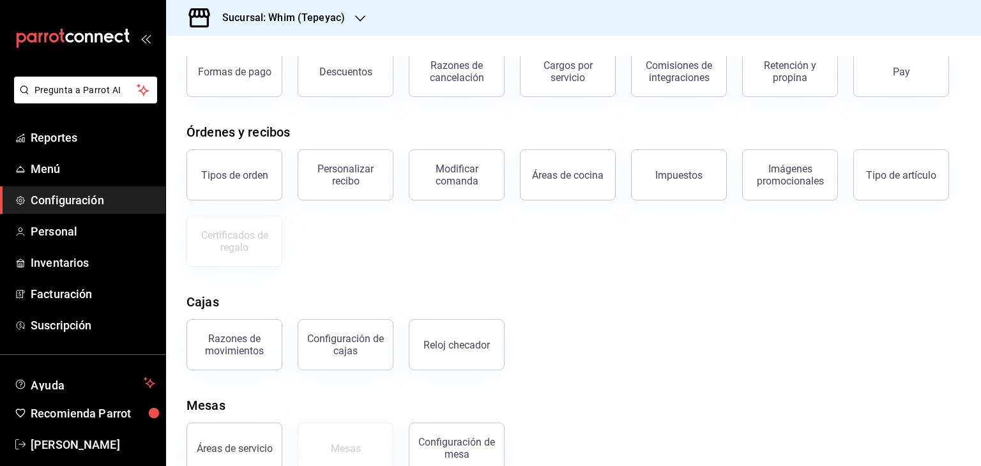
scroll to position [115, 0]
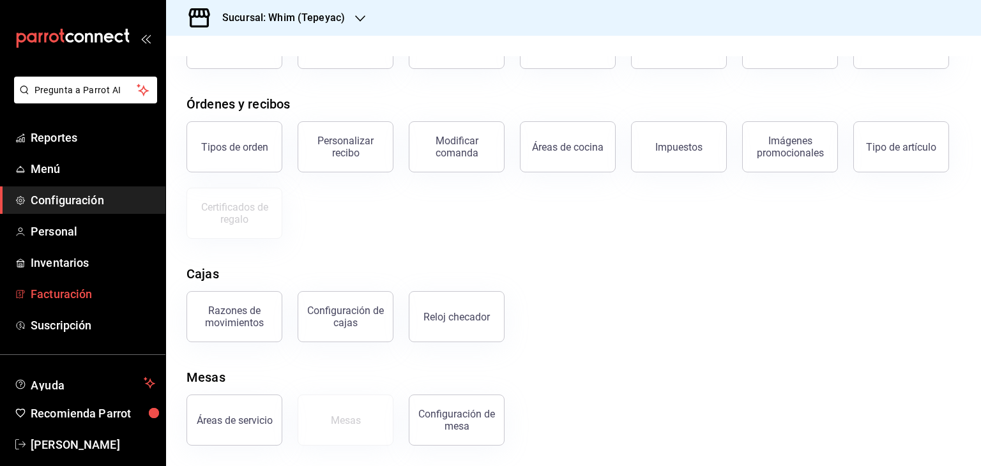
click at [80, 295] on span "Facturación" at bounding box center [93, 293] width 125 height 17
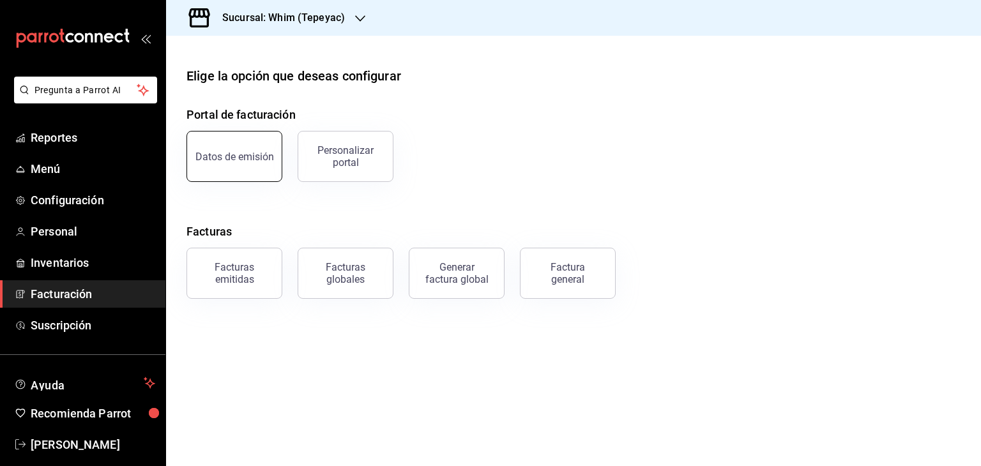
click at [226, 161] on div "Datos de emisión" at bounding box center [234, 157] width 79 height 12
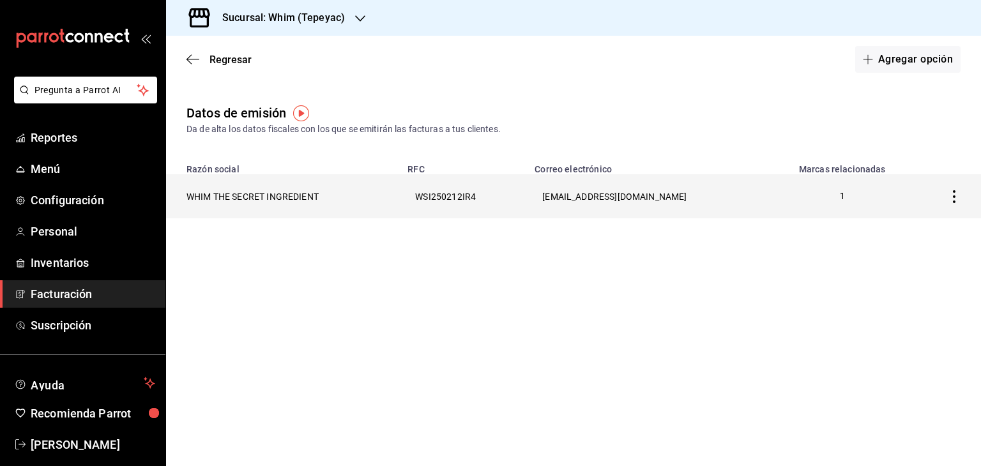
click at [950, 202] on icon "button" at bounding box center [954, 196] width 13 height 13
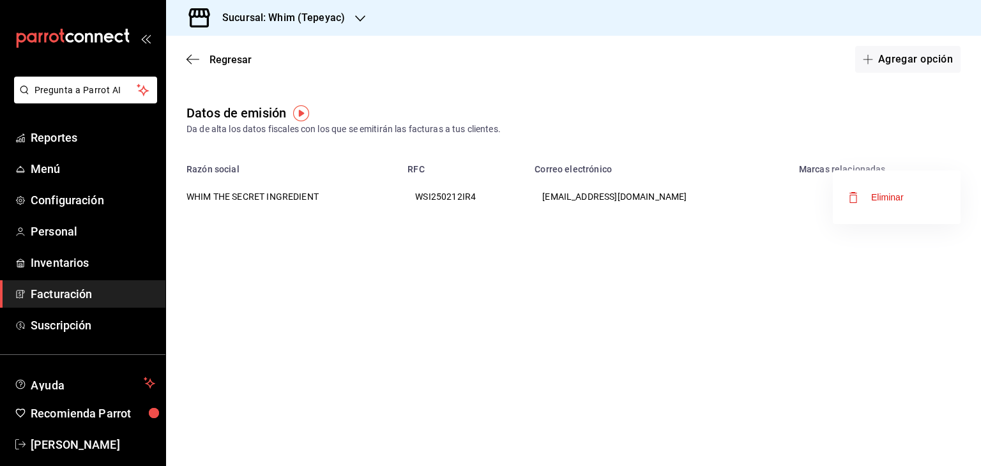
click at [215, 61] on div at bounding box center [490, 233] width 981 height 466
click at [196, 57] on icon "button" at bounding box center [192, 59] width 13 height 11
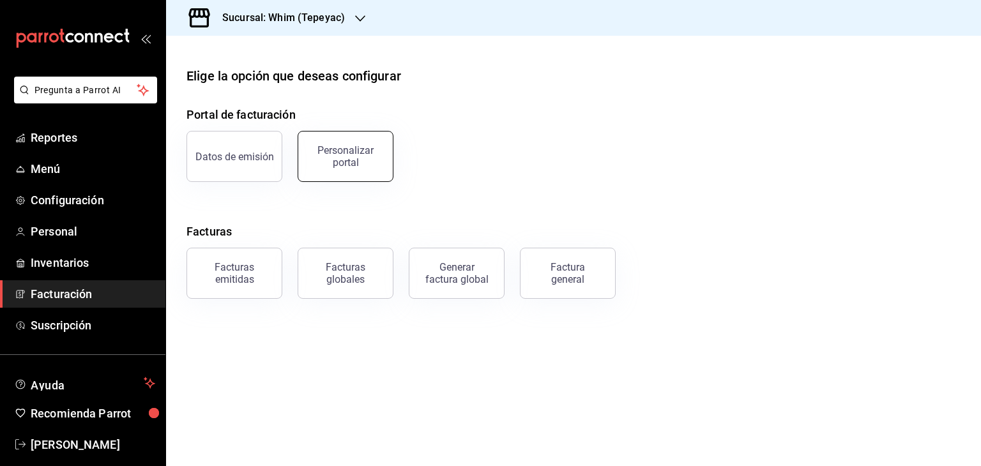
click at [356, 170] on button "Personalizar portal" at bounding box center [346, 156] width 96 height 51
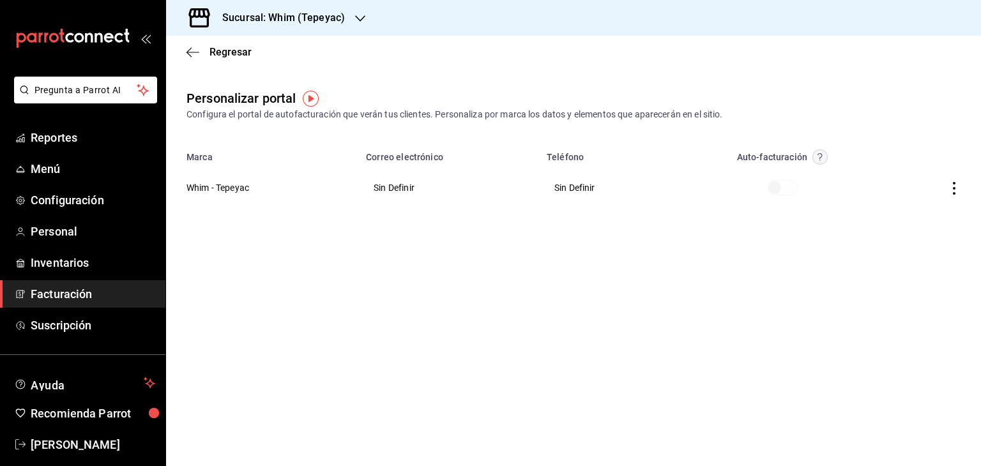
click at [948, 187] on icon "button" at bounding box center [954, 188] width 13 height 13
click at [867, 174] on span "Editar" at bounding box center [869, 172] width 43 height 12
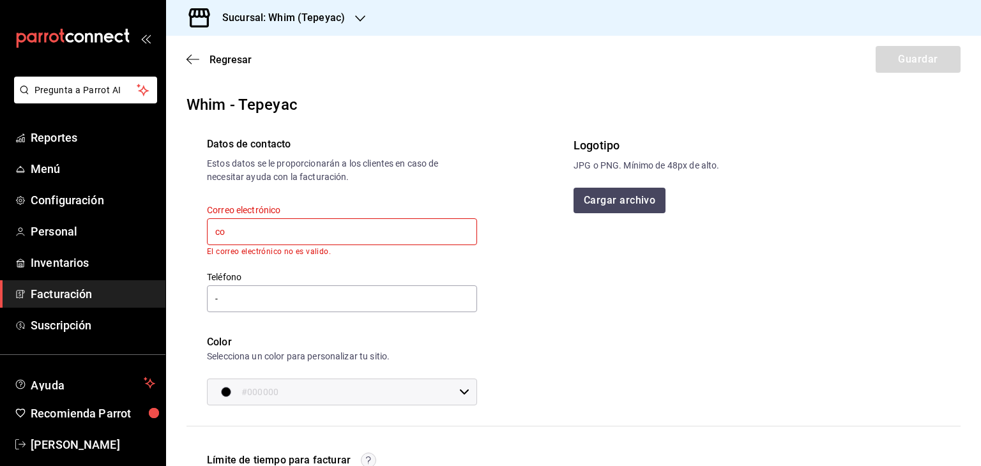
type input "[EMAIL_ADDRESS][DOMAIN_NAME]"
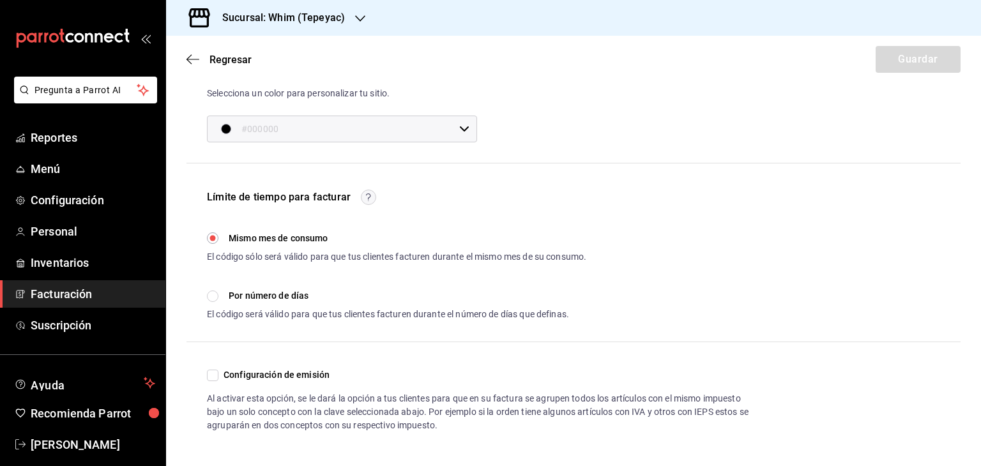
scroll to position [256, 0]
click at [221, 296] on label "Por número de días" at bounding box center [258, 293] width 102 height 13
click at [218, 296] on input "Por número de días" at bounding box center [212, 294] width 11 height 11
radio input "true"
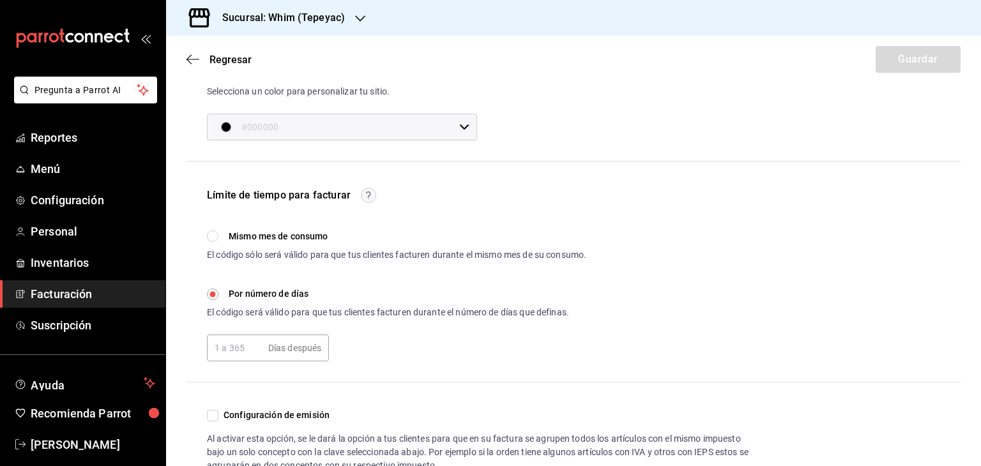
click at [236, 352] on input "text" at bounding box center [235, 348] width 56 height 26
type input "15"
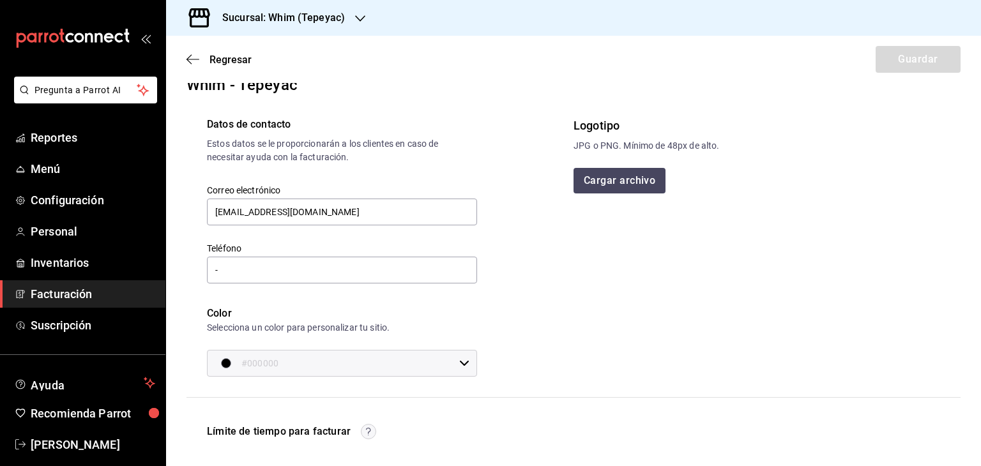
scroll to position [0, 0]
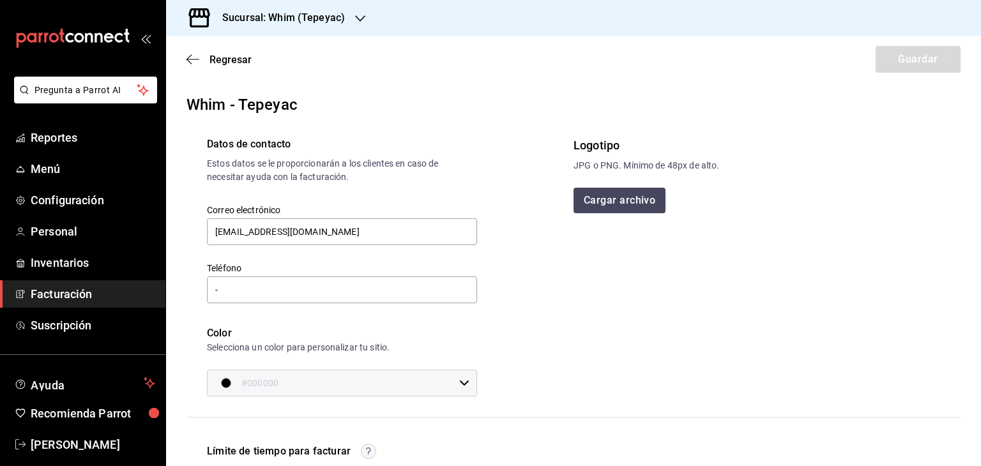
click at [789, 179] on div "Logotipo JPG o PNG. Mínimo de 48px de alto. Cargar archivo" at bounding box center [756, 175] width 367 height 77
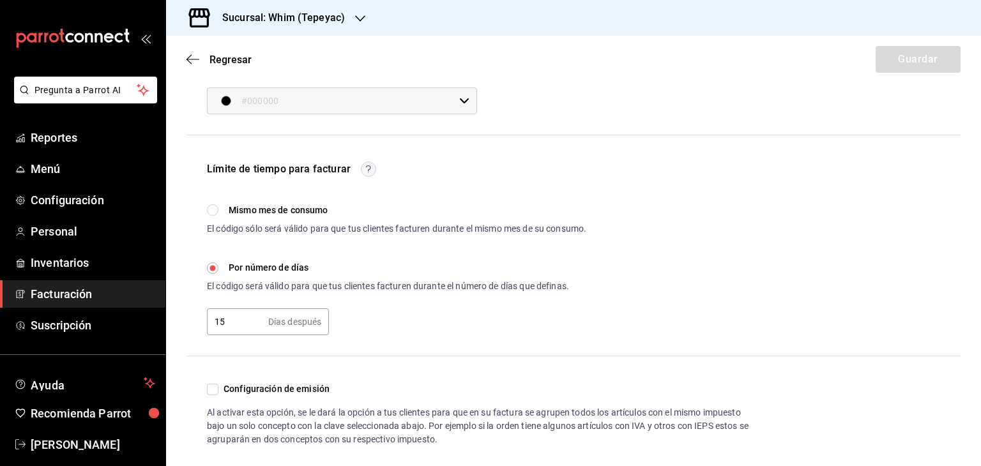
scroll to position [299, 0]
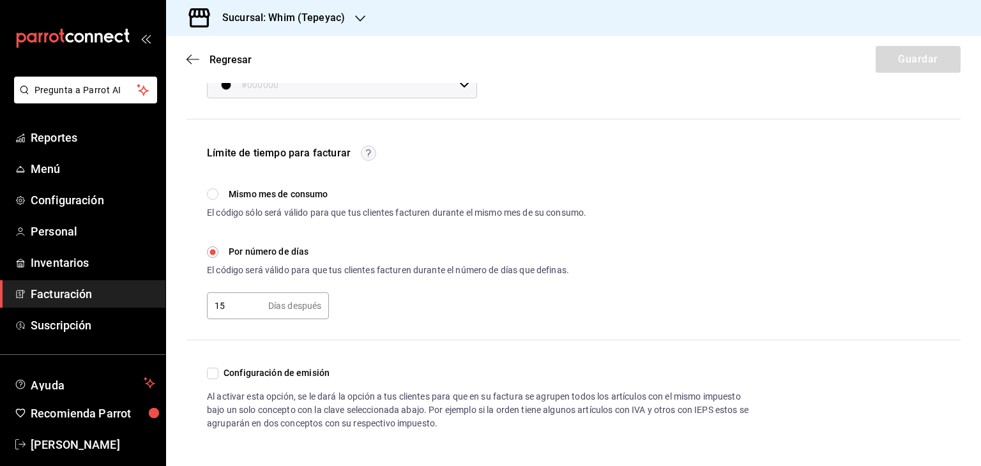
click at [289, 305] on div "Días después" at bounding box center [295, 305] width 54 height 13
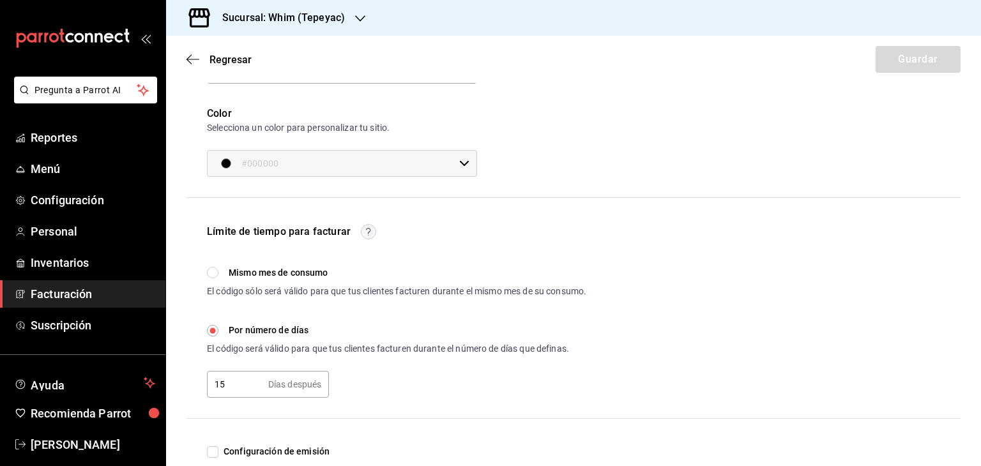
scroll to position [220, 0]
click at [258, 275] on span "Mismo mes de consumo" at bounding box center [279, 272] width 100 height 13
click at [218, 275] on input "Mismo mes de consumo" at bounding box center [212, 272] width 11 height 11
radio input "true"
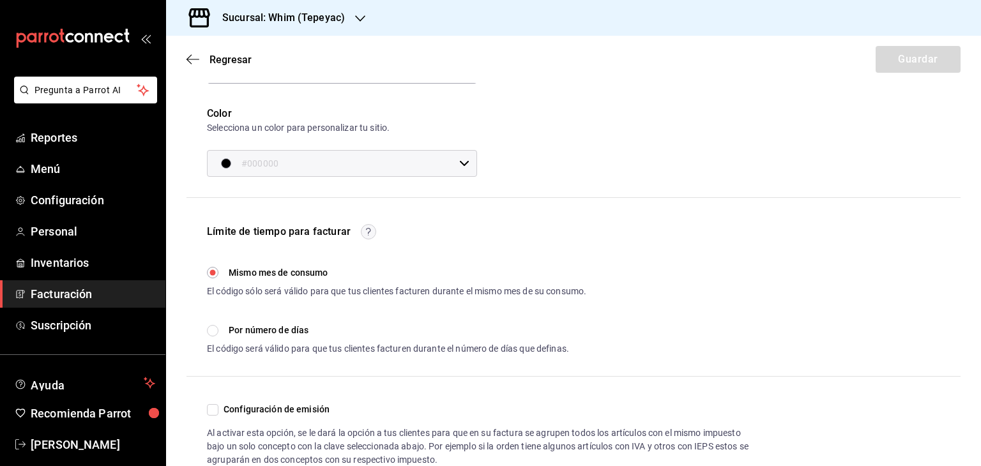
click at [236, 333] on span "Por número de días" at bounding box center [269, 330] width 80 height 13
click at [218, 333] on input "Por número de días" at bounding box center [212, 330] width 11 height 11
radio input "true"
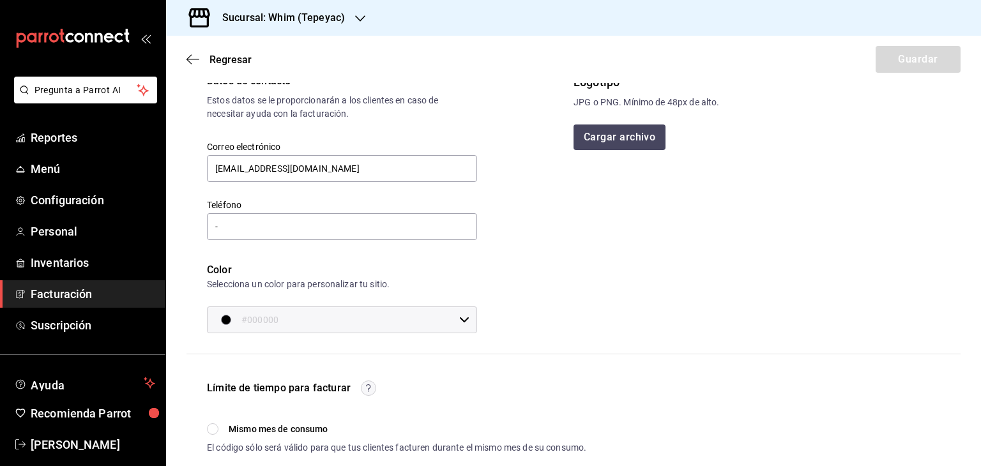
scroll to position [61, 0]
click at [448, 320] on input "#000000" at bounding box center [347, 322] width 213 height 26
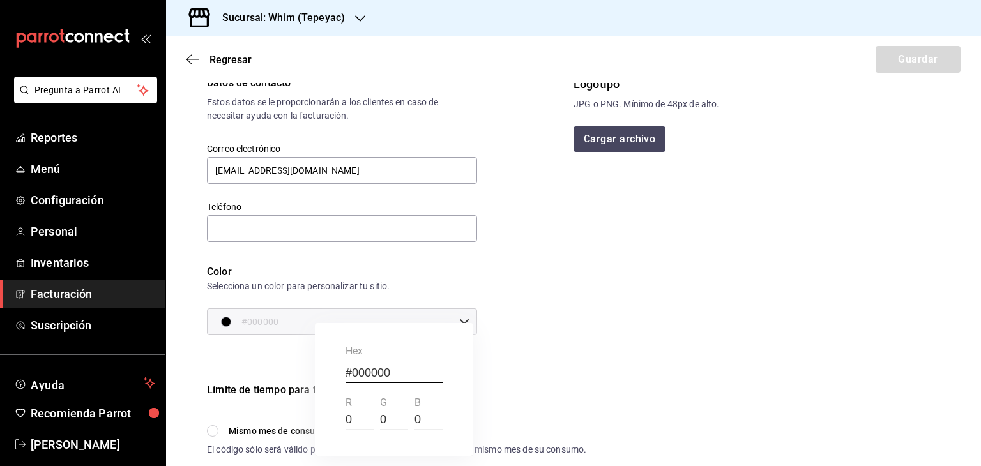
click at [501, 314] on div at bounding box center [490, 233] width 981 height 466
click at [466, 319] on div "#000000 ​" at bounding box center [342, 321] width 270 height 27
click at [350, 421] on input "0" at bounding box center [359, 420] width 28 height 19
type input "4"
type input "#040000"
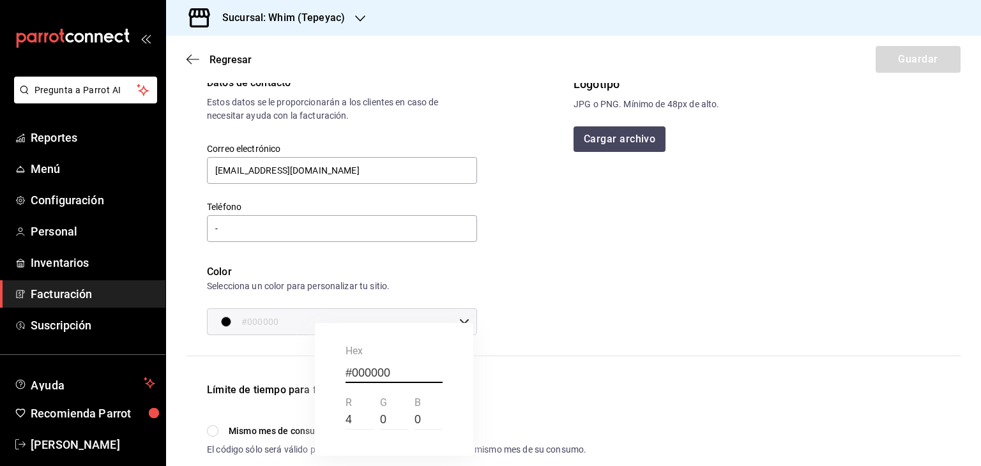
type input "#040000"
type input "48"
type input "#300000"
type input "48"
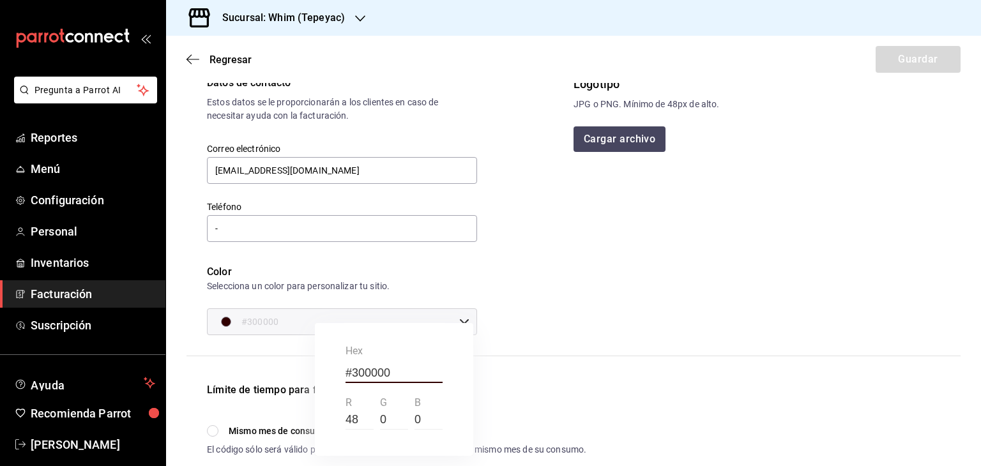
click at [385, 424] on input "0" at bounding box center [394, 420] width 28 height 19
type input "10"
type input "#300100"
type input "#300A00"
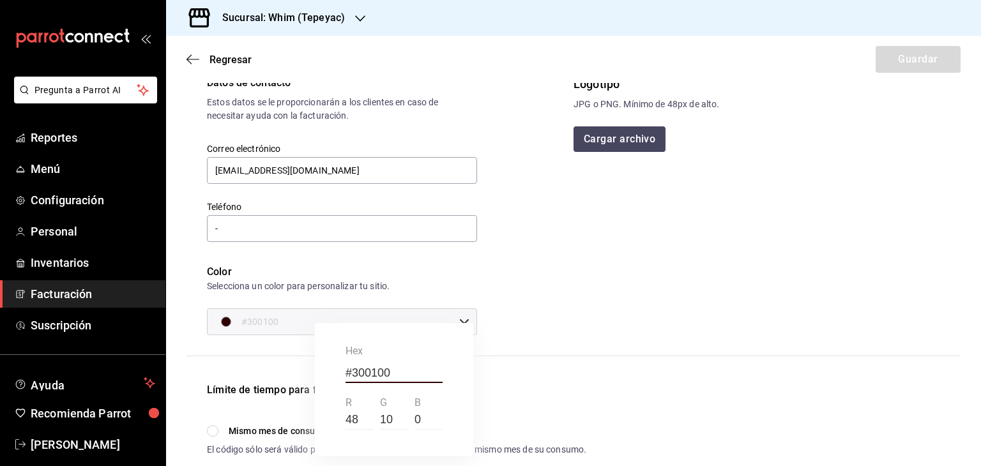
type input "#300A00"
type input "103"
type input "#306700"
type input "103"
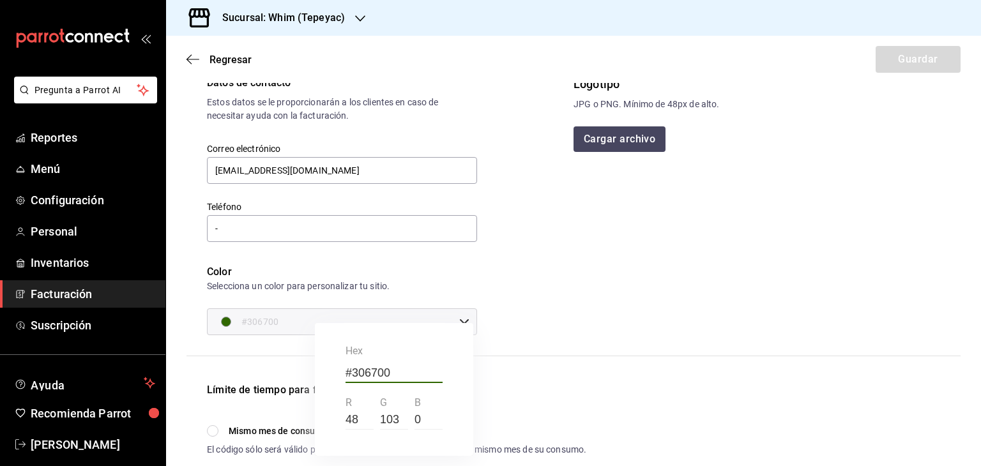
click at [420, 420] on input "0" at bounding box center [428, 420] width 28 height 19
type input "2"
type input "#306702"
type input "25"
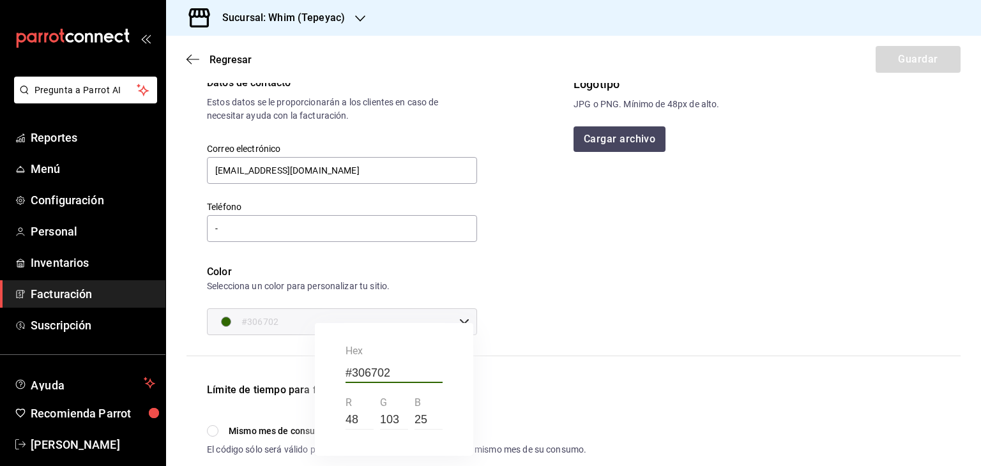
type input "#306719"
type input "255"
type input "#3067FF"
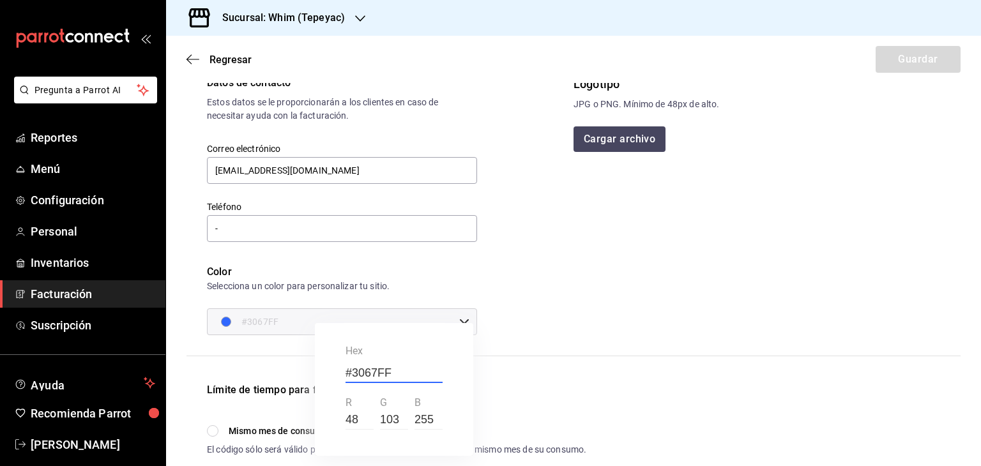
type input "255"
click at [564, 321] on div at bounding box center [490, 233] width 981 height 466
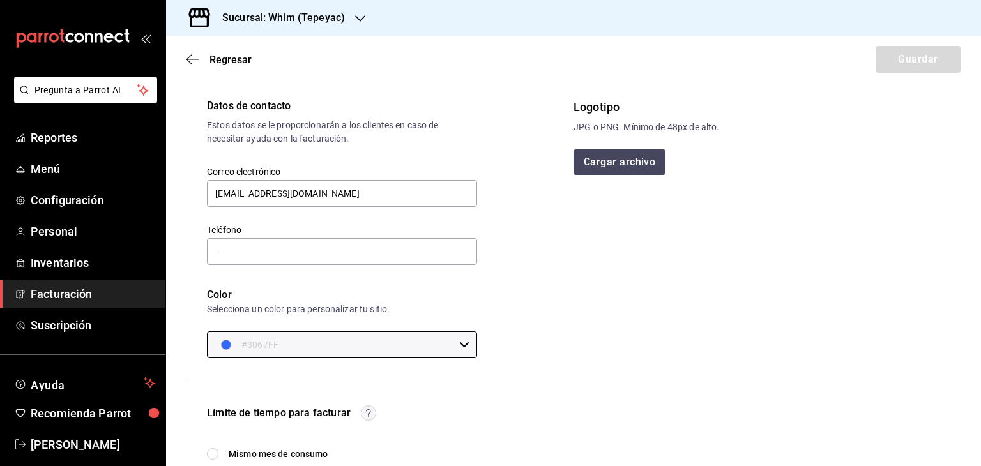
scroll to position [0, 0]
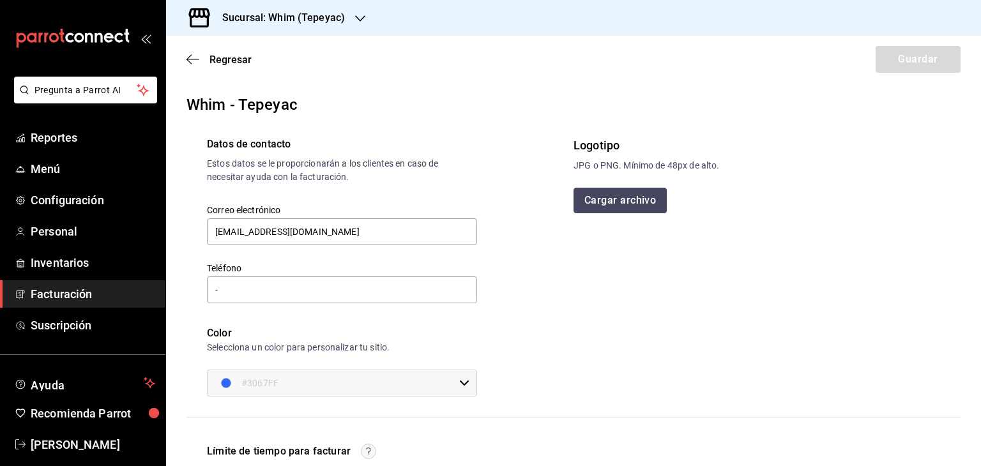
click at [594, 208] on button "Cargar archivo" at bounding box center [619, 201] width 93 height 26
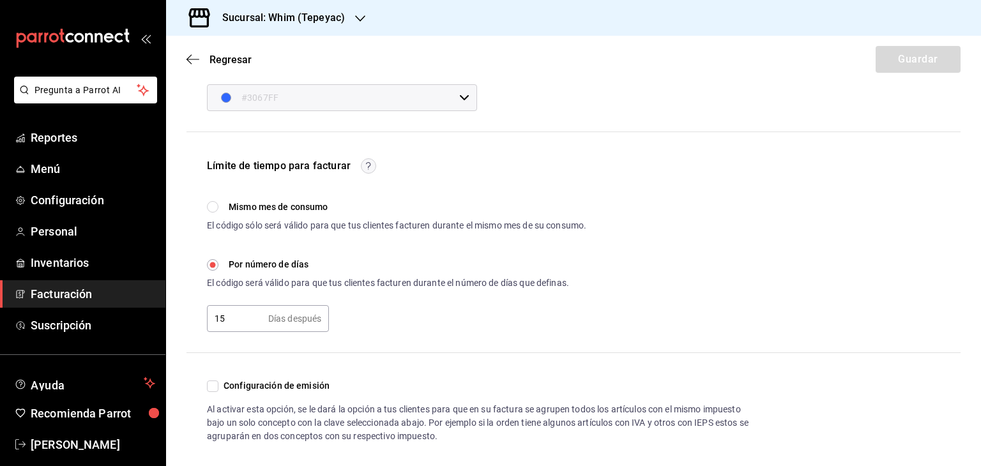
scroll to position [299, 0]
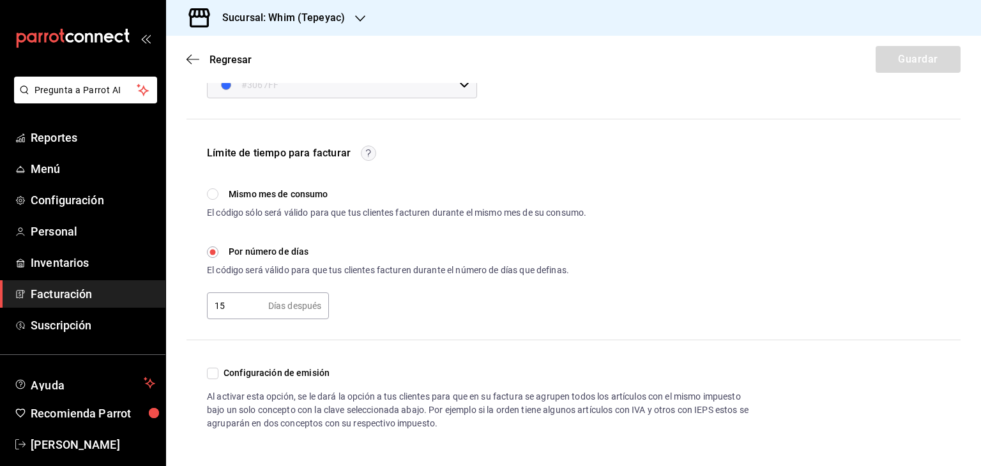
click at [248, 368] on span "Configuración de emisión" at bounding box center [273, 373] width 111 height 13
click at [218, 368] on input "Configuración de emisión" at bounding box center [212, 373] width 11 height 11
click at [212, 374] on input "Configuración de emisión" at bounding box center [212, 372] width 11 height 11
checkbox input "false"
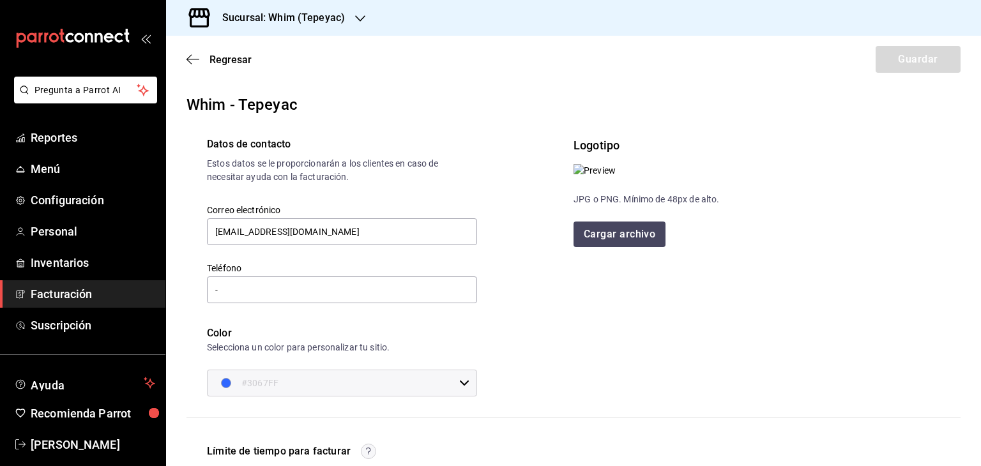
click at [923, 61] on div "Regresar Guardar" at bounding box center [573, 59] width 815 height 47
click at [316, 23] on h3 "Sucursal: Whim (Tepeyac)" at bounding box center [278, 17] width 133 height 15
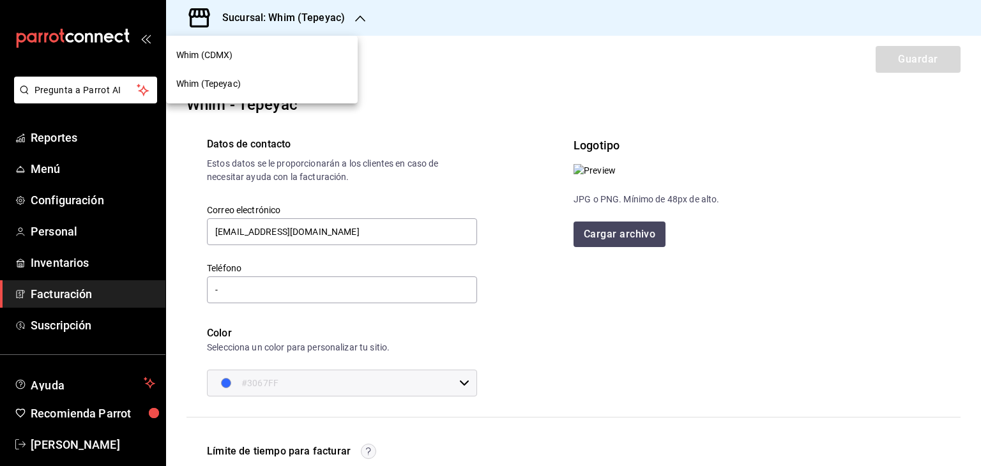
click at [460, 92] on div at bounding box center [490, 233] width 981 height 466
click at [343, 290] on input "-" at bounding box center [342, 289] width 270 height 27
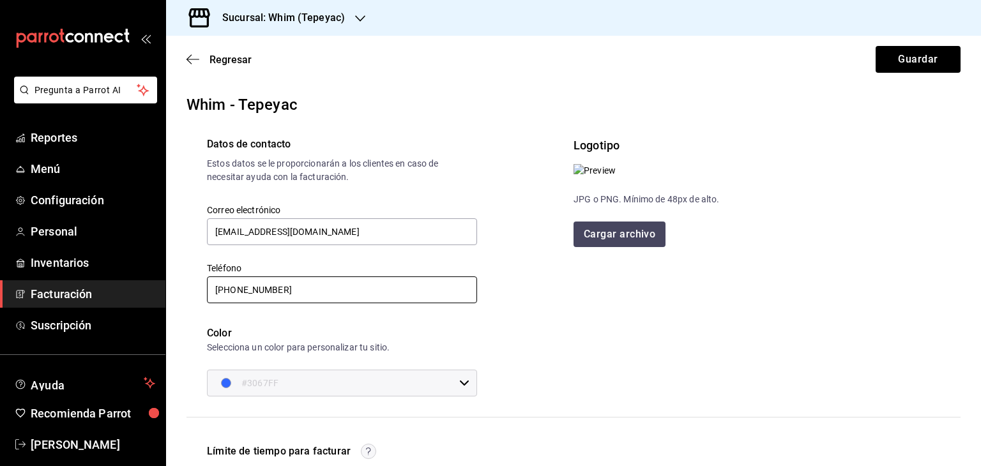
type input "[PHONE_NUMBER]"
click at [492, 276] on div "Datos de contacto Estos datos se le proporcionarán a los clientes en caso de ne…" at bounding box center [379, 256] width 387 height 280
click at [904, 57] on button "Guardar" at bounding box center [917, 59] width 85 height 27
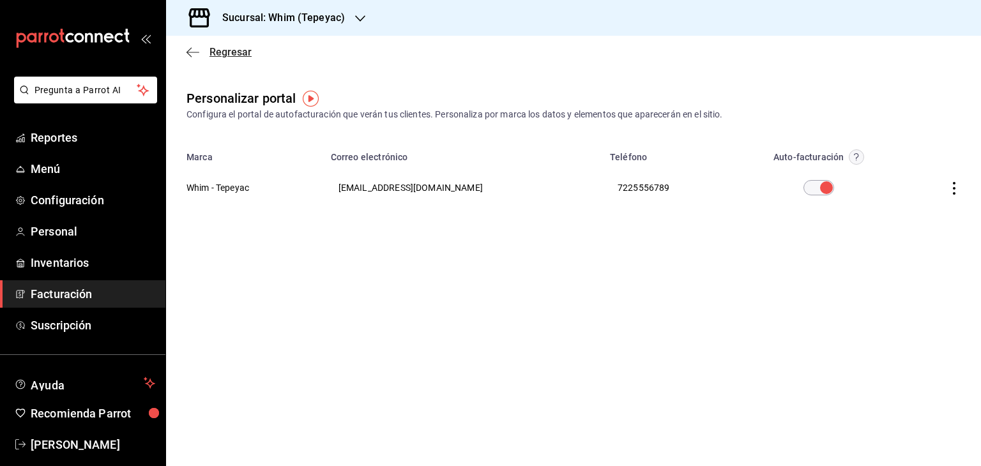
click at [211, 49] on span "Regresar" at bounding box center [230, 52] width 42 height 12
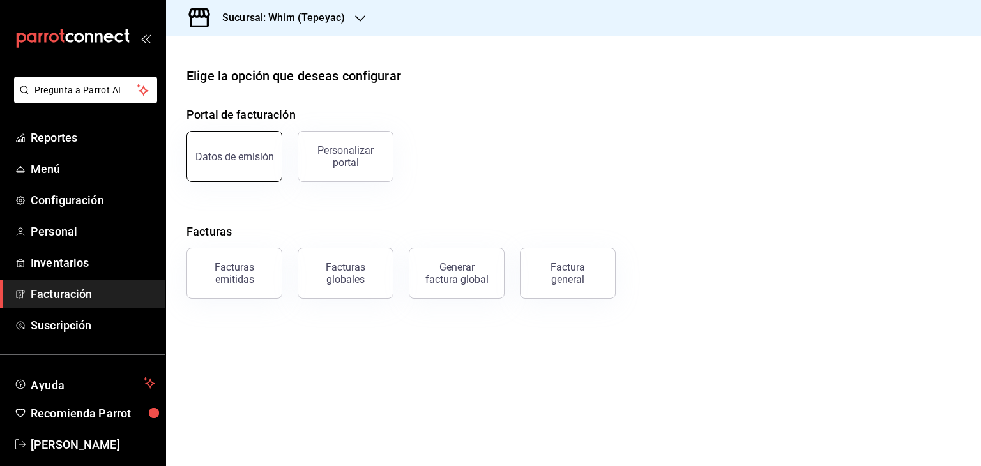
click at [222, 149] on button "Datos de emisión" at bounding box center [234, 156] width 96 height 51
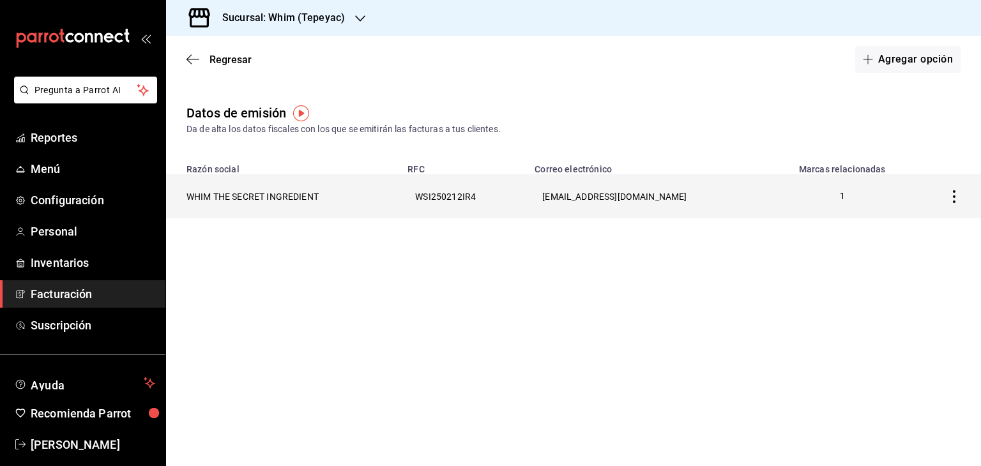
click at [951, 196] on icon "button" at bounding box center [954, 196] width 13 height 13
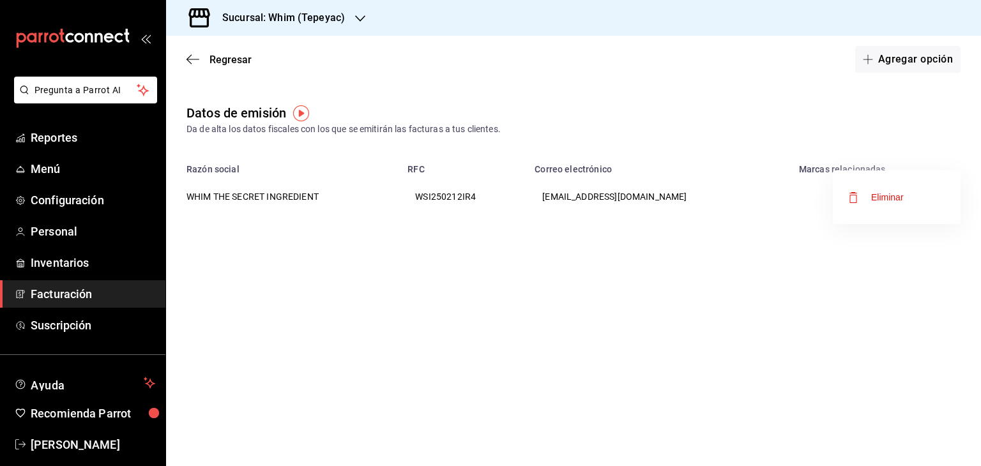
click at [830, 281] on div at bounding box center [490, 233] width 981 height 466
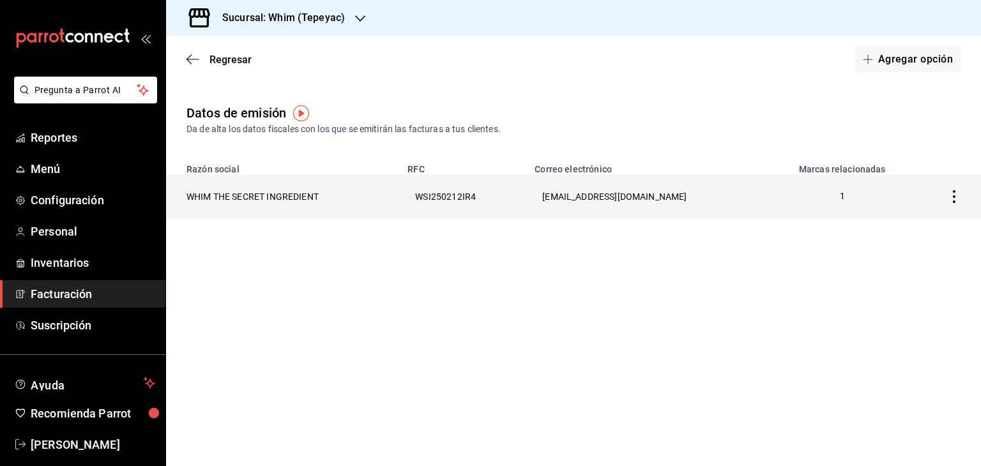
click at [284, 197] on th "WHIM THE SECRET INGREDIENT" at bounding box center [283, 196] width 234 height 44
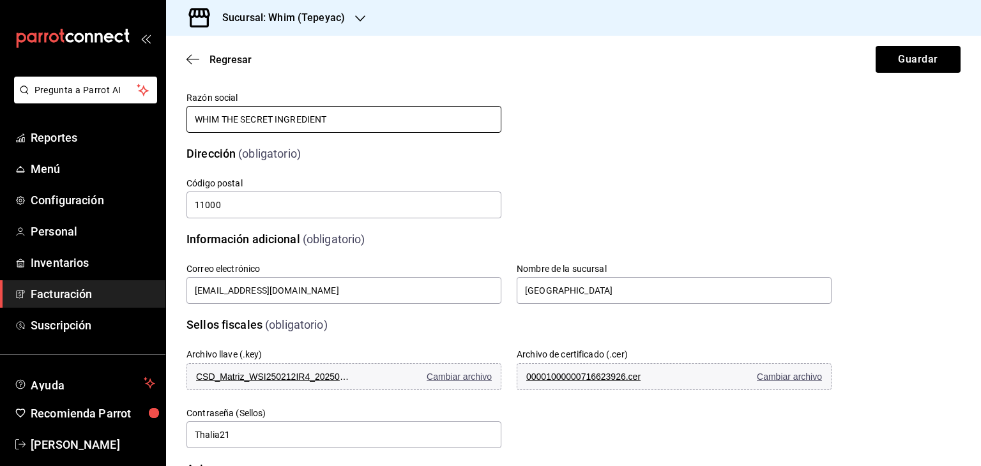
scroll to position [269, 0]
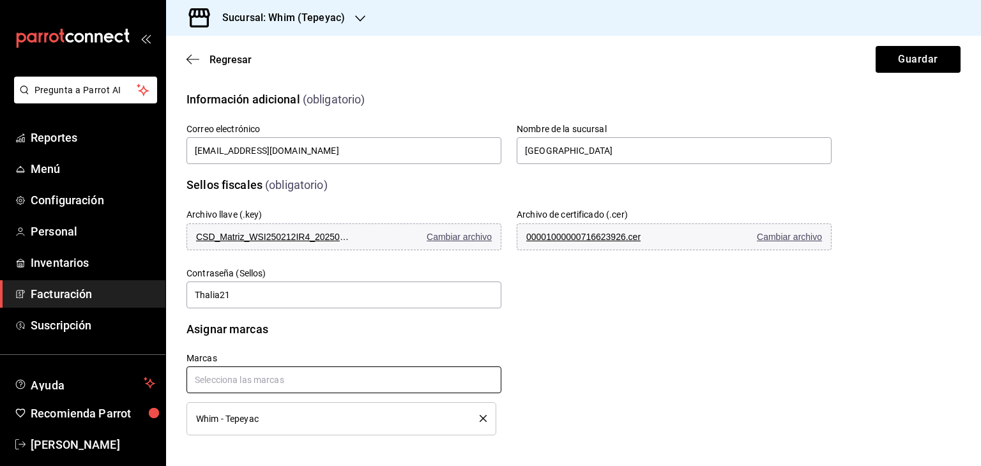
click at [393, 386] on input "text" at bounding box center [343, 380] width 315 height 27
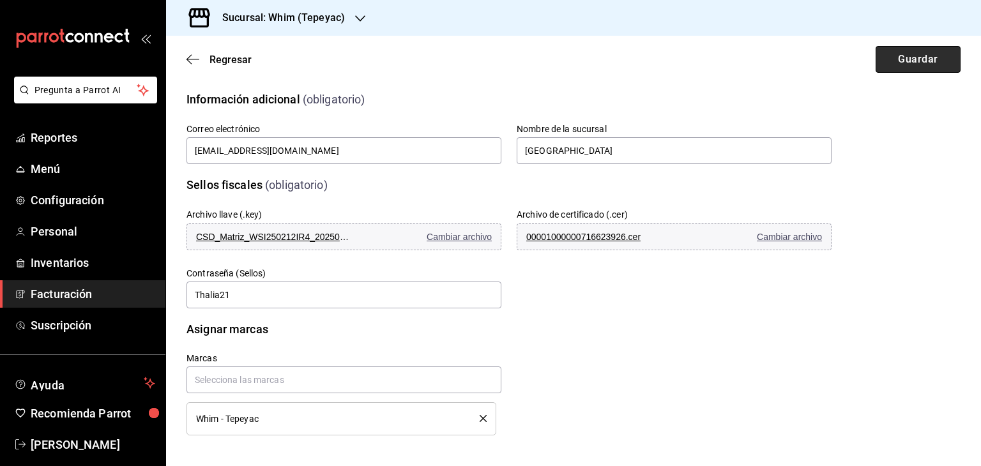
click at [888, 63] on button "Guardar" at bounding box center [917, 59] width 85 height 27
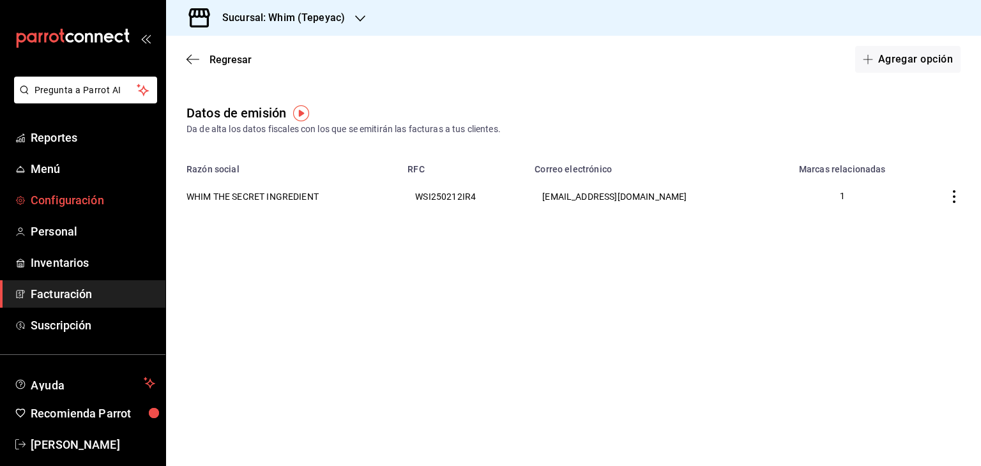
click at [68, 203] on span "Configuración" at bounding box center [93, 200] width 125 height 17
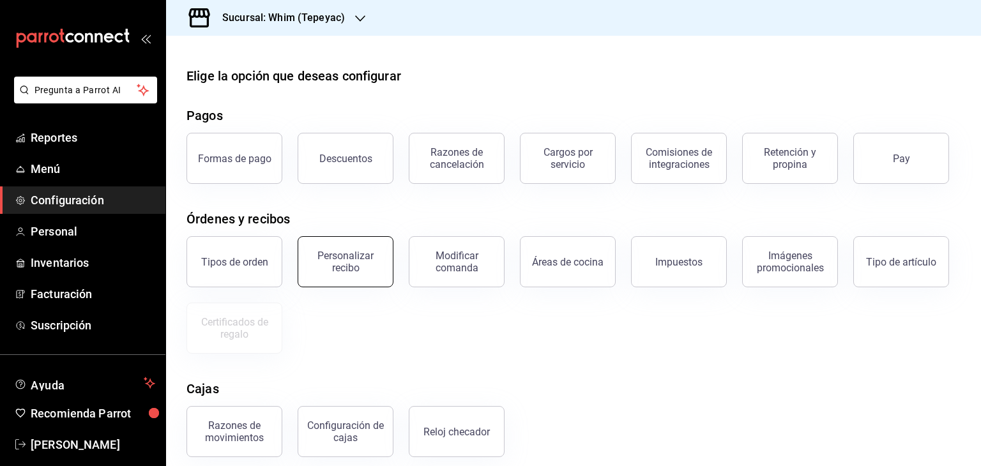
click at [329, 281] on button "Personalizar recibo" at bounding box center [346, 261] width 96 height 51
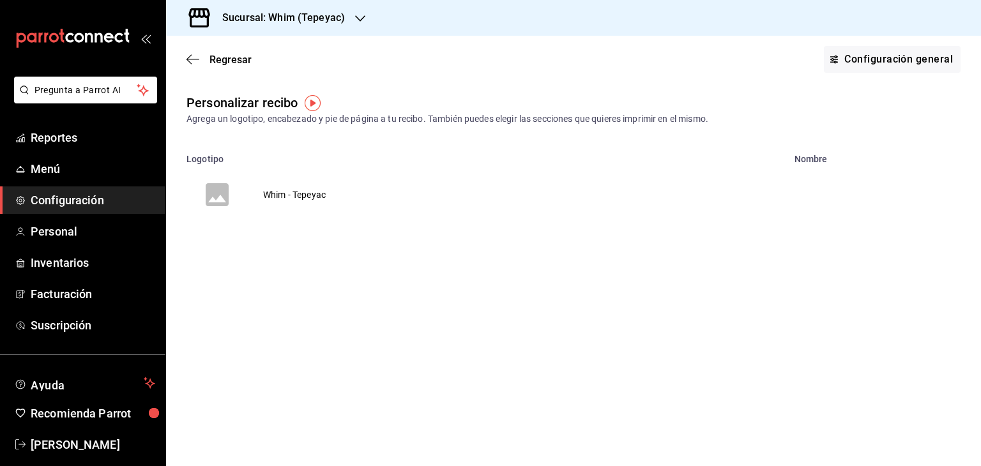
click at [305, 195] on td "Whim - Tepeyac" at bounding box center [294, 194] width 93 height 61
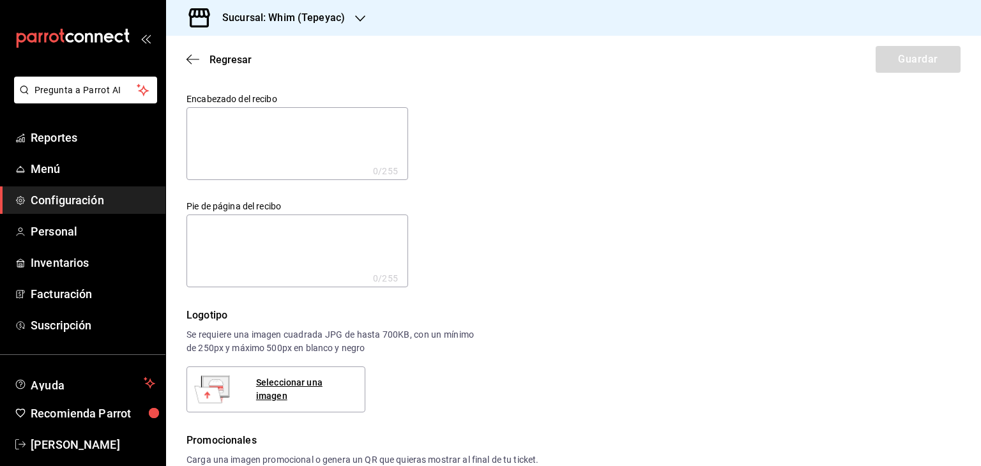
click at [64, 199] on span "Configuración" at bounding box center [93, 200] width 125 height 17
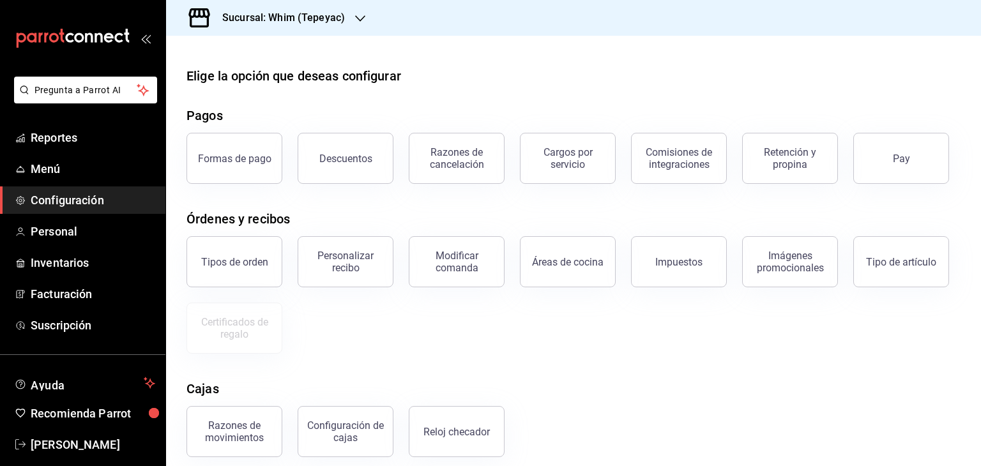
click at [296, 17] on h3 "Sucursal: Whim (Tepeyac)" at bounding box center [278, 17] width 133 height 15
click at [248, 61] on div "Whim (CDMX)" at bounding box center [261, 55] width 171 height 13
click at [305, 275] on button "Personalizar recibo" at bounding box center [346, 261] width 96 height 51
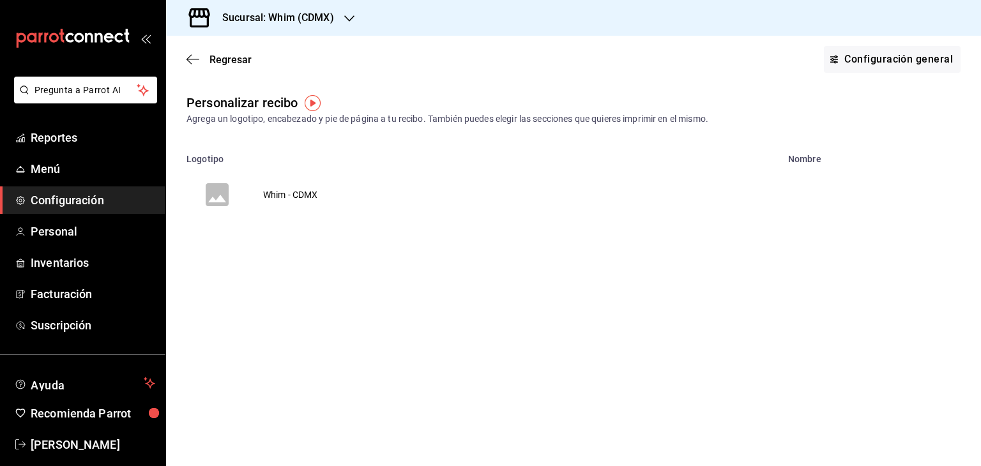
click at [296, 188] on td "Whim - CDMX" at bounding box center [291, 194] width 86 height 61
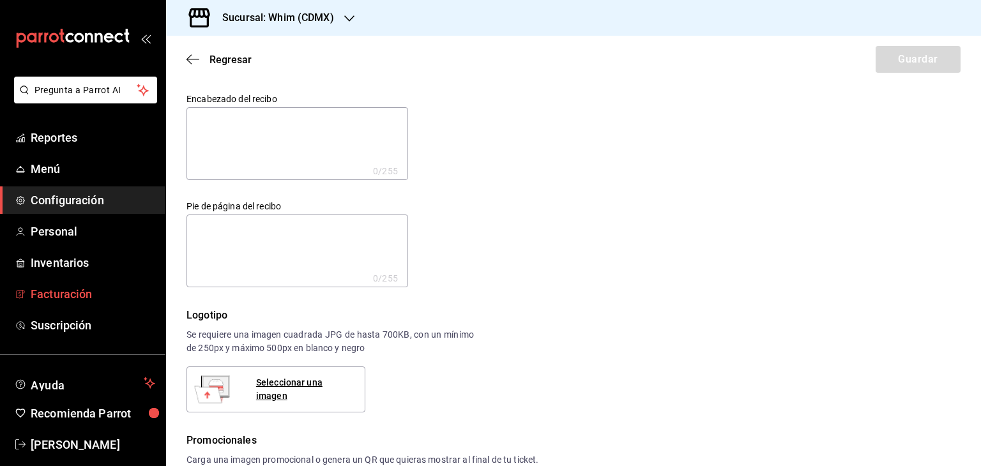
click at [66, 296] on span "Facturación" at bounding box center [93, 293] width 125 height 17
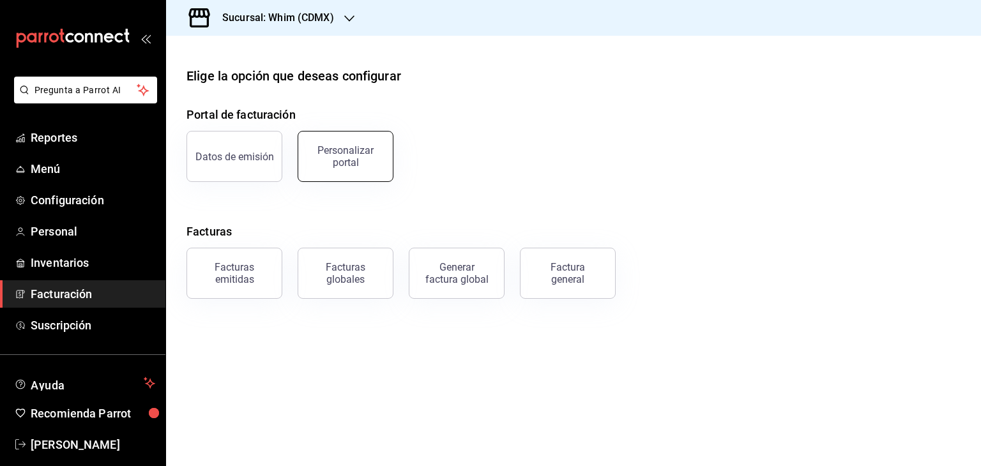
click at [343, 167] on div "Personalizar portal" at bounding box center [345, 156] width 79 height 24
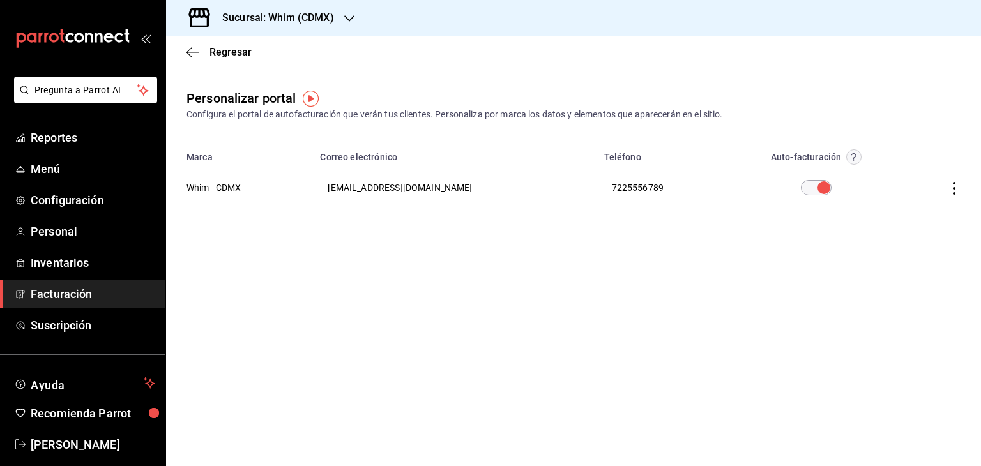
click at [957, 190] on icon "button" at bounding box center [954, 188] width 13 height 13
click at [900, 179] on li "Editar" at bounding box center [897, 172] width 128 height 33
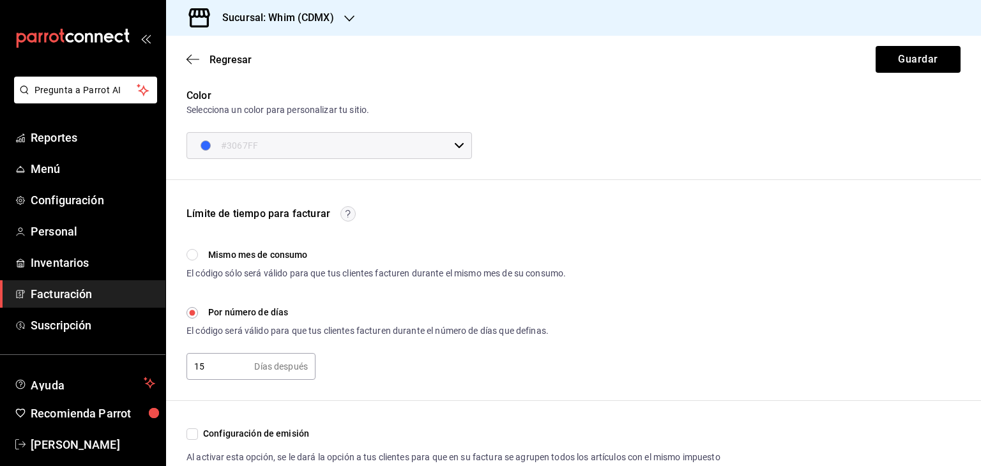
scroll to position [15, 0]
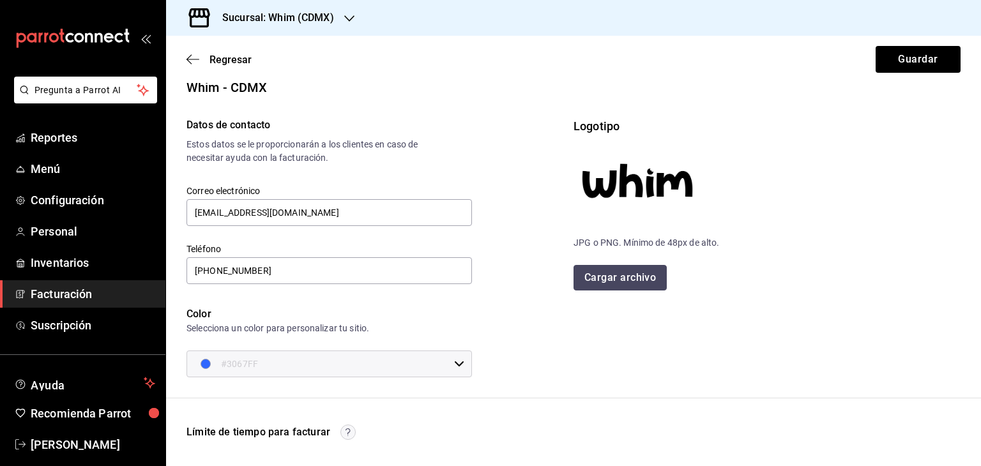
click at [600, 274] on button "Cargar archivo" at bounding box center [619, 278] width 93 height 26
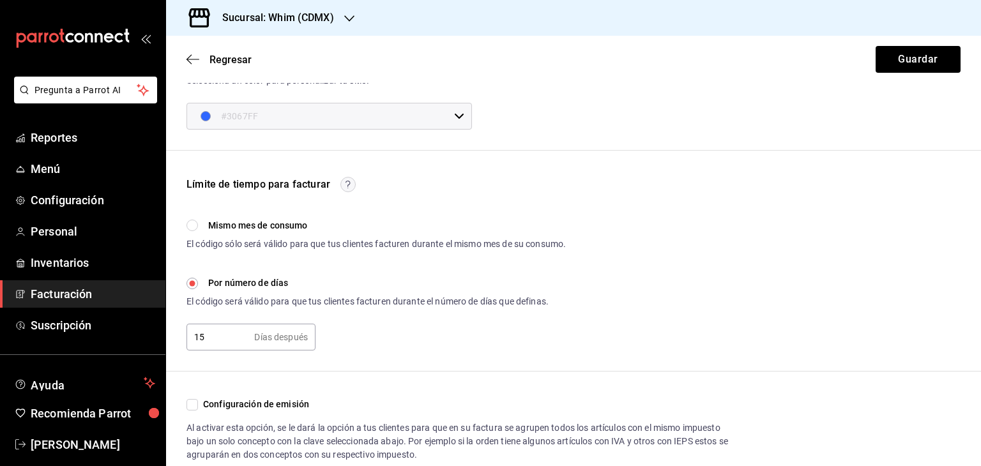
scroll to position [315, 0]
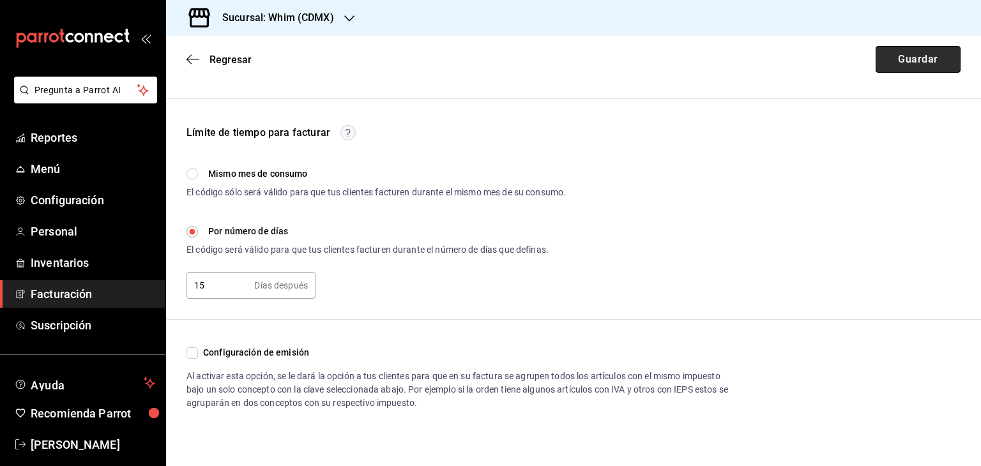
click at [909, 65] on button "Guardar" at bounding box center [917, 59] width 85 height 27
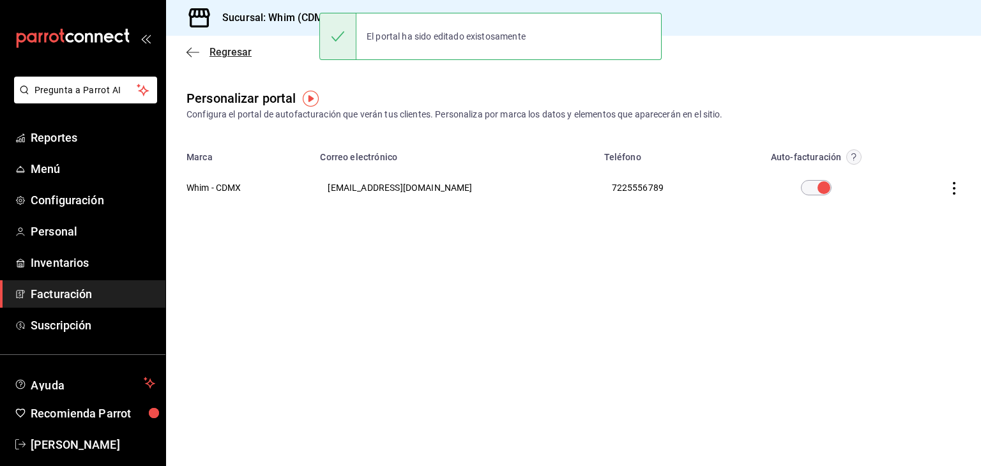
click at [222, 53] on span "Regresar" at bounding box center [230, 52] width 42 height 12
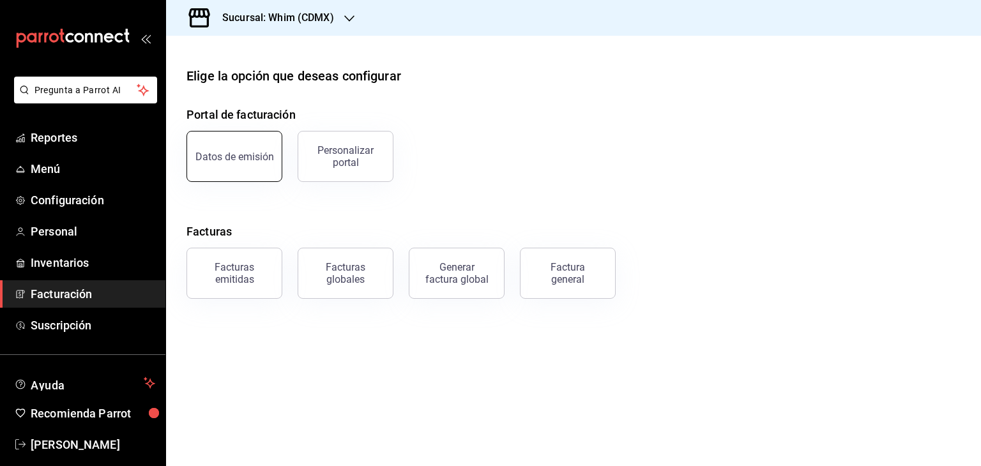
click at [238, 157] on div "Datos de emisión" at bounding box center [234, 157] width 79 height 12
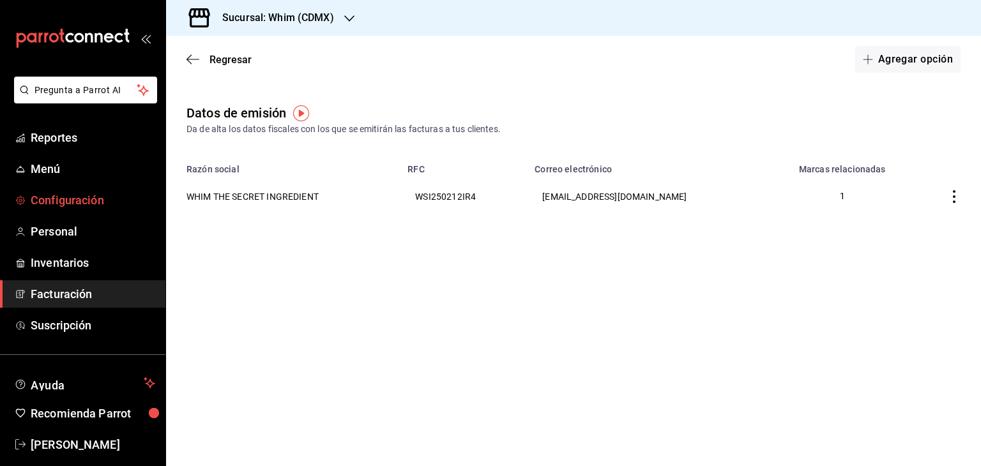
click at [59, 192] on span "Configuración" at bounding box center [93, 200] width 125 height 17
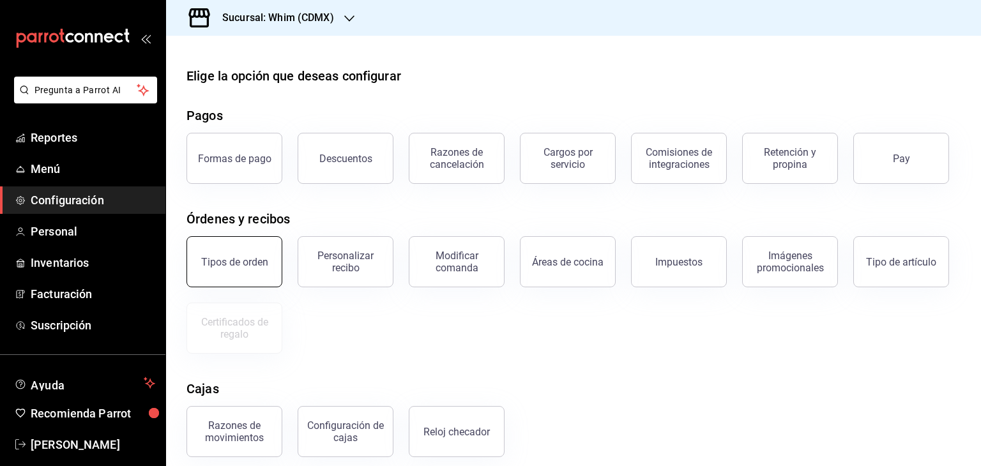
click at [252, 281] on button "Tipos de orden" at bounding box center [234, 261] width 96 height 51
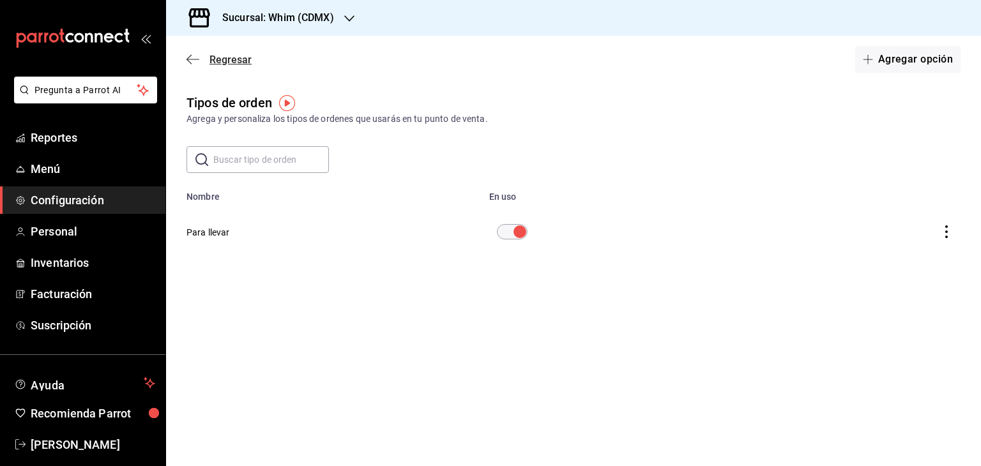
click at [196, 62] on icon "button" at bounding box center [192, 59] width 13 height 11
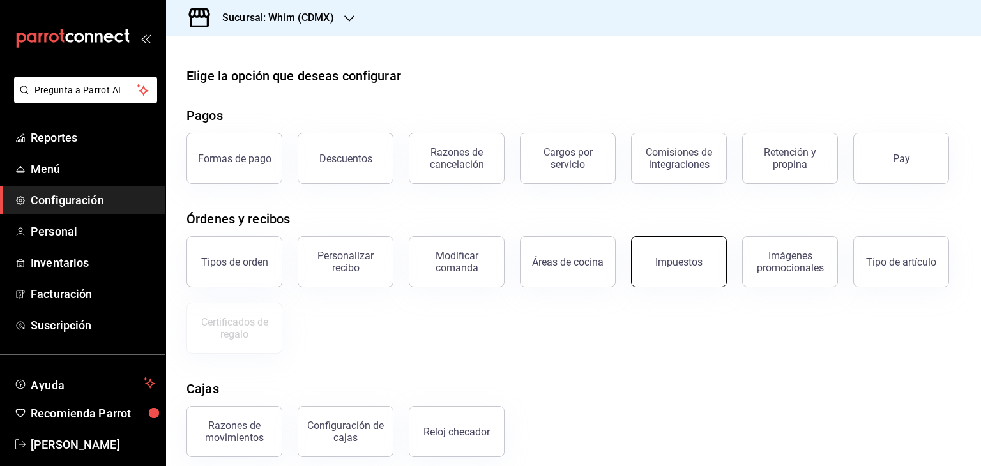
click at [667, 266] on div "Impuestos" at bounding box center [678, 262] width 47 height 12
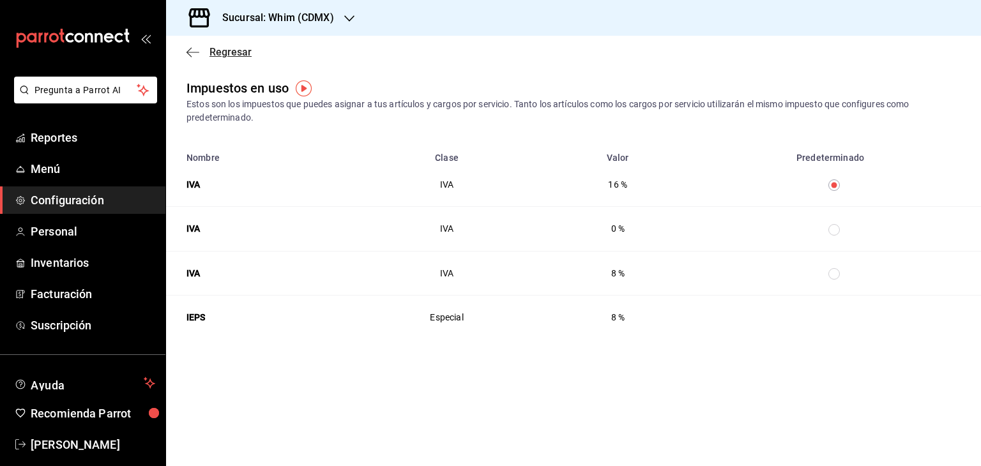
click at [202, 50] on span "Regresar" at bounding box center [218, 52] width 65 height 12
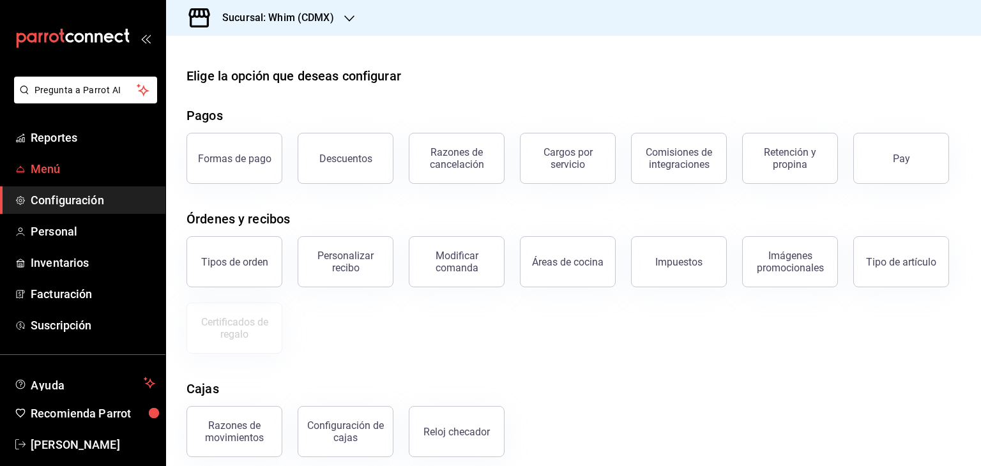
click at [63, 165] on span "Menú" at bounding box center [93, 168] width 125 height 17
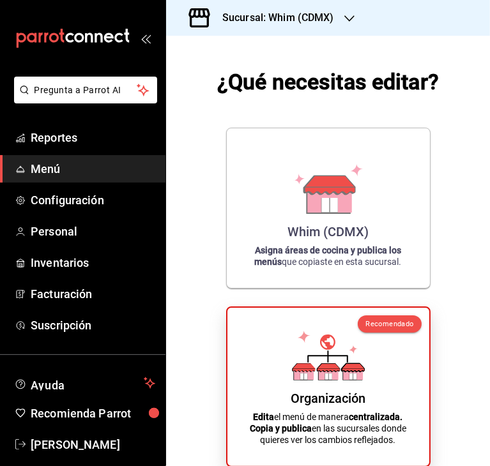
click at [298, 357] on icon at bounding box center [328, 356] width 73 height 50
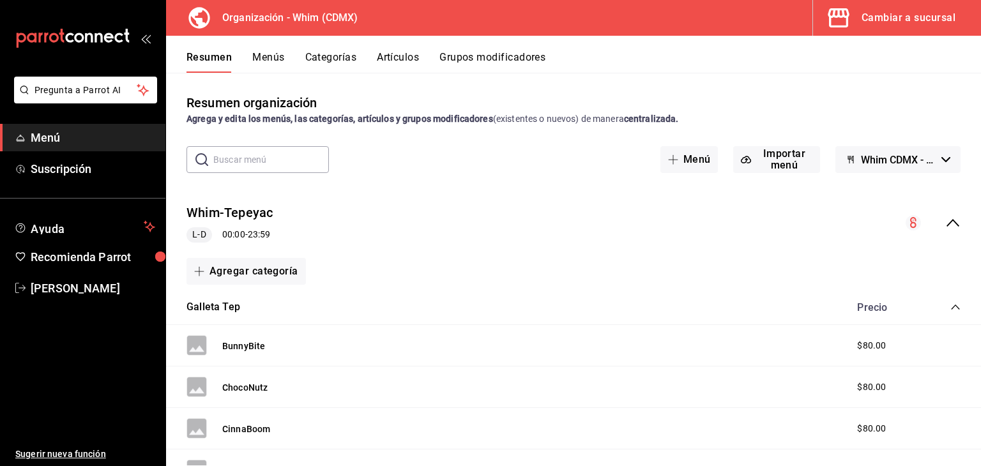
click at [216, 59] on button "Resumen" at bounding box center [208, 62] width 45 height 22
click at [277, 62] on button "Menús" at bounding box center [268, 62] width 32 height 22
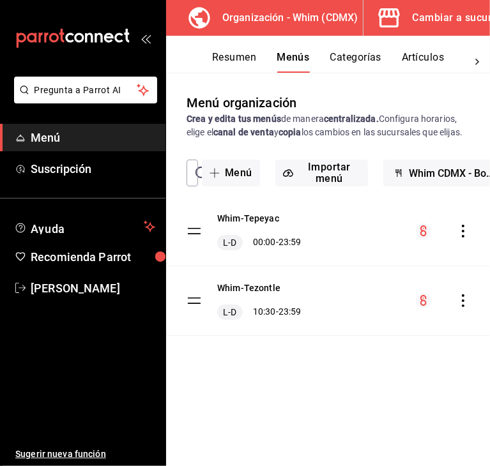
click at [319, 386] on div "Menú organización Crea y edita tus menús de manera centralizada. Configura hora…" at bounding box center [328, 279] width 324 height 372
click at [465, 307] on icon "actions" at bounding box center [463, 300] width 13 height 13
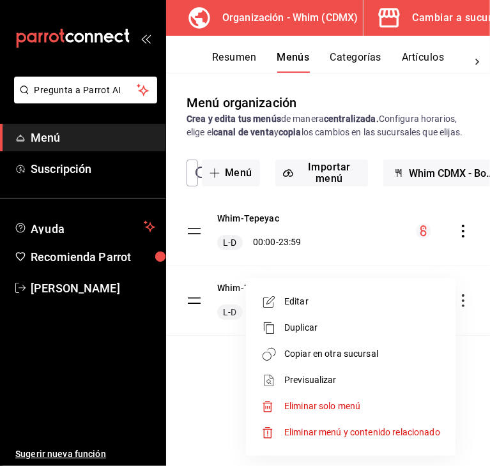
click at [322, 296] on span "Editar" at bounding box center [362, 301] width 156 height 13
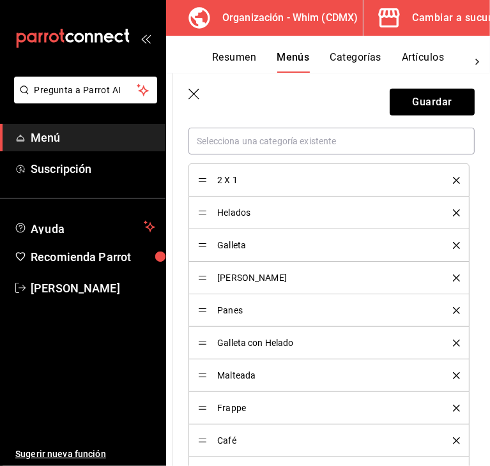
scroll to position [386, 0]
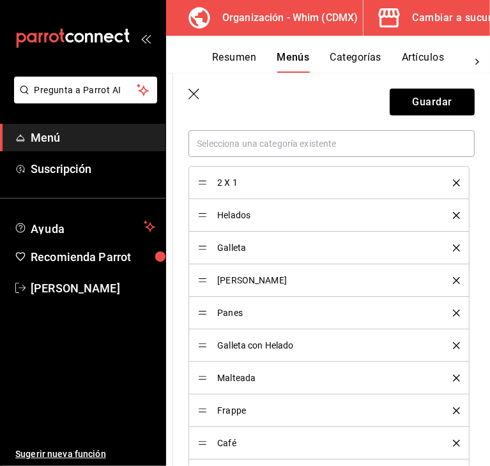
click at [447, 185] on div "2 X 1" at bounding box center [329, 183] width 262 height 14
click at [453, 182] on icon "delete" at bounding box center [456, 182] width 7 height 7
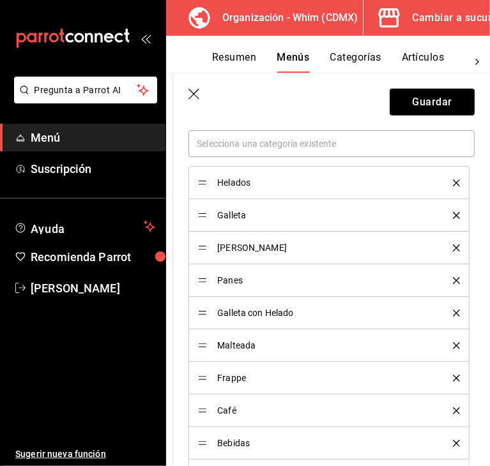
click at [199, 95] on icon "button" at bounding box center [194, 95] width 13 height 13
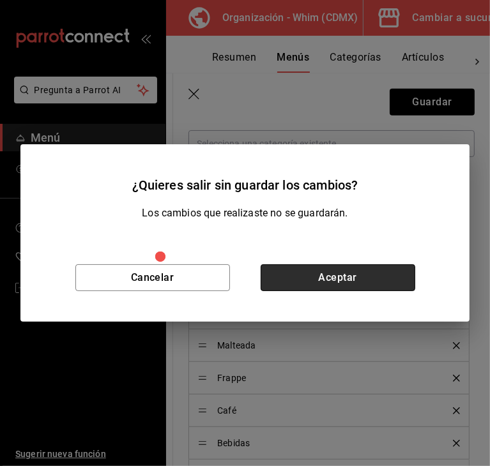
click at [326, 280] on button "Aceptar" at bounding box center [338, 277] width 155 height 27
checkbox input "false"
type input "1758560161556"
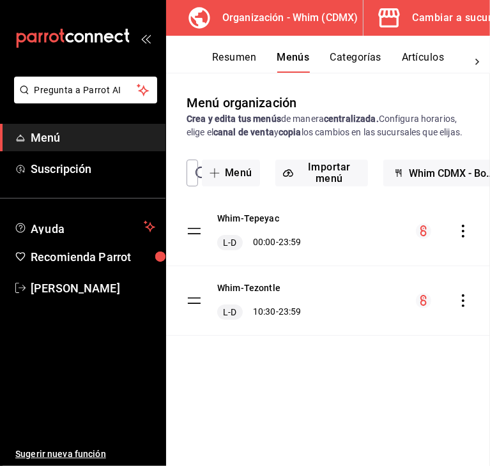
checkbox input "false"
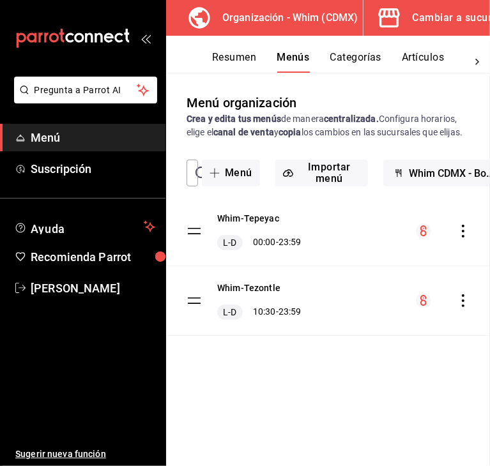
checkbox input "false"
click at [462, 307] on icon "actions" at bounding box center [463, 300] width 3 height 13
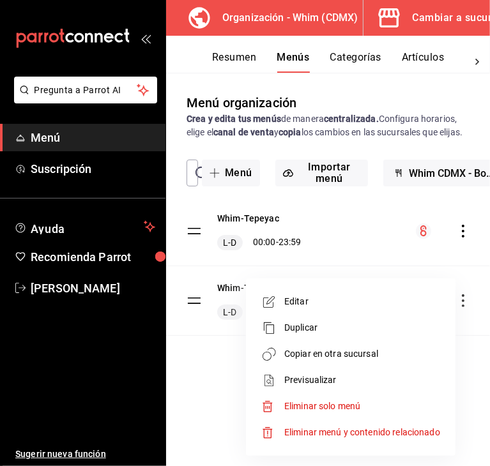
click at [335, 299] on span "Editar" at bounding box center [362, 301] width 156 height 13
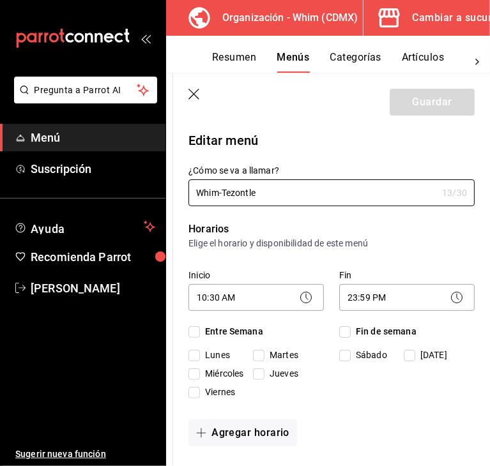
checkbox input "true"
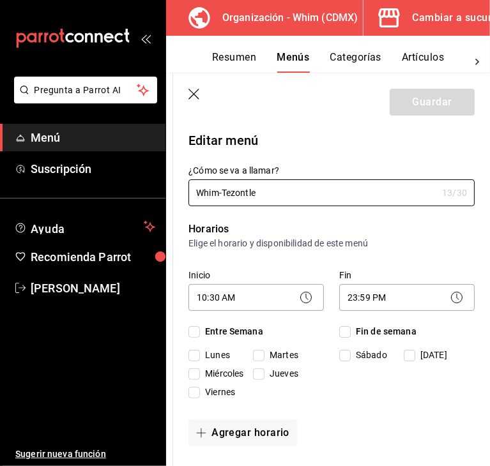
checkbox input "true"
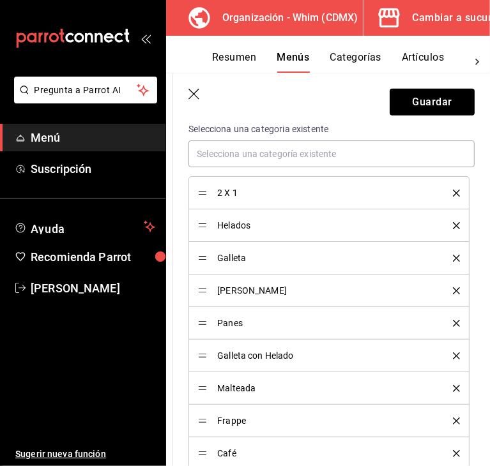
scroll to position [375, 0]
click at [453, 195] on icon "delete" at bounding box center [456, 193] width 7 height 7
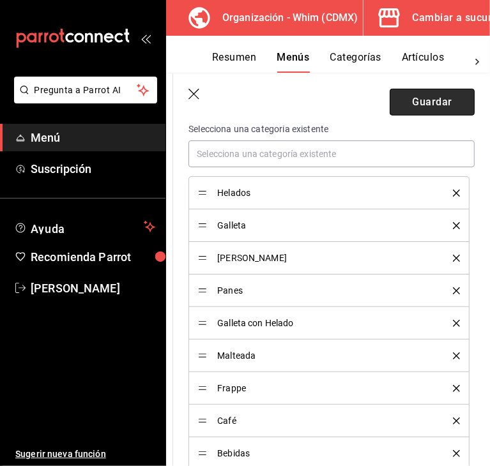
click at [428, 110] on button "Guardar" at bounding box center [432, 102] width 85 height 27
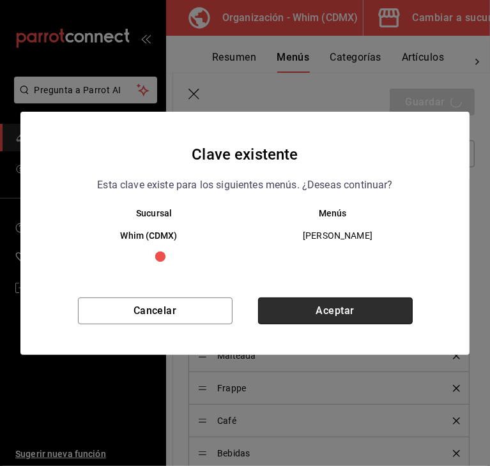
click at [326, 305] on button "Aceptar" at bounding box center [335, 311] width 155 height 27
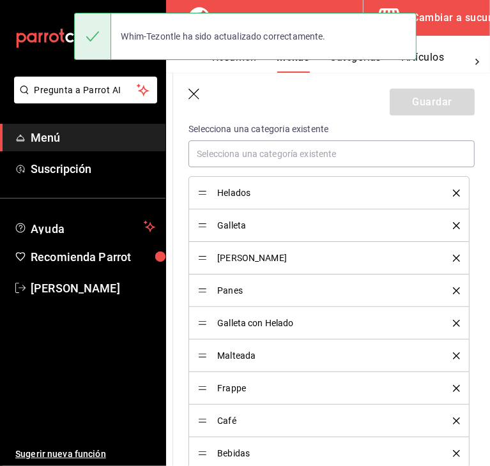
checkbox input "false"
type input "1758560473879"
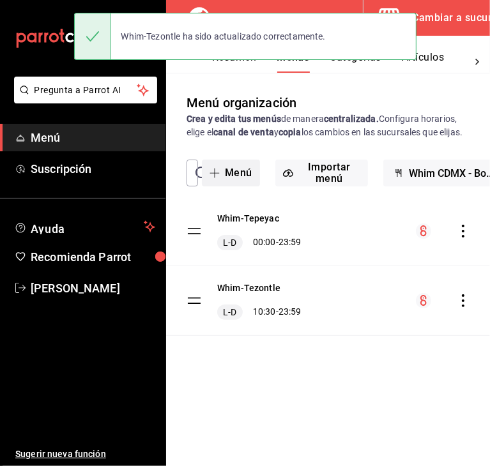
click at [230, 185] on button "Menú" at bounding box center [231, 173] width 58 height 27
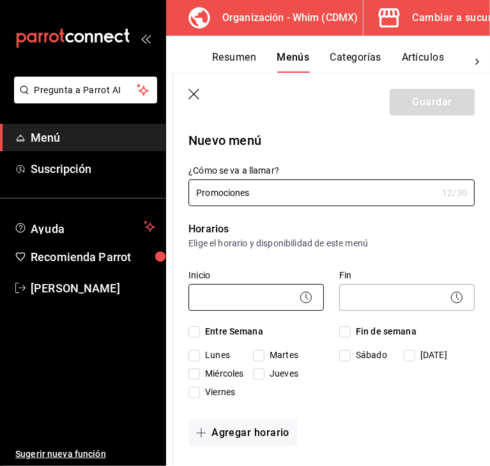
type input "Promociones"
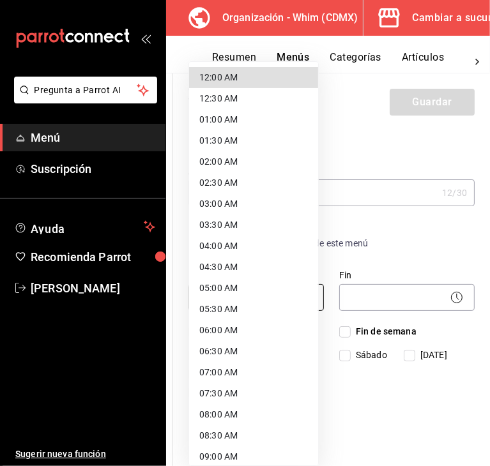
click at [244, 296] on body "Pregunta a Parrot AI Menú Suscripción Ayuda Recomienda Parrot [PERSON_NAME] Sug…" at bounding box center [245, 233] width 490 height 466
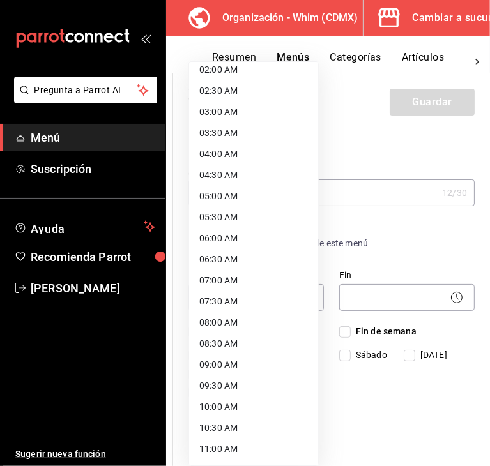
scroll to position [97, 0]
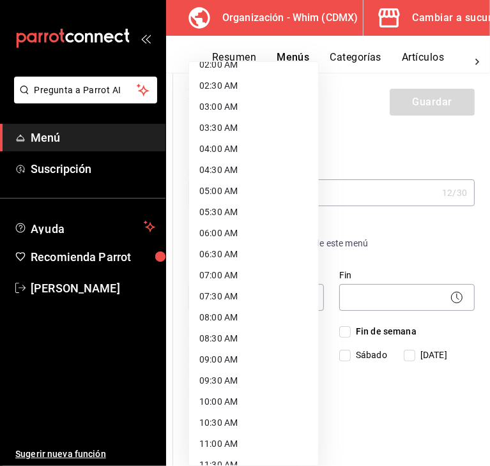
click at [225, 435] on li "11:00 AM" at bounding box center [253, 444] width 129 height 21
type input "11:00"
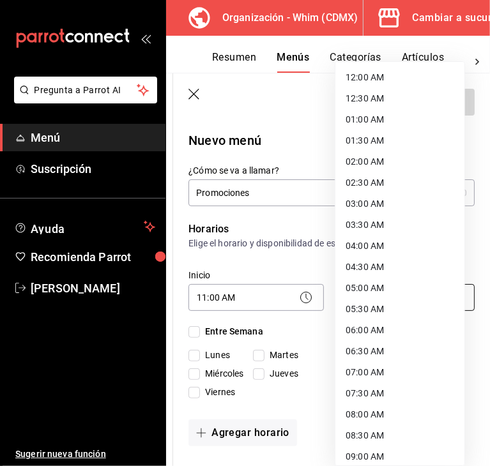
click at [379, 301] on body "Pregunta a Parrot AI Menú Suscripción Ayuda Recomienda Parrot [PERSON_NAME] Sug…" at bounding box center [245, 233] width 490 height 466
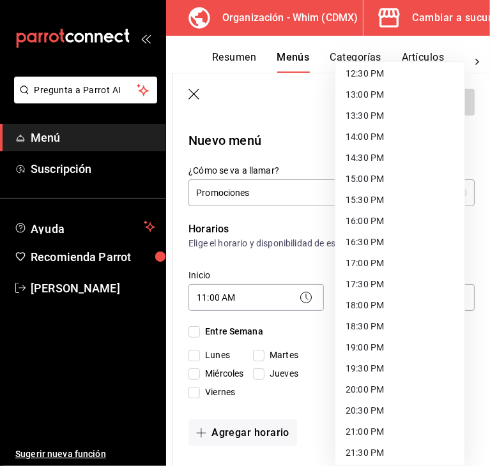
scroll to position [529, 0]
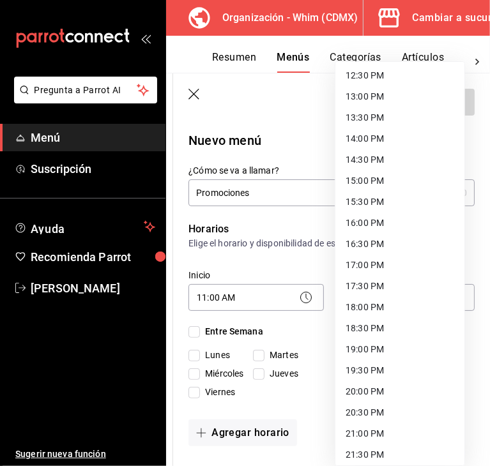
click at [386, 139] on li "14:00 PM" at bounding box center [399, 138] width 129 height 21
type input "14:00"
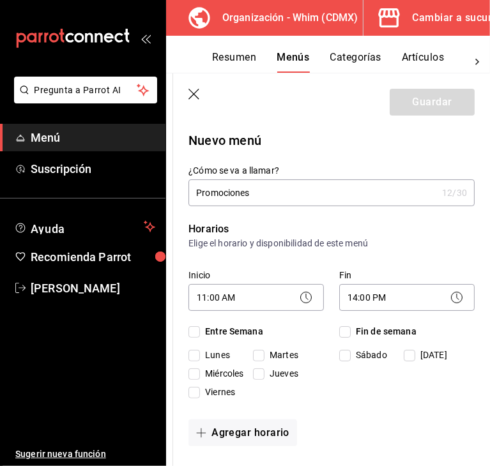
click at [190, 332] on input "Entre Semana" at bounding box center [193, 331] width 11 height 11
checkbox input "true"
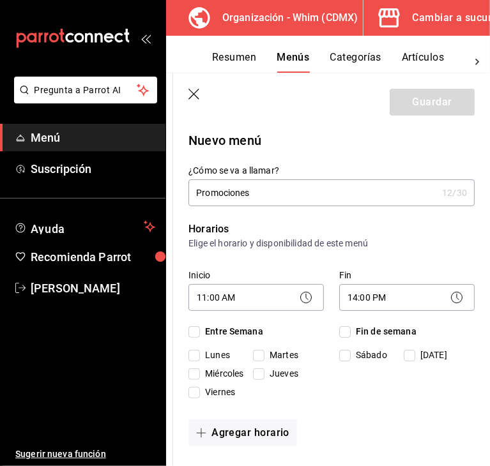
checkbox input "true"
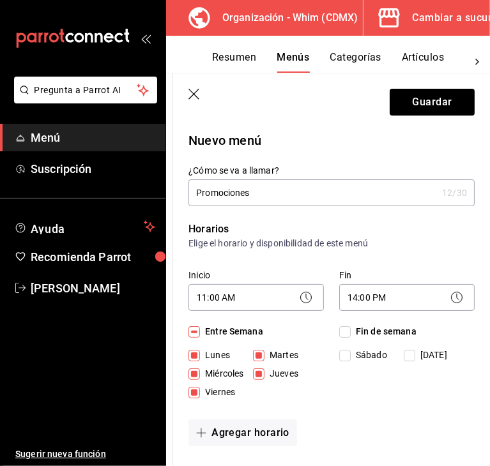
click at [344, 335] on input "Fin de semana" at bounding box center [344, 331] width 11 height 11
checkbox input "true"
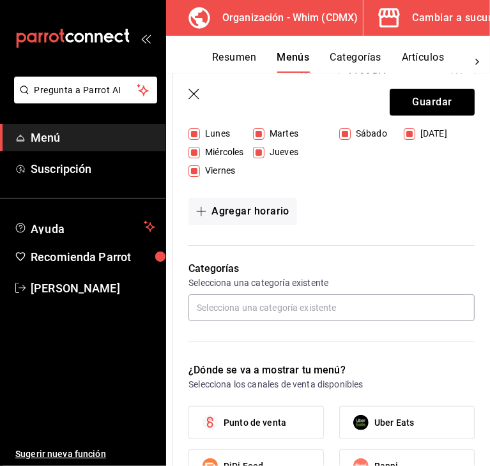
scroll to position [266, 0]
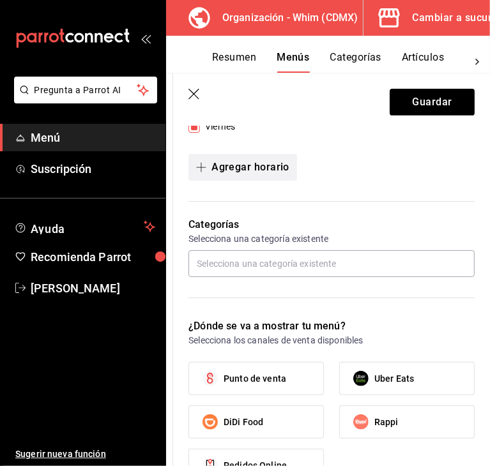
click at [255, 171] on button "Agregar horario" at bounding box center [242, 167] width 109 height 27
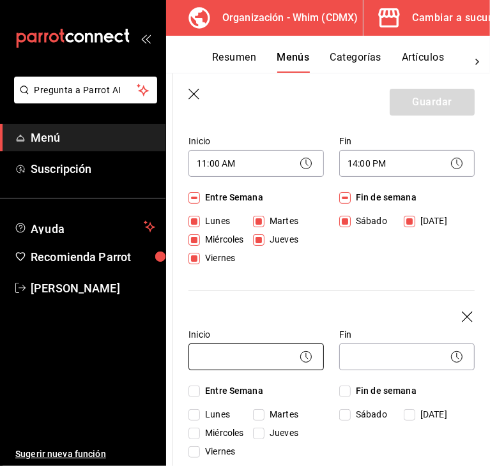
scroll to position [135, 0]
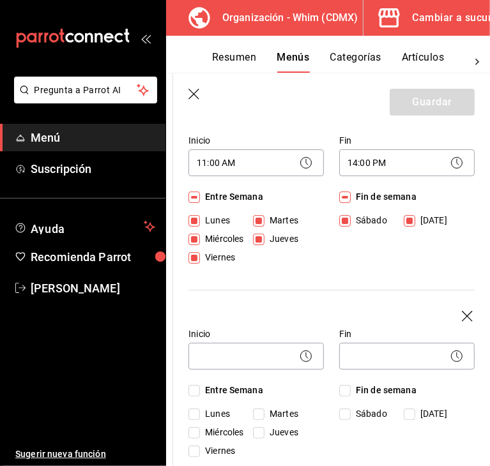
click at [462, 318] on icon "button" at bounding box center [468, 317] width 13 height 13
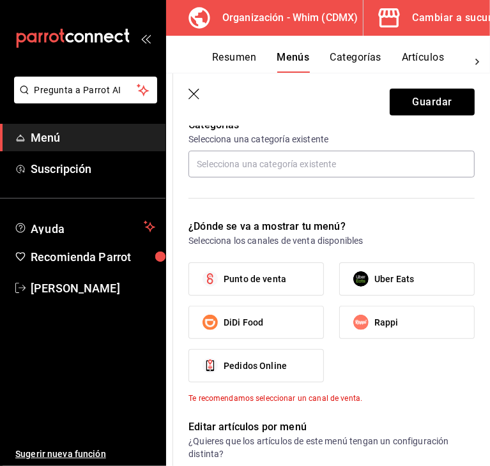
scroll to position [181, 0]
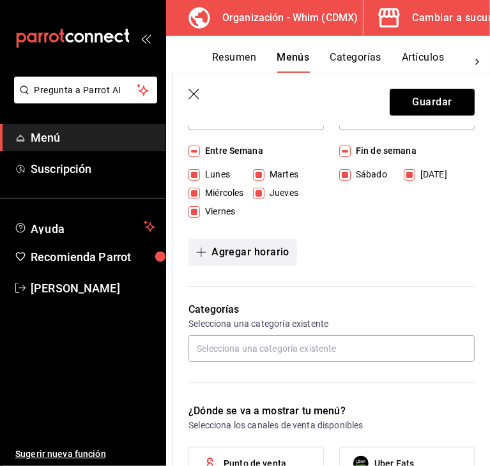
click at [220, 246] on button "Agregar horario" at bounding box center [242, 252] width 109 height 27
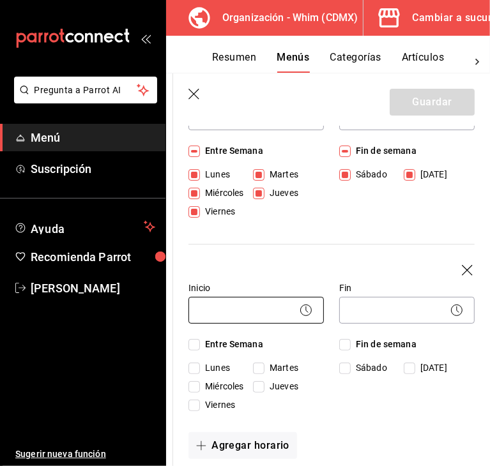
click at [234, 312] on body "Pregunta a Parrot AI Menú Suscripción Ayuda Recomienda Parrot [PERSON_NAME] Sug…" at bounding box center [245, 233] width 490 height 466
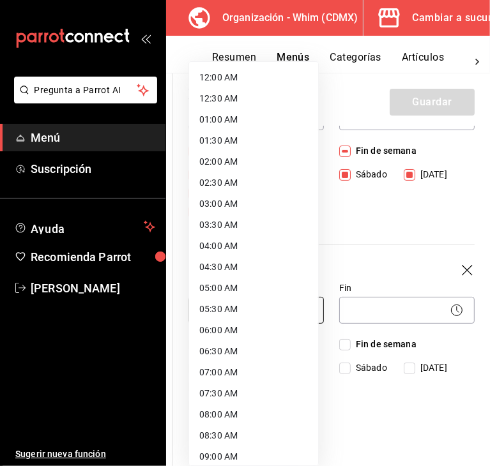
click at [234, 312] on li "05:30 AM" at bounding box center [253, 309] width 129 height 21
type input "05:30"
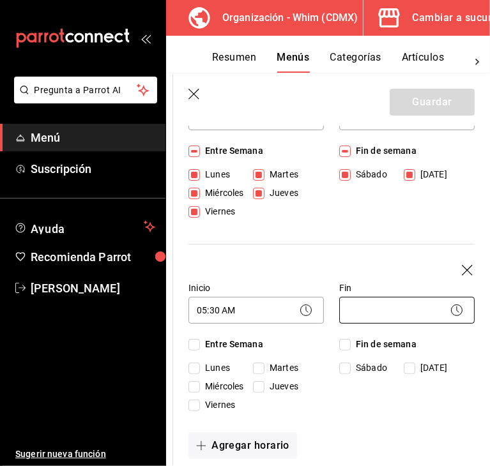
click at [355, 312] on body "Pregunta a Parrot AI Menú Suscripción Ayuda Recomienda Parrot [PERSON_NAME] Sug…" at bounding box center [245, 233] width 490 height 466
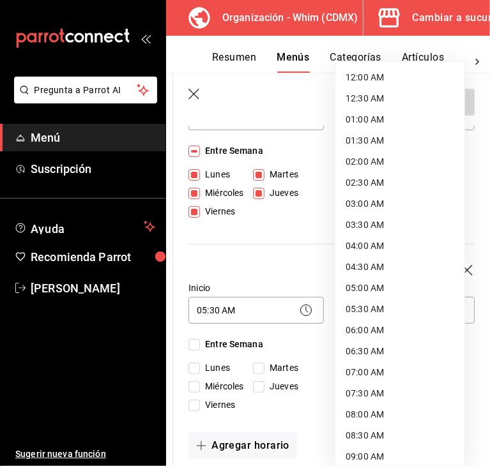
click at [355, 344] on li "06:30 AM" at bounding box center [399, 351] width 129 height 21
type input "06:30"
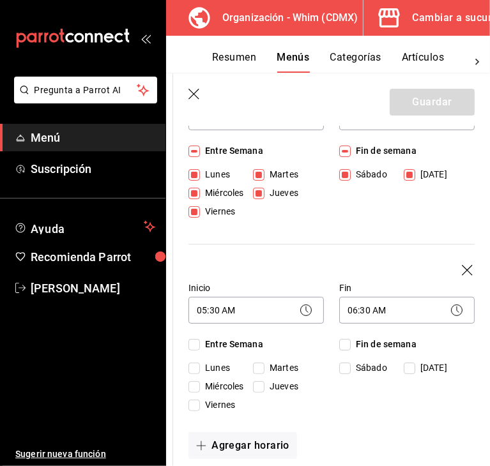
click at [197, 342] on input "Entre Semana" at bounding box center [193, 344] width 11 height 11
checkbox input "true"
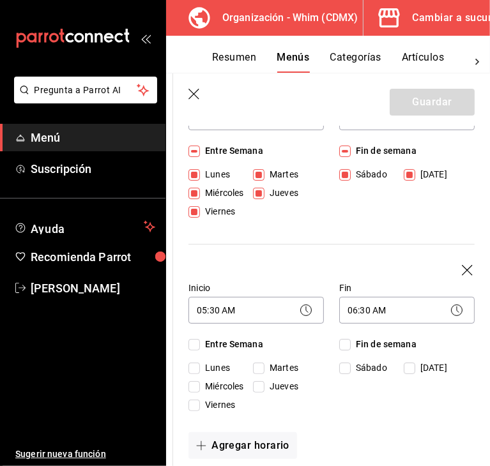
checkbox input "true"
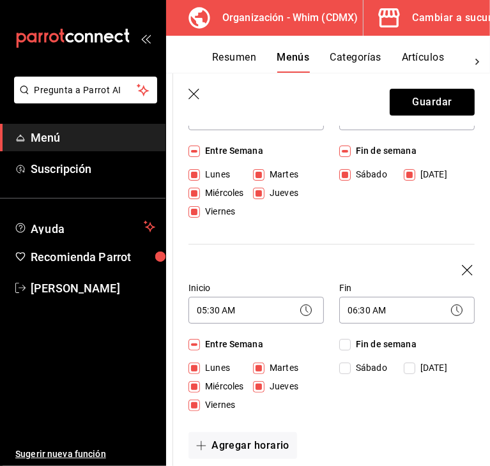
click at [343, 338] on label "Fin de semana" at bounding box center [377, 344] width 77 height 13
click at [343, 339] on input "Fin de semana" at bounding box center [344, 344] width 11 height 11
checkbox input "true"
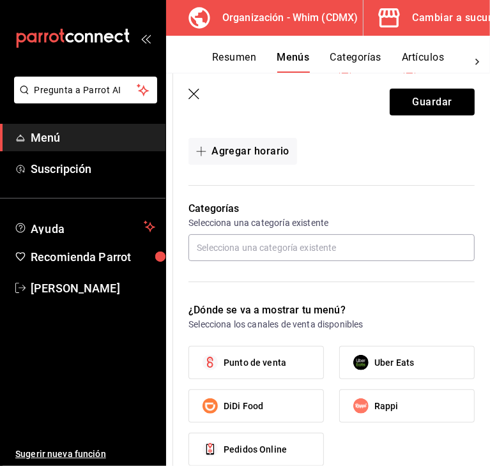
scroll to position [475, 0]
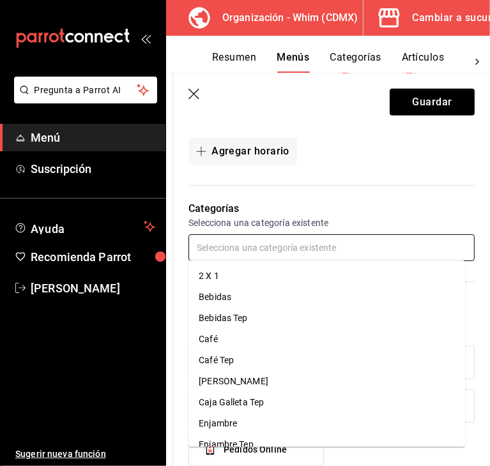
click at [315, 254] on input "text" at bounding box center [331, 247] width 286 height 27
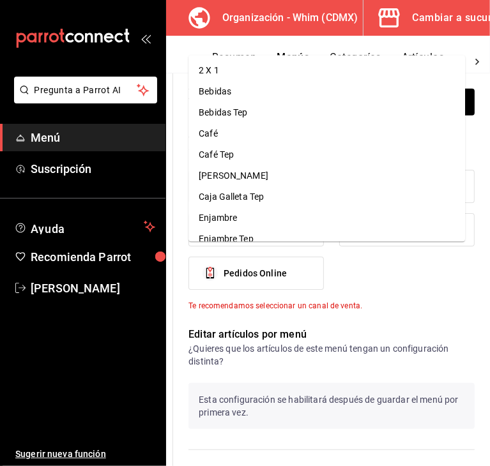
scroll to position [681, 0]
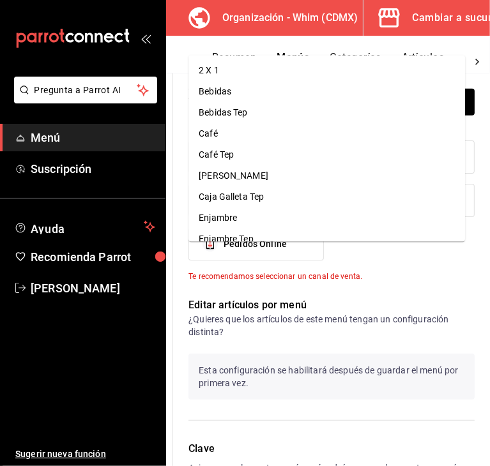
click at [230, 73] on li "2 X 1" at bounding box center [326, 70] width 276 height 21
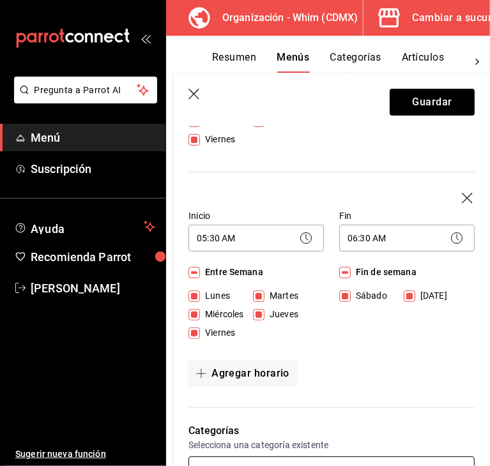
scroll to position [250, 0]
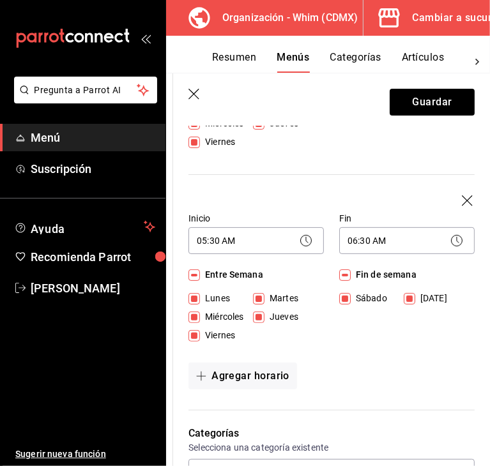
click at [462, 197] on icon "button" at bounding box center [468, 201] width 13 height 13
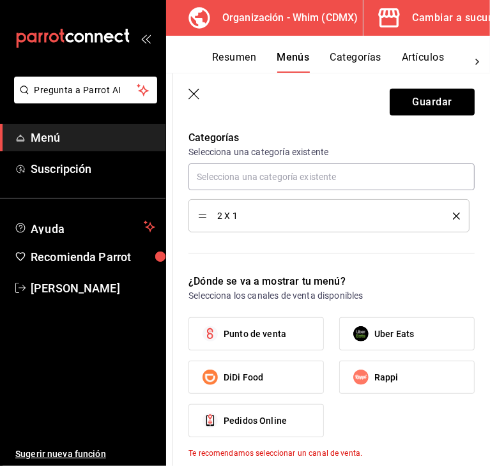
scroll to position [455, 0]
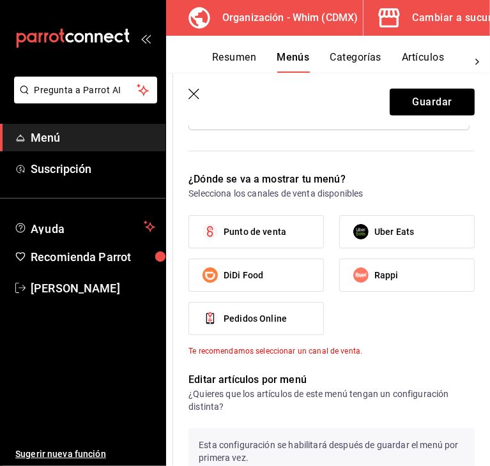
click at [287, 223] on label "Punto de venta" at bounding box center [256, 232] width 134 height 32
click at [223, 223] on input "Punto de venta" at bounding box center [210, 231] width 27 height 27
checkbox input "true"
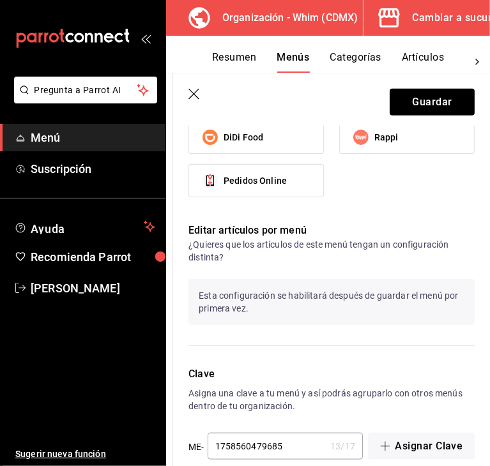
scroll to position [612, 0]
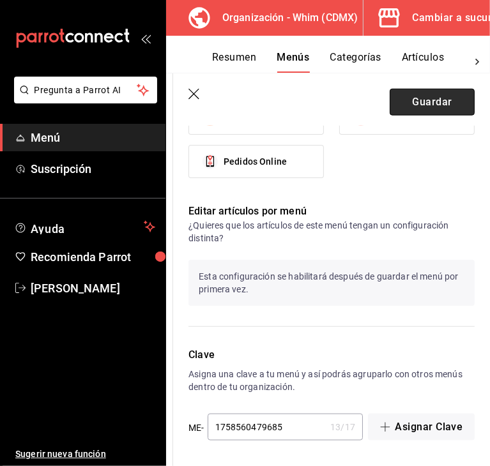
click at [411, 95] on button "Guardar" at bounding box center [432, 102] width 85 height 27
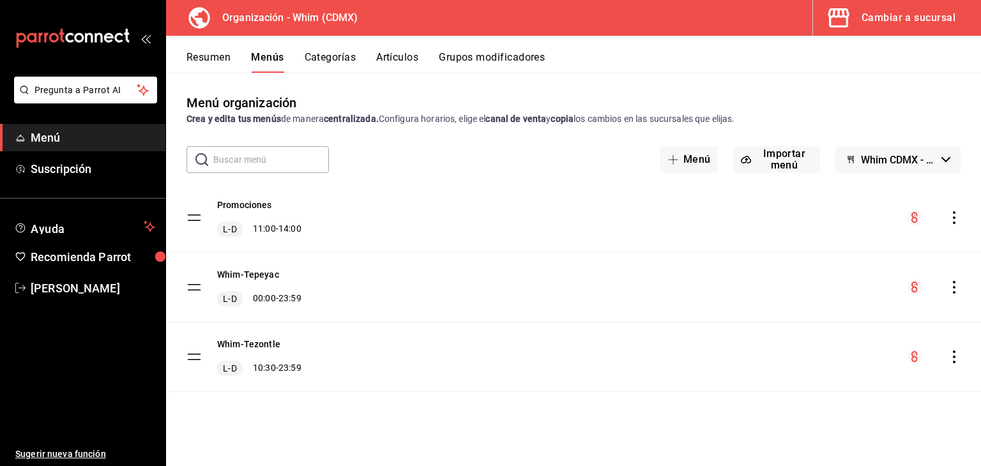
click at [953, 220] on icon "actions" at bounding box center [954, 217] width 13 height 13
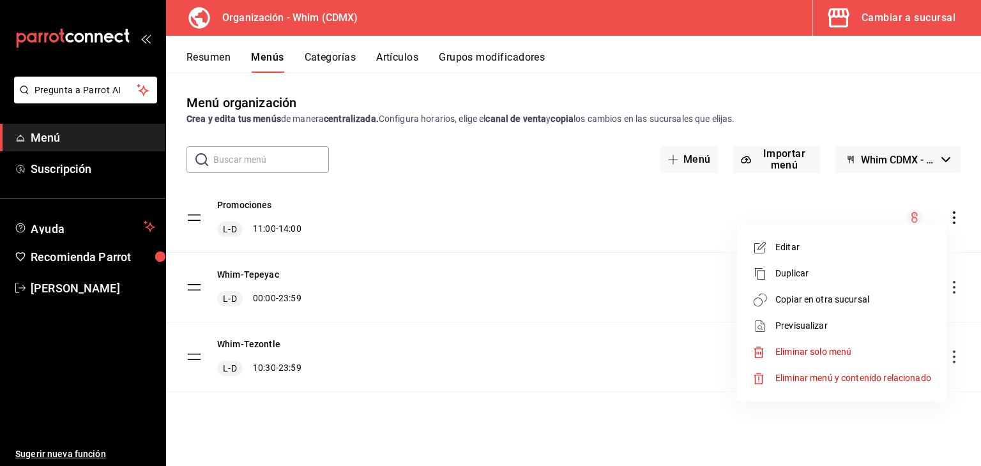
click at [812, 254] on span "Editar" at bounding box center [853, 247] width 156 height 13
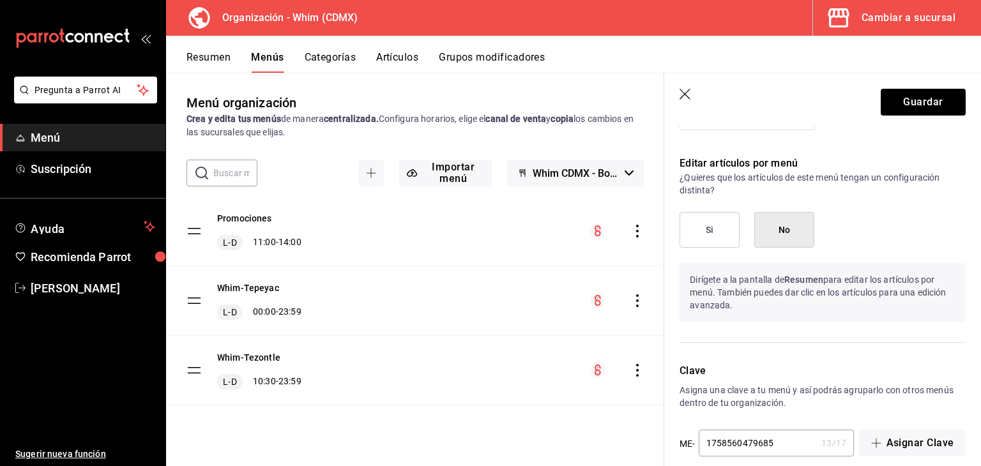
scroll to position [662, 0]
click at [722, 225] on button "Si" at bounding box center [709, 228] width 60 height 36
click at [764, 243] on button "No" at bounding box center [784, 228] width 60 height 36
click at [686, 91] on icon "button" at bounding box center [685, 95] width 13 height 13
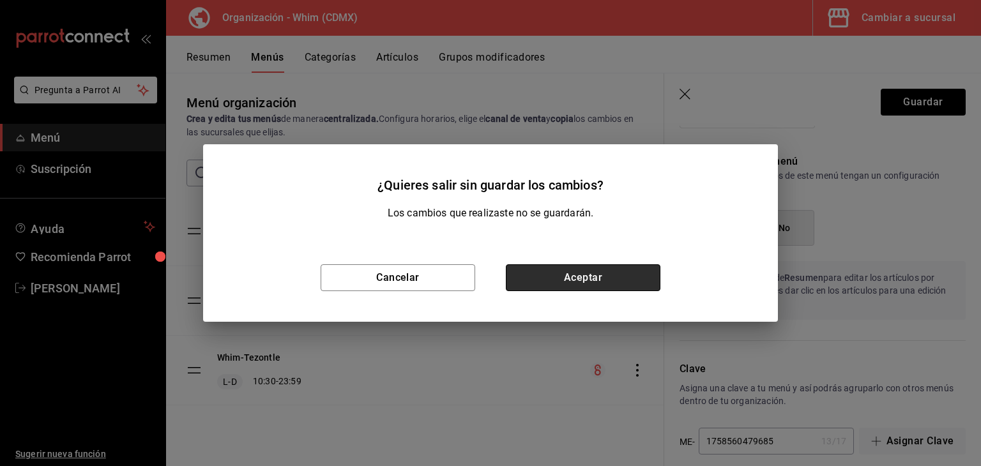
click at [539, 276] on button "Aceptar" at bounding box center [583, 277] width 155 height 27
checkbox input "false"
type input "1758561448155"
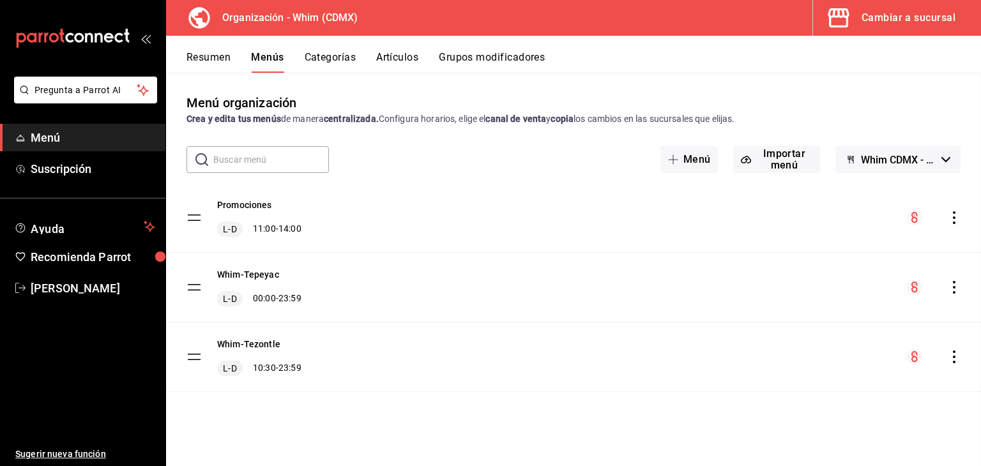
checkbox input "false"
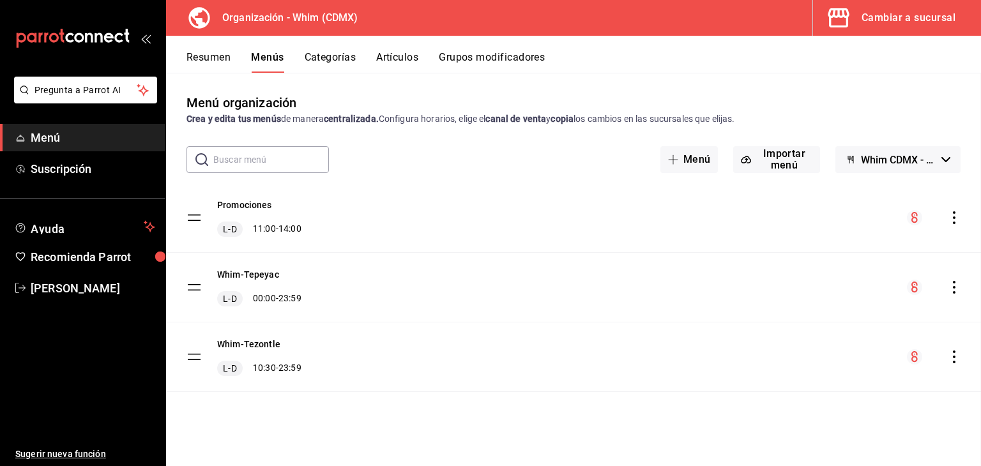
checkbox input "false"
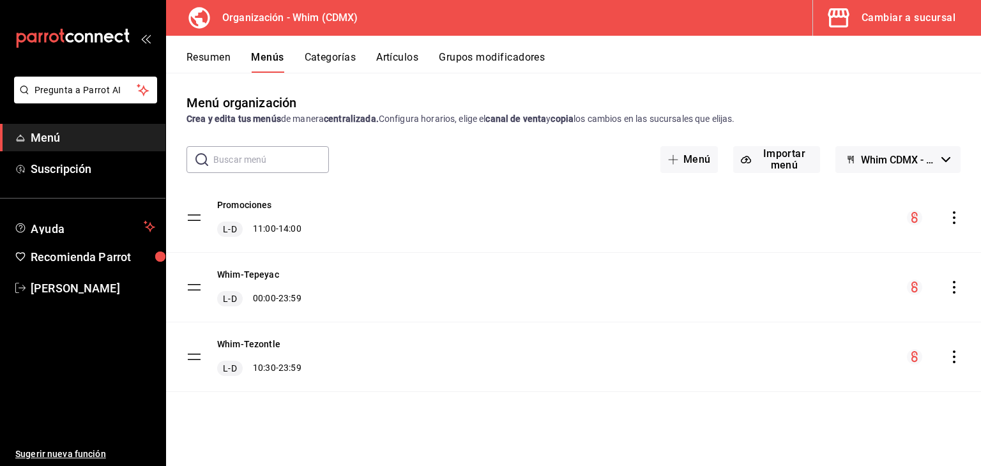
click at [329, 57] on button "Categorías" at bounding box center [331, 62] width 52 height 22
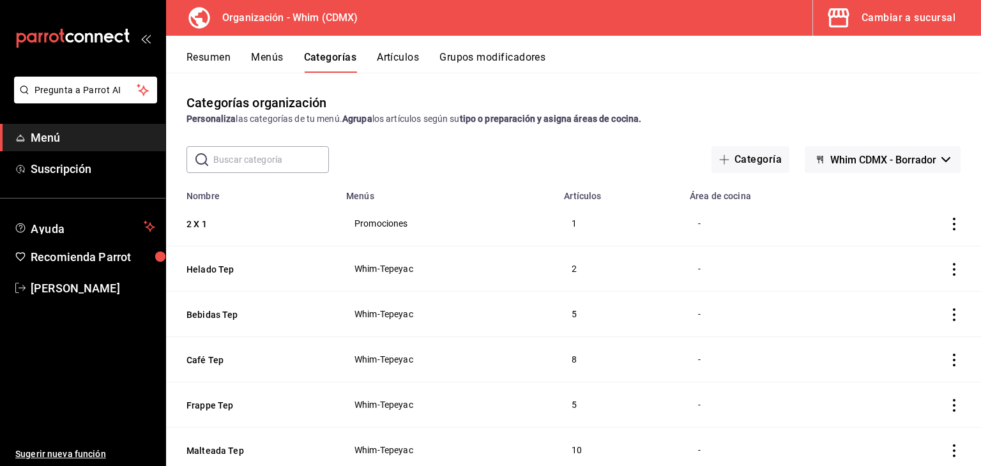
click at [948, 223] on icon "actions" at bounding box center [954, 224] width 13 height 13
click at [906, 256] on span "Editar" at bounding box center [906, 254] width 33 height 13
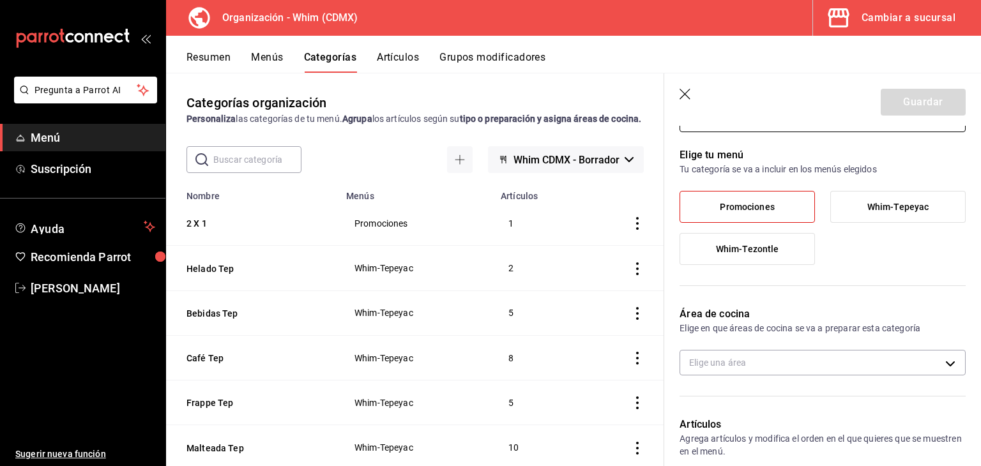
scroll to position [76, 0]
click at [759, 203] on span "Promociones" at bounding box center [747, 205] width 54 height 11
click at [0, 0] on input "Promociones" at bounding box center [0, 0] width 0 height 0
click at [759, 203] on span "Promociones" at bounding box center [747, 205] width 54 height 11
click at [0, 0] on input "Promociones" at bounding box center [0, 0] width 0 height 0
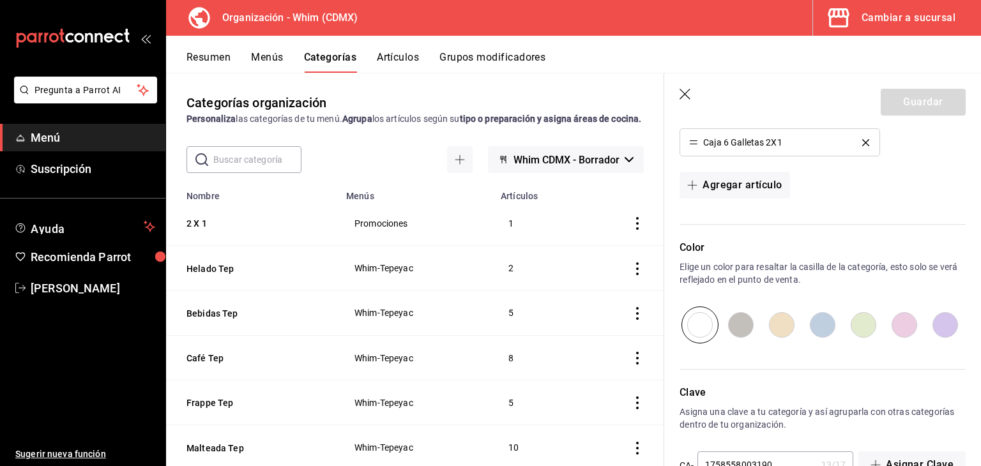
scroll to position [457, 0]
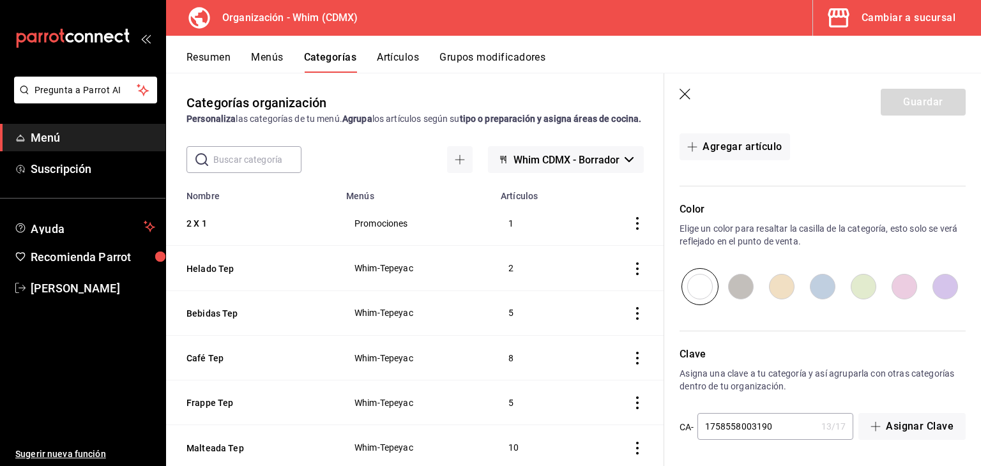
click at [685, 100] on icon "button" at bounding box center [685, 95] width 13 height 13
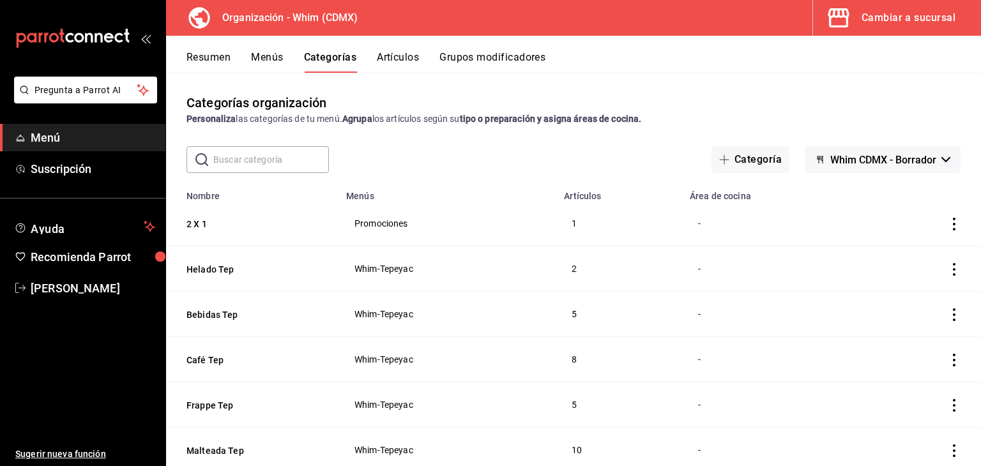
click at [402, 62] on button "Artículos" at bounding box center [398, 62] width 42 height 22
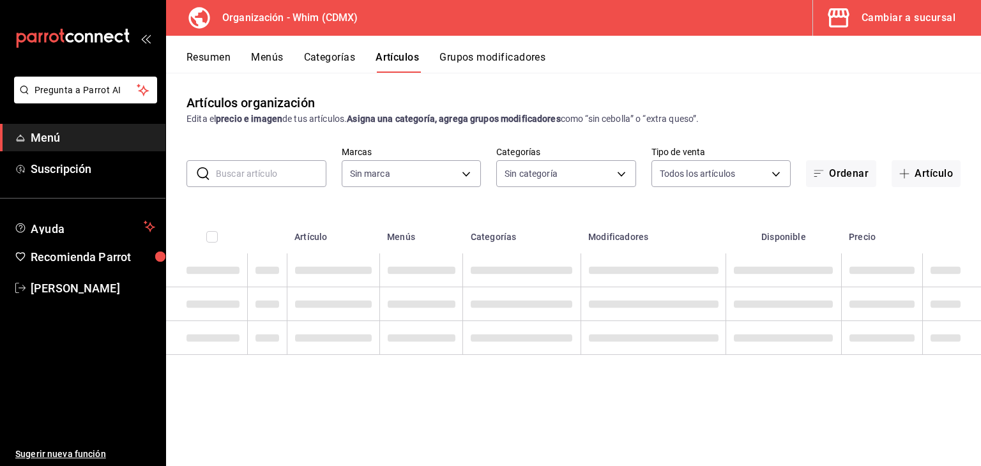
type input "2a53a304-4e00-463a-b9db-f19f178c33ae"
type input "6783d631-1da9-4b1b-9acd-4e2017a6a7d6,1a6fdab1-f970-4faa-a3c2-4258997d3311,432e6…"
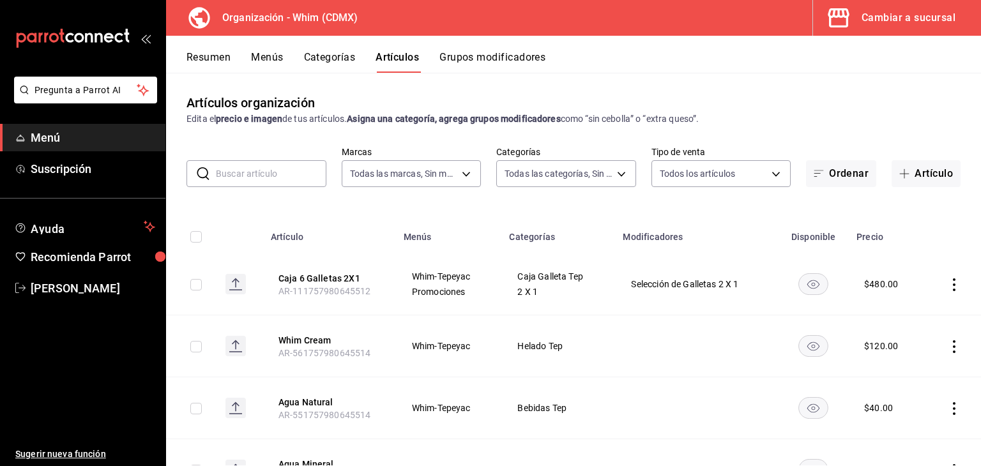
click at [216, 51] on button "Resumen" at bounding box center [208, 62] width 44 height 22
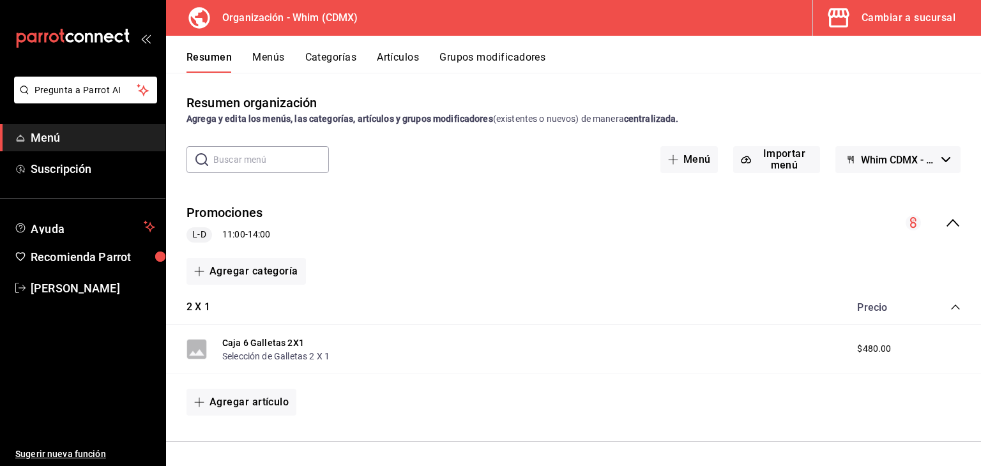
click at [263, 55] on button "Menús" at bounding box center [268, 62] width 32 height 22
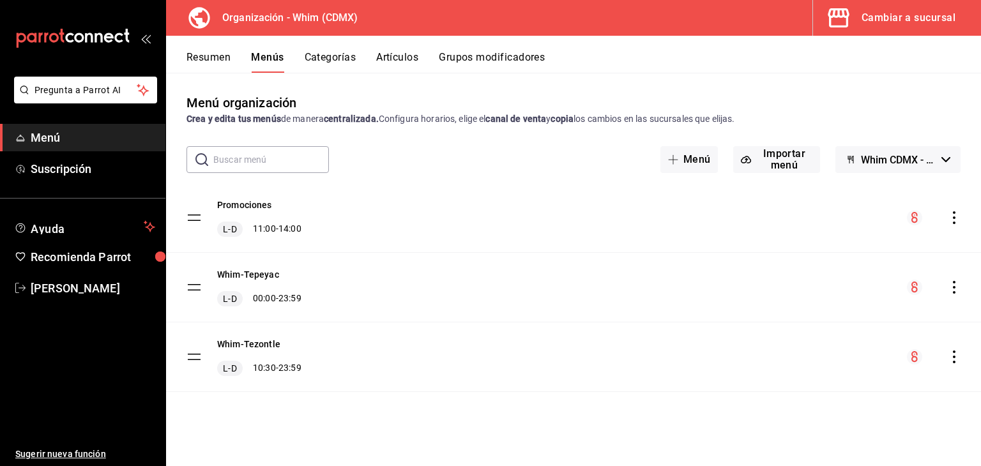
click at [953, 213] on icon "actions" at bounding box center [954, 217] width 13 height 13
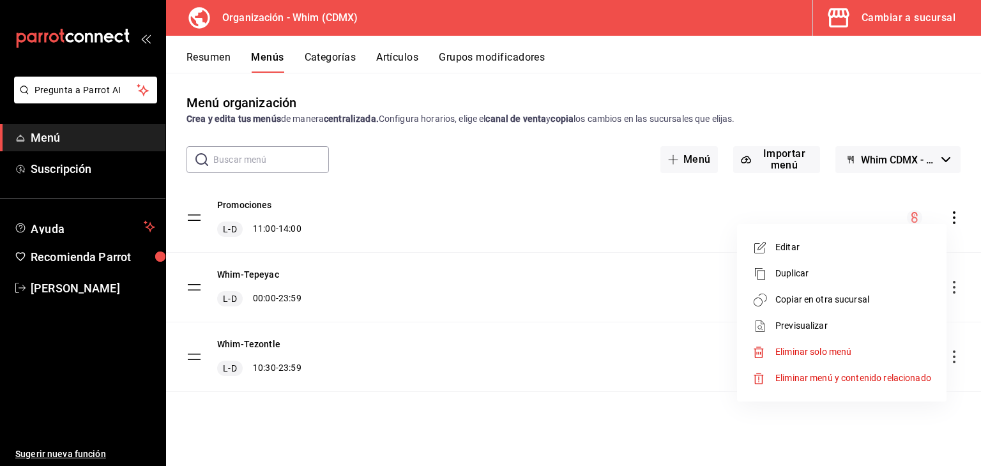
click at [843, 301] on span "Copiar en otra sucursal" at bounding box center [853, 299] width 156 height 13
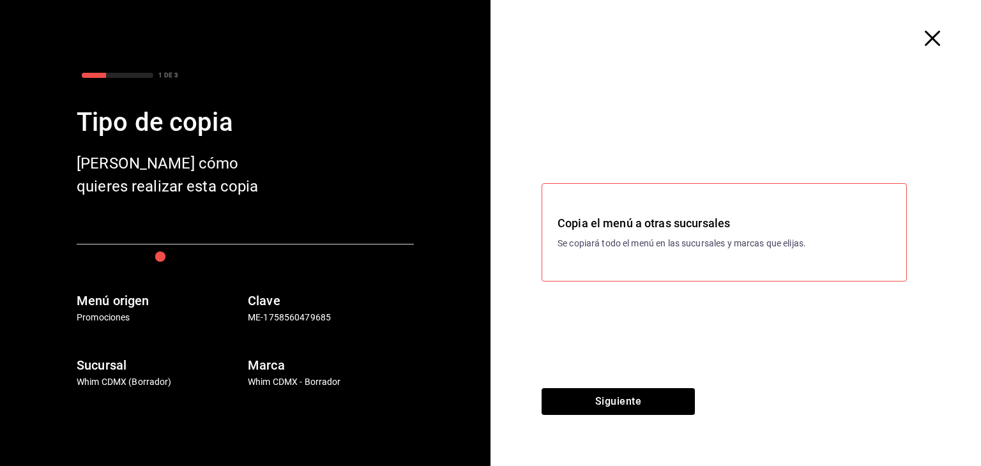
click at [658, 255] on div "Copia el menú a otras sucursales Se copiará todo el menú en las sucursales y ma…" at bounding box center [723, 232] width 365 height 98
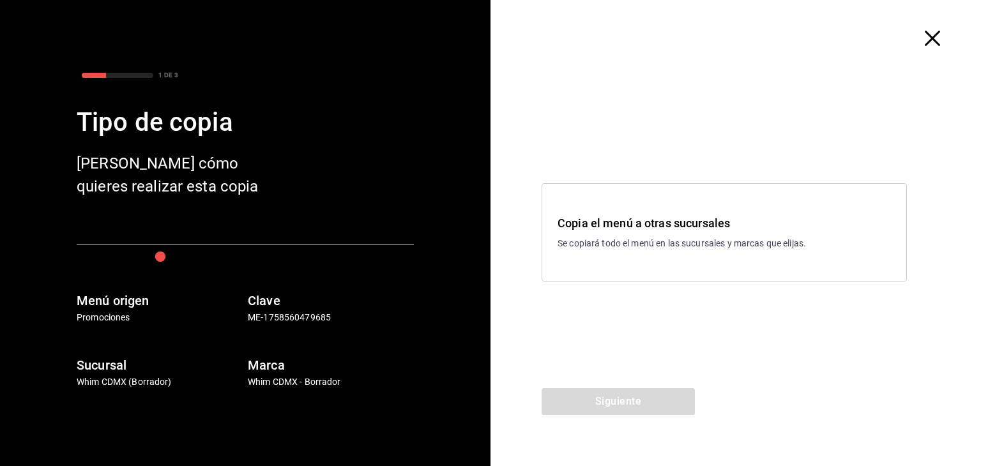
click at [658, 255] on div "Copia el menú a otras sucursales Se copiará todo el menú en las sucursales y ma…" at bounding box center [723, 232] width 365 height 98
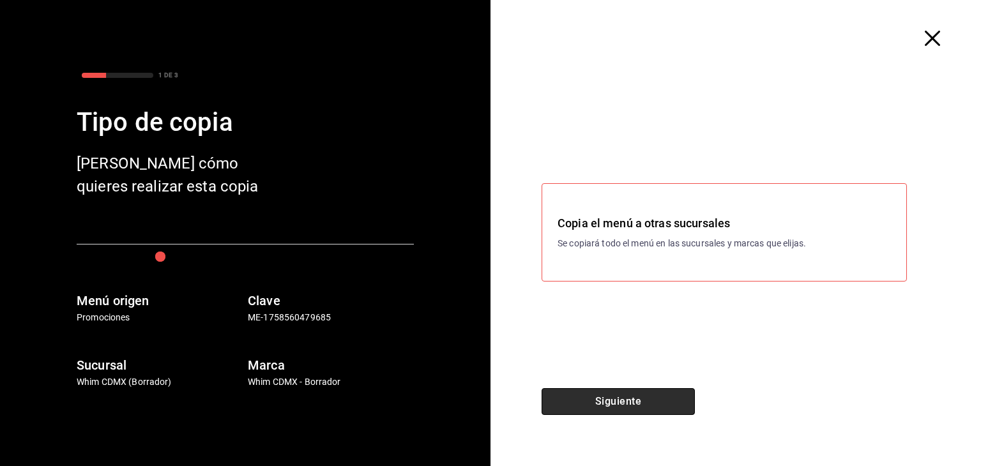
click at [637, 399] on button "Siguiente" at bounding box center [617, 401] width 153 height 27
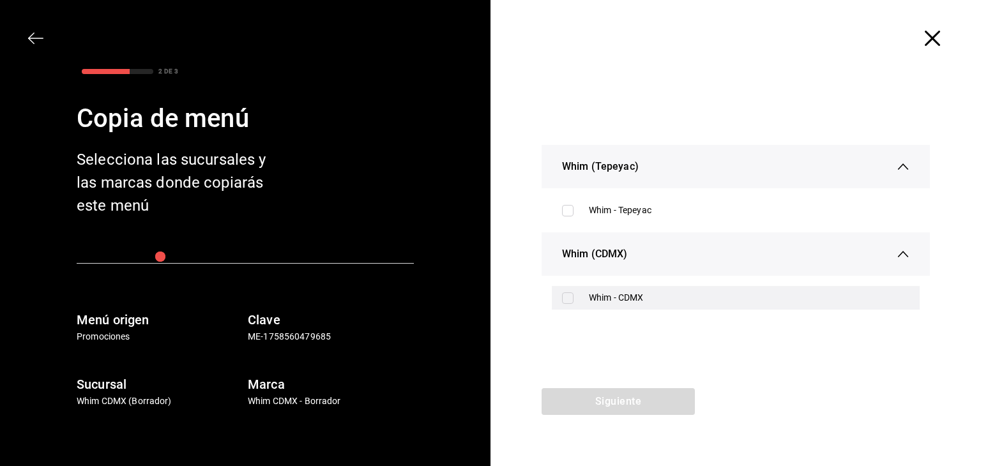
click at [605, 294] on div "Whim - CDMX" at bounding box center [749, 297] width 321 height 13
checkbox input "true"
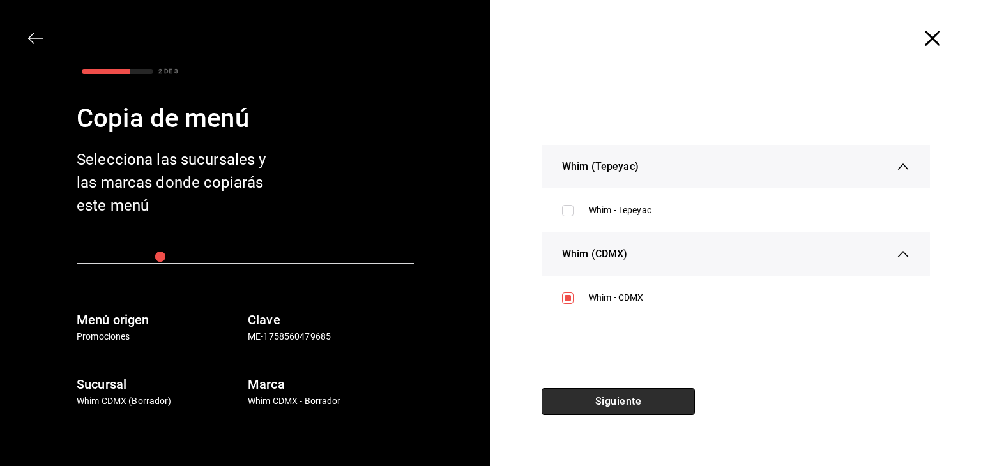
click at [611, 402] on button "Siguiente" at bounding box center [617, 401] width 153 height 27
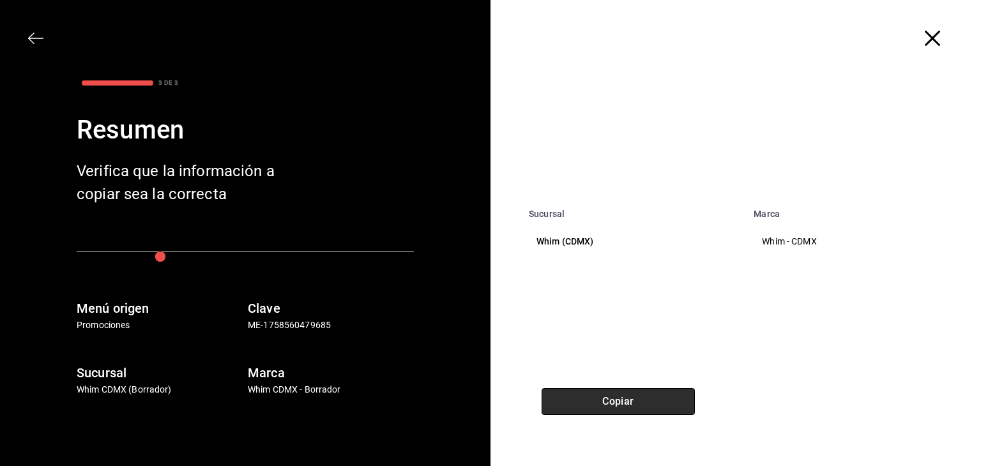
click at [611, 402] on button "Copiar" at bounding box center [617, 401] width 153 height 27
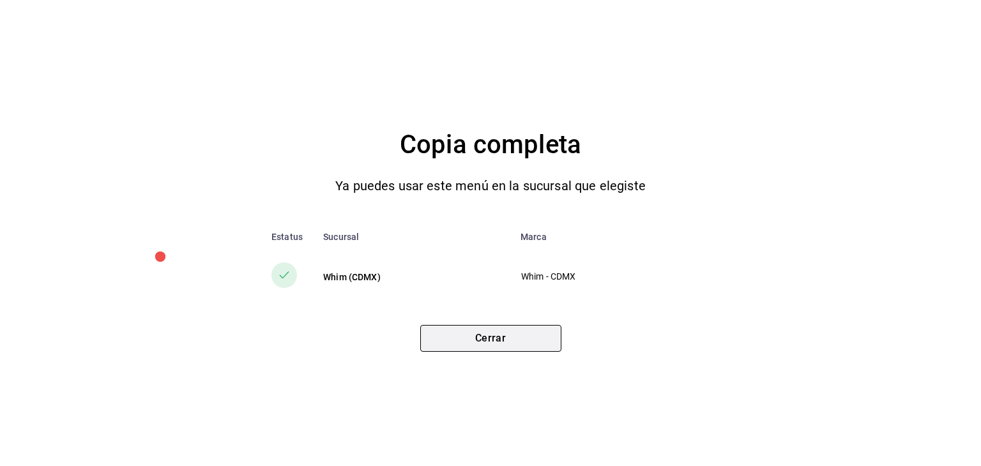
click at [508, 333] on button "Cerrar" at bounding box center [490, 338] width 141 height 27
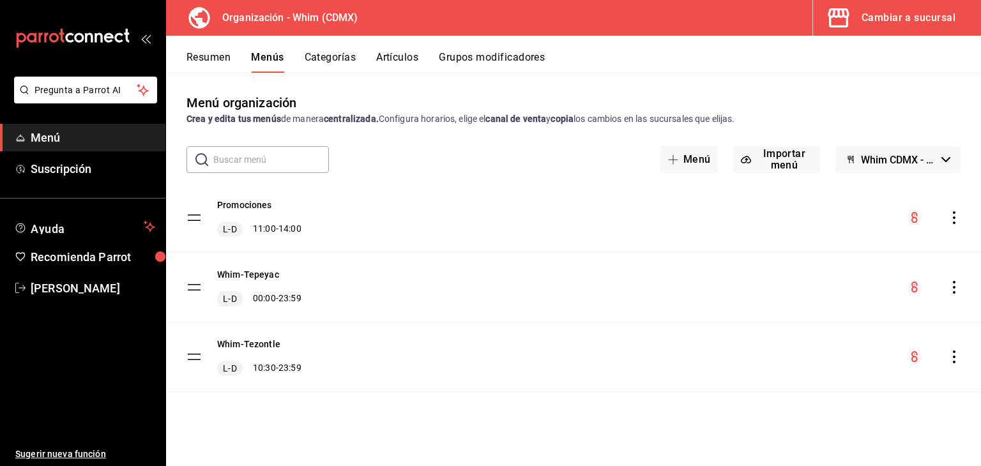
click at [956, 217] on icon "actions" at bounding box center [954, 217] width 13 height 13
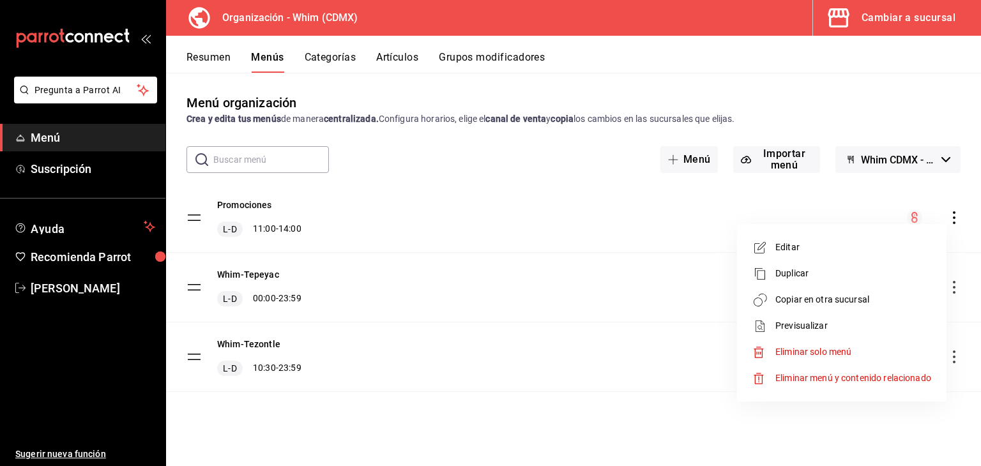
click at [843, 307] on li "Copiar en otra sucursal" at bounding box center [841, 300] width 199 height 26
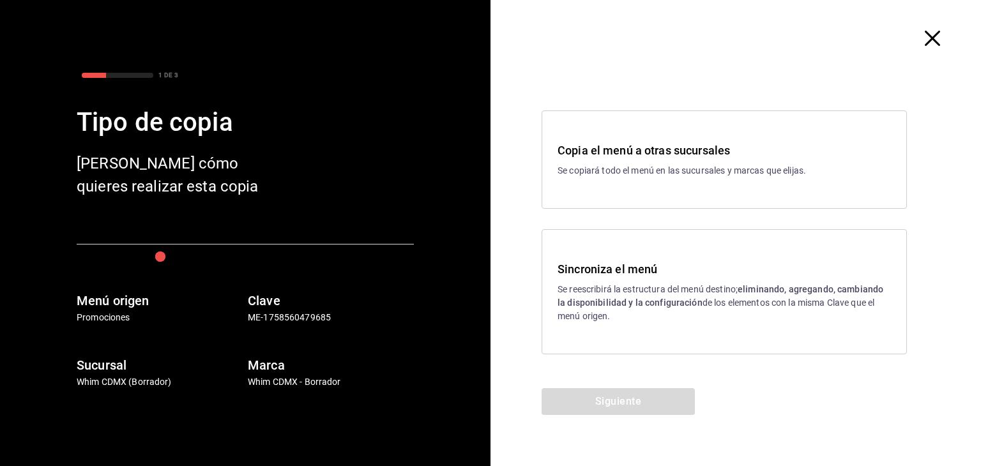
click at [660, 292] on p "Se reescribirá la estructura del menú destino; eliminando, agregando, cambiando…" at bounding box center [723, 303] width 333 height 40
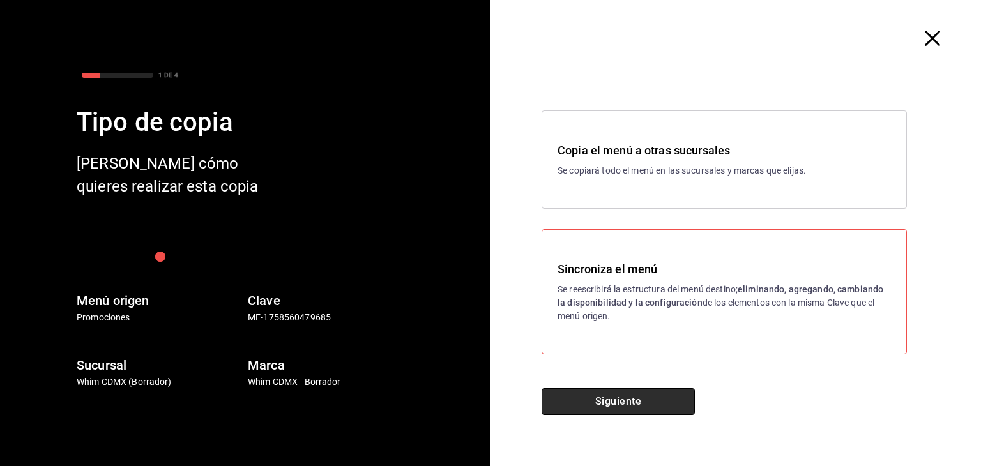
click at [633, 405] on button "Siguiente" at bounding box center [617, 401] width 153 height 27
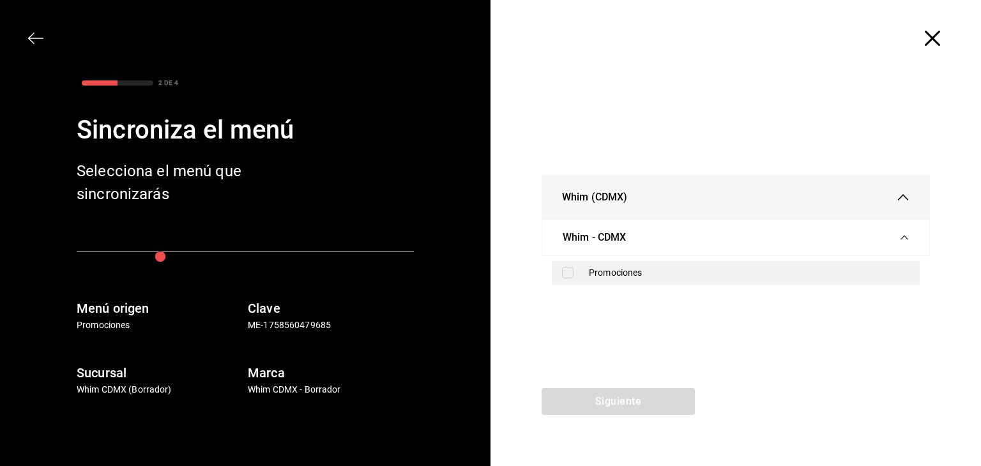
click at [608, 276] on div "Promociones" at bounding box center [749, 272] width 321 height 13
checkbox input "true"
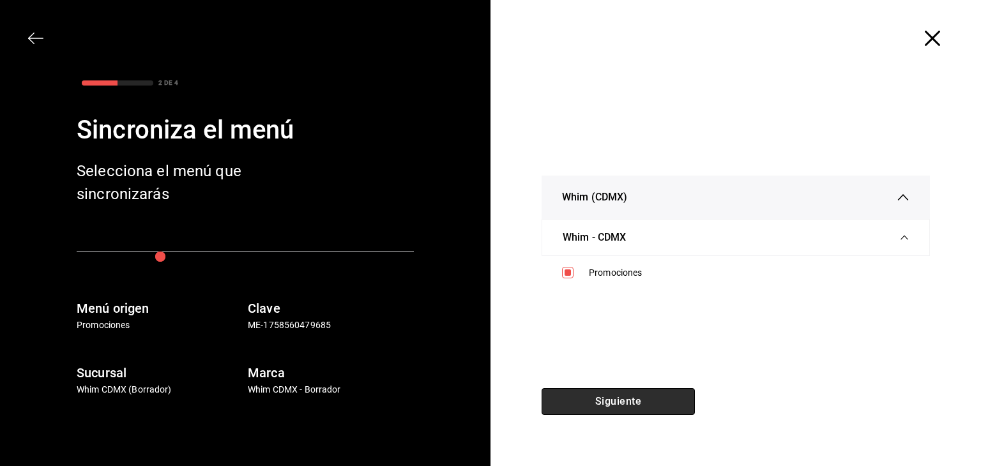
click at [610, 402] on button "Siguiente" at bounding box center [617, 401] width 153 height 27
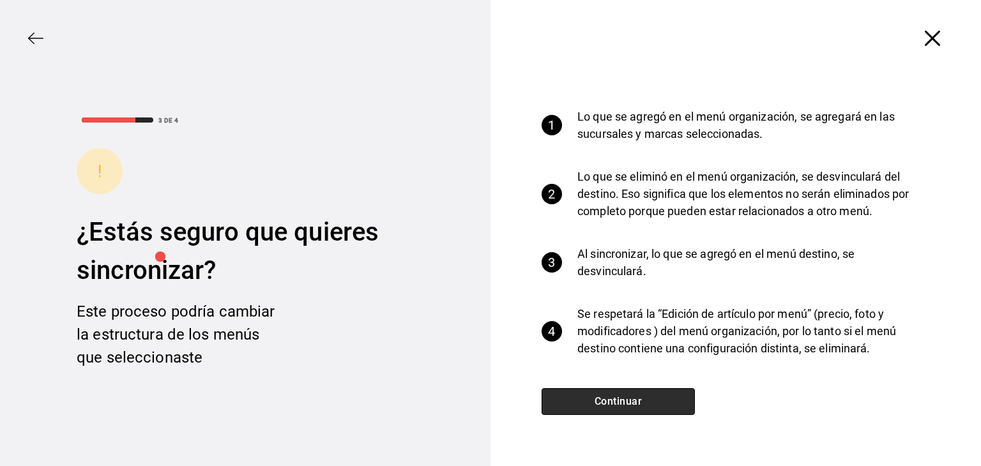
click at [610, 402] on button "Continuar" at bounding box center [617, 401] width 153 height 27
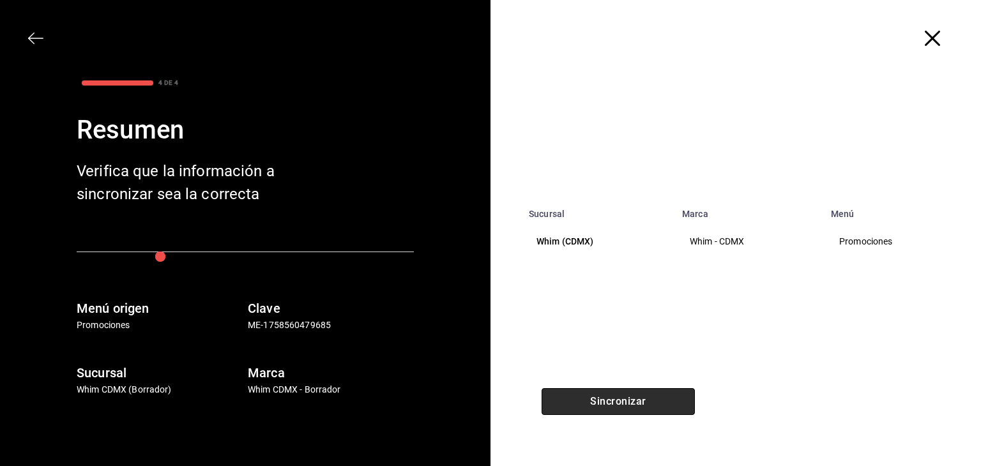
click at [610, 402] on button "Sincronizar" at bounding box center [617, 401] width 153 height 27
